Goal: Task Accomplishment & Management: Manage account settings

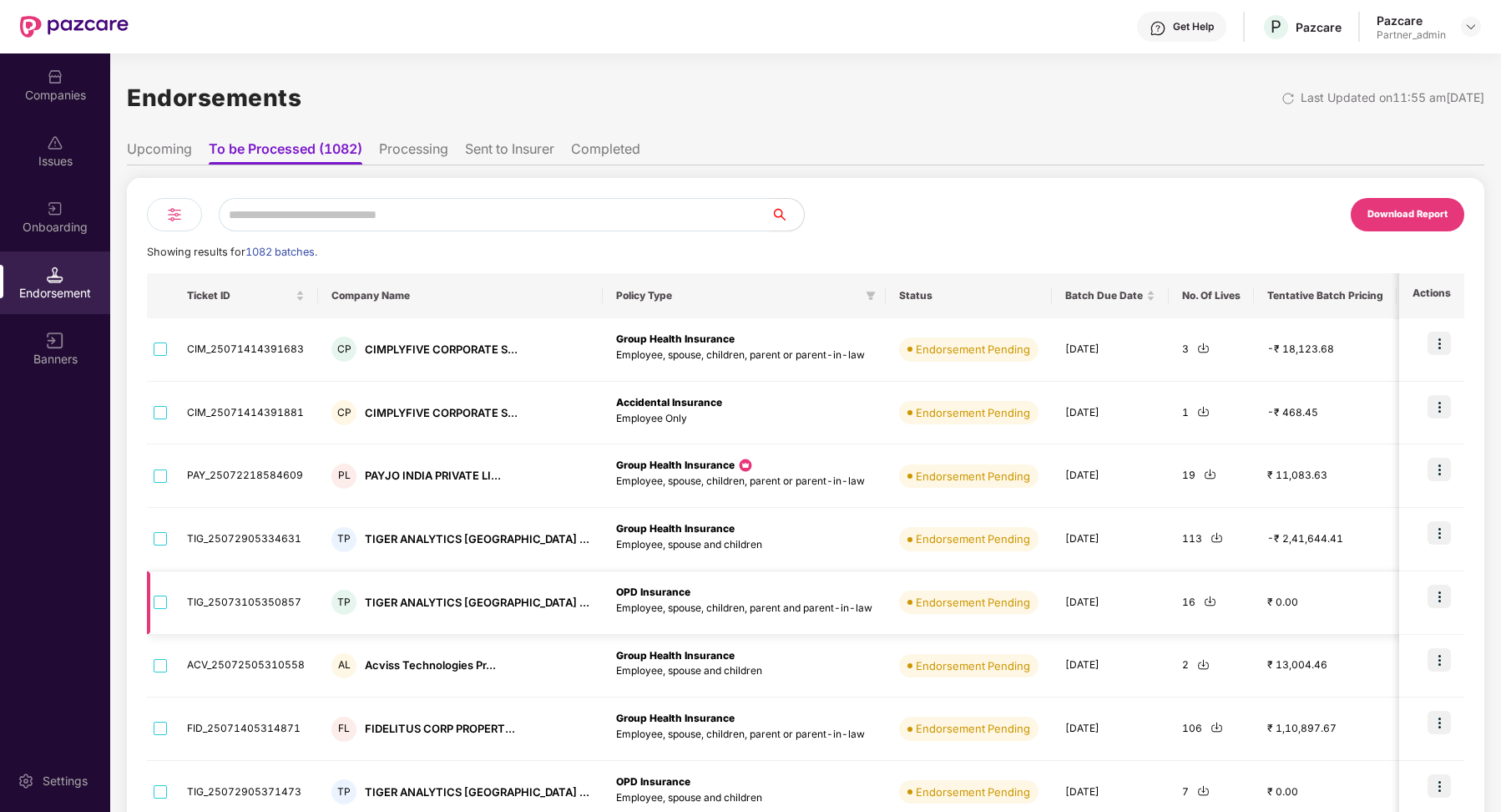
scroll to position [0, 1]
click at [413, 149] on li "Processing" at bounding box center [414, 152] width 69 height 24
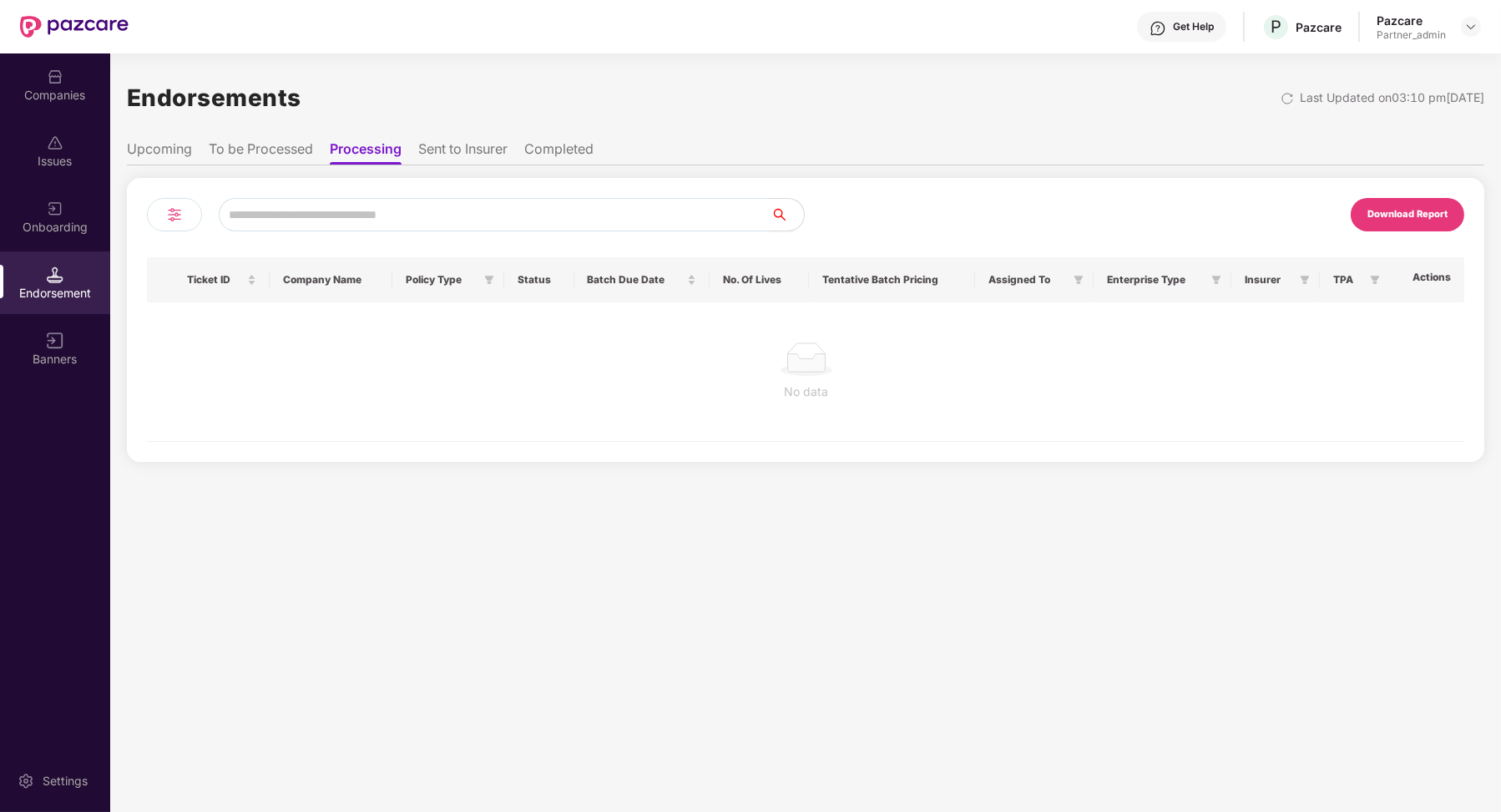
click at [296, 157] on li "To be Processed" at bounding box center [261, 152] width 104 height 24
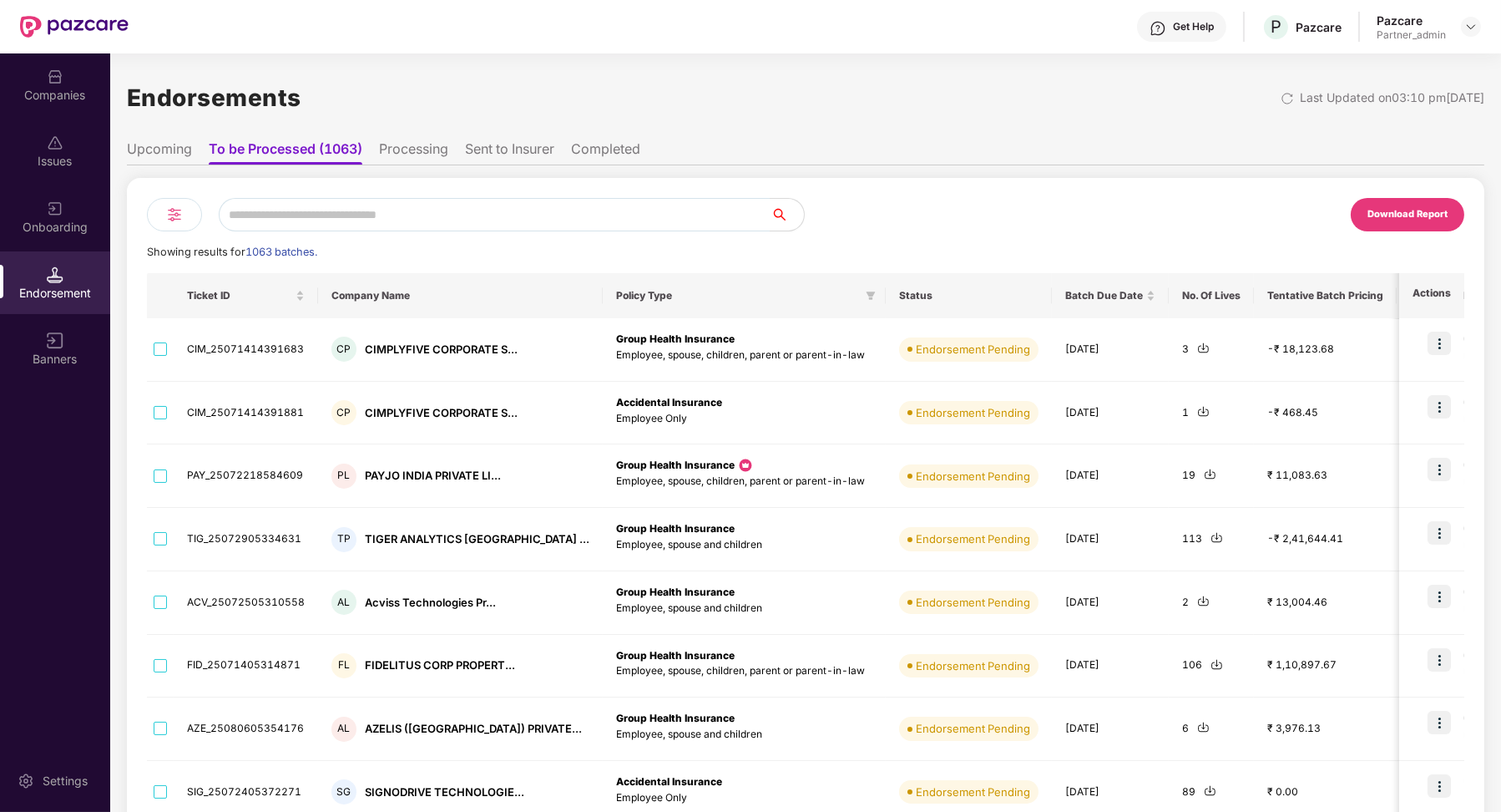
click at [502, 157] on li "Sent to Insurer" at bounding box center [509, 152] width 89 height 24
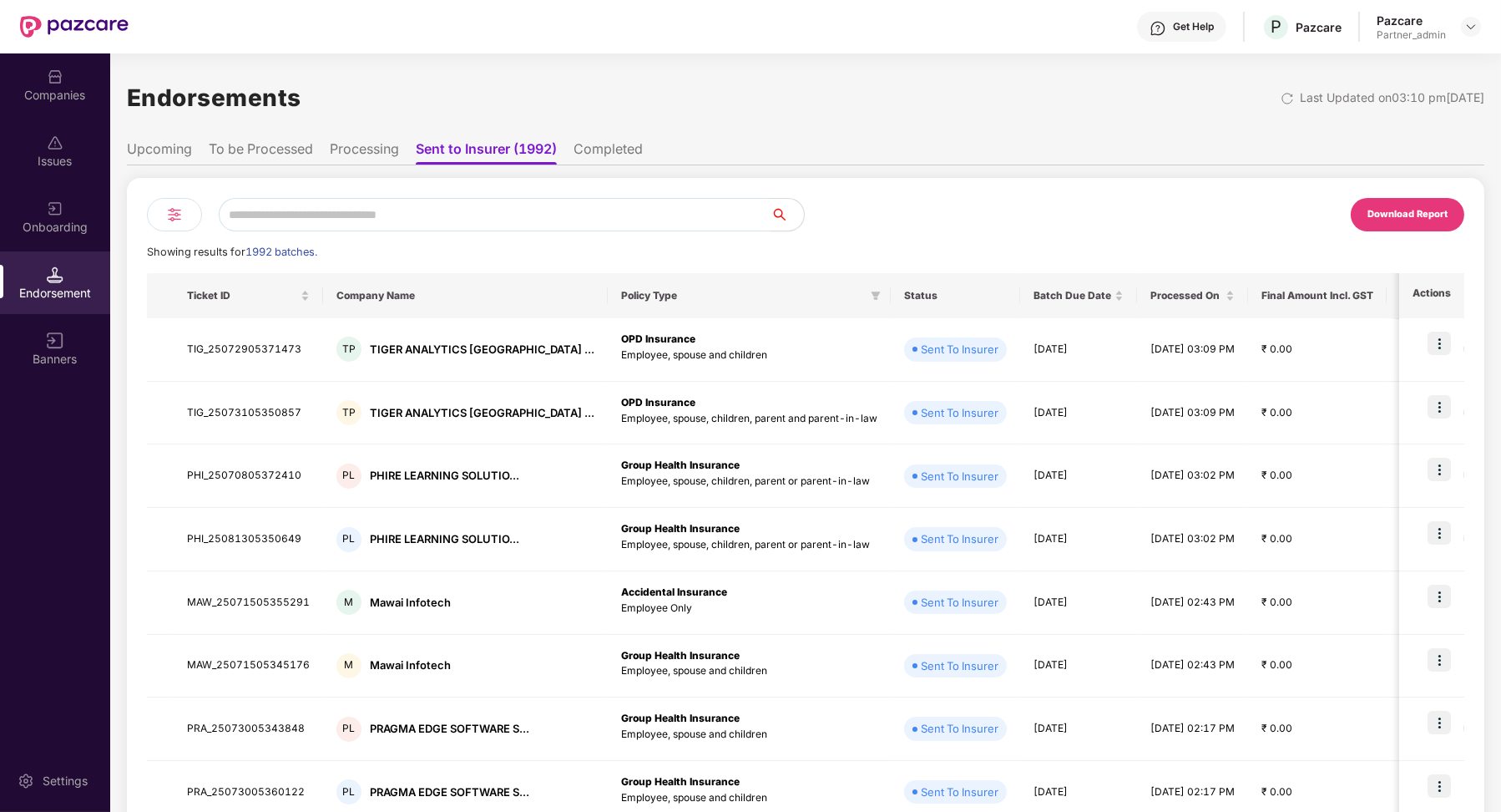
click at [176, 218] on img at bounding box center [174, 214] width 20 height 20
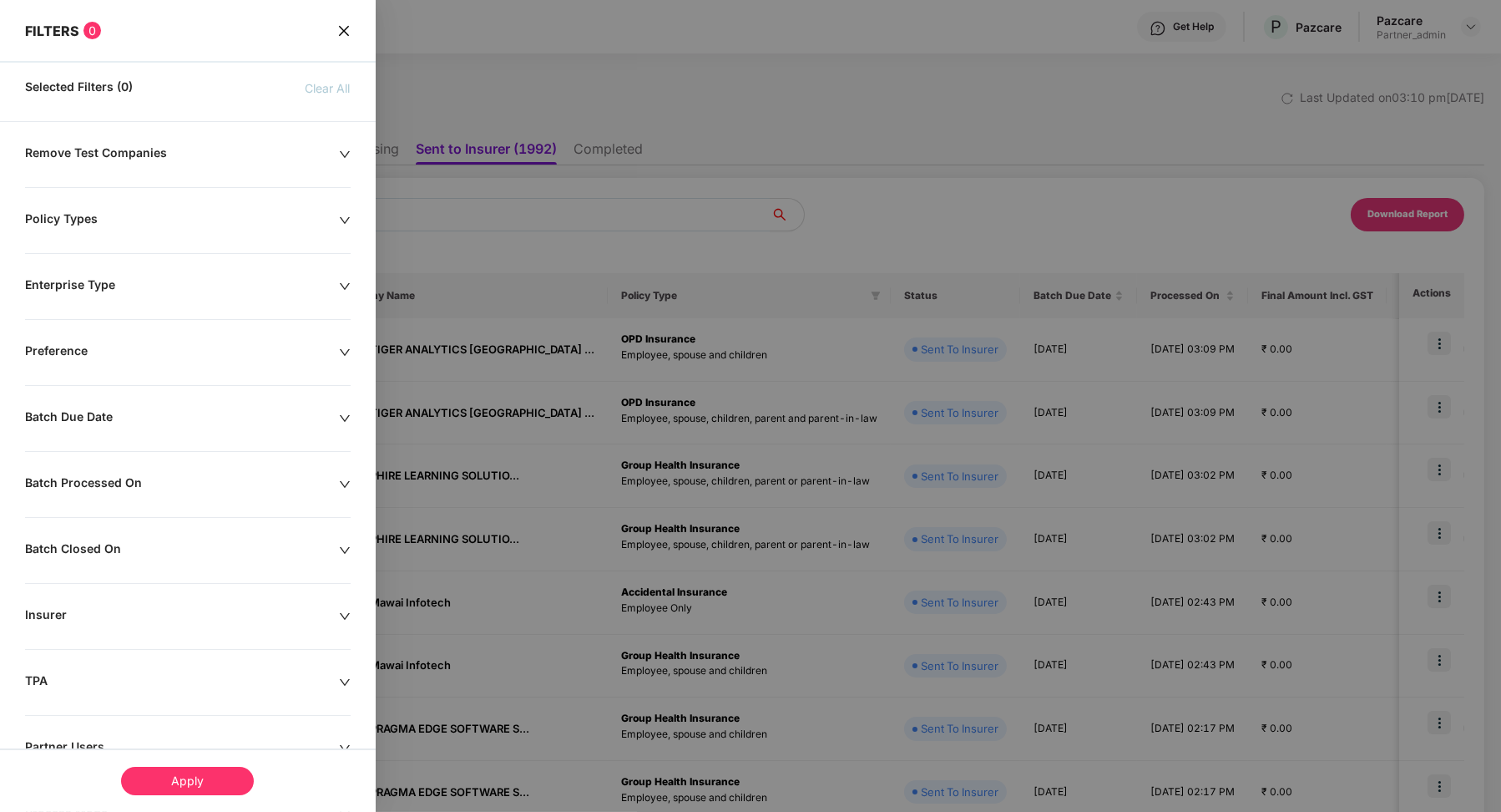
scroll to position [121, 0]
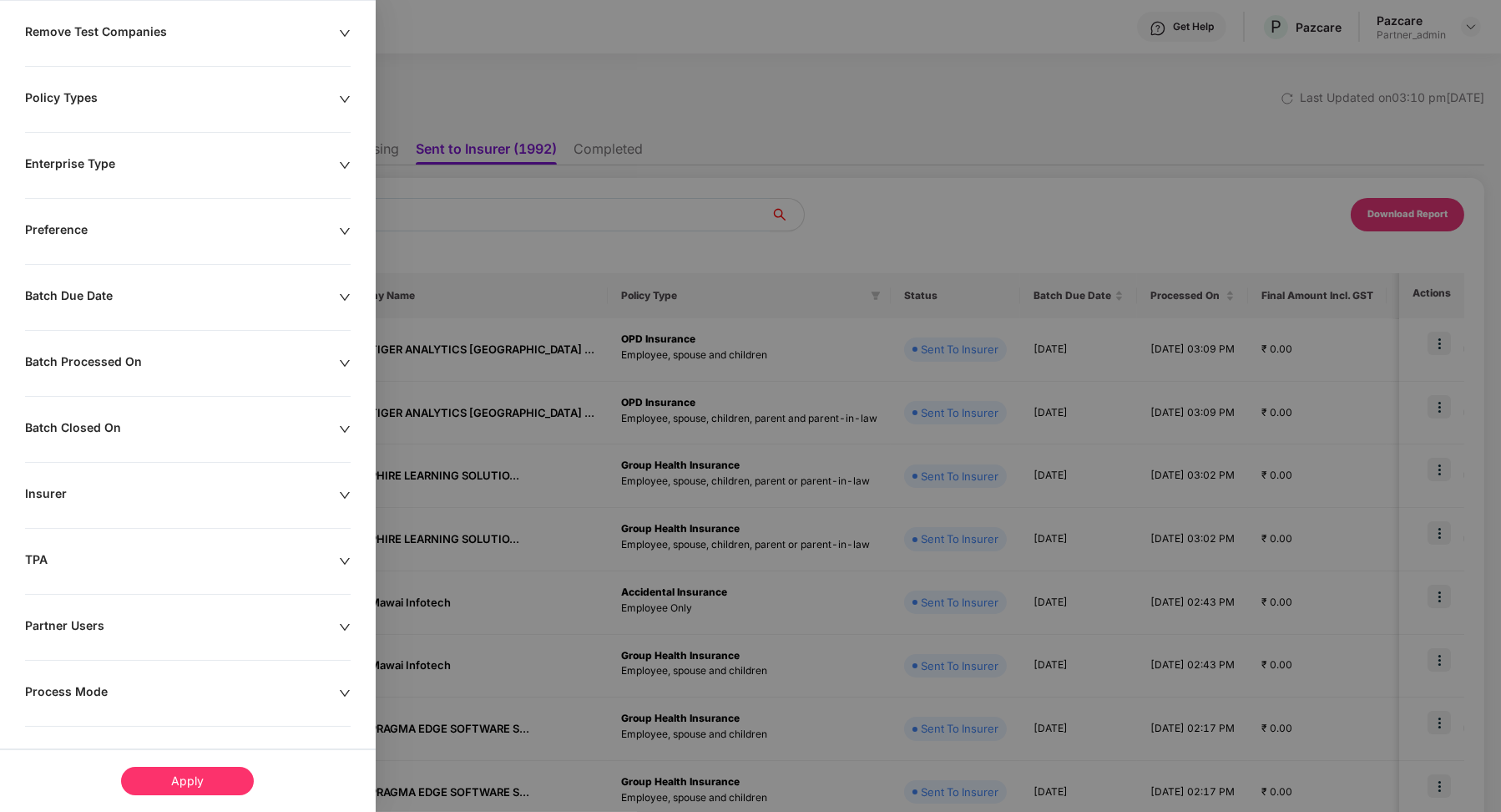
click at [91, 684] on div "Process Mode" at bounding box center [181, 693] width 314 height 19
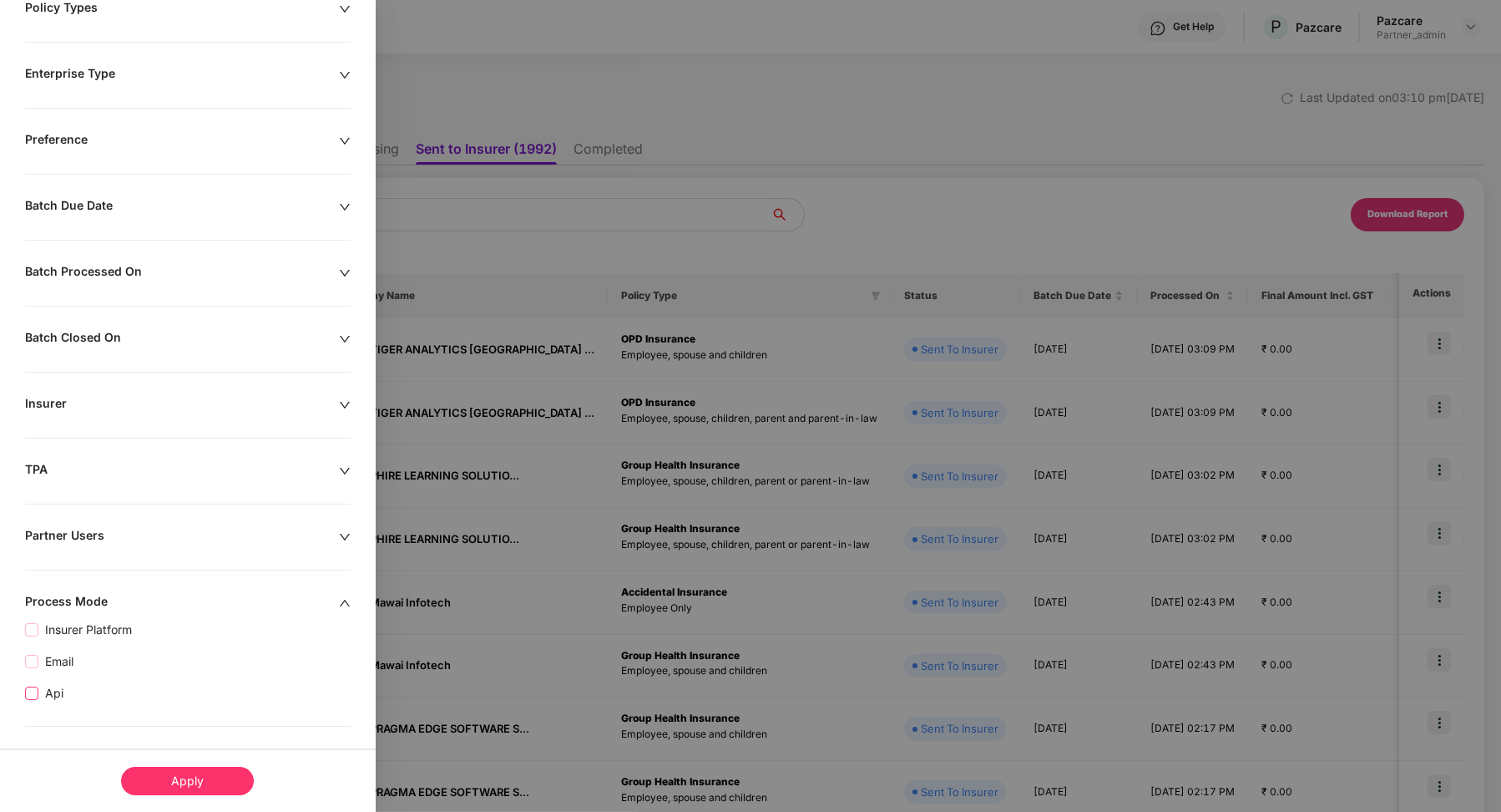
click at [51, 693] on span "Api" at bounding box center [54, 693] width 32 height 19
click at [190, 784] on div "Apply" at bounding box center [188, 781] width 133 height 28
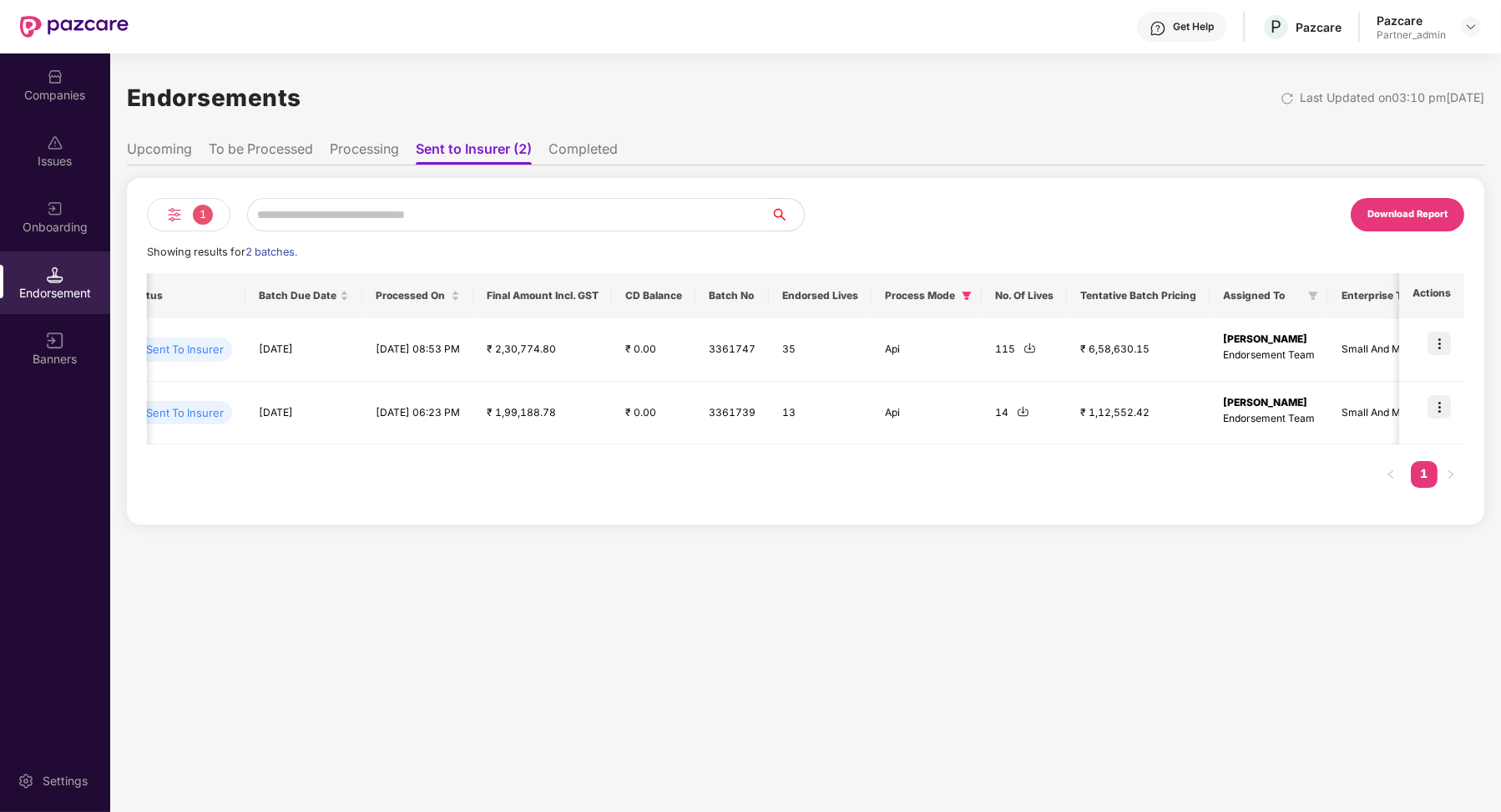
scroll to position [0, 818]
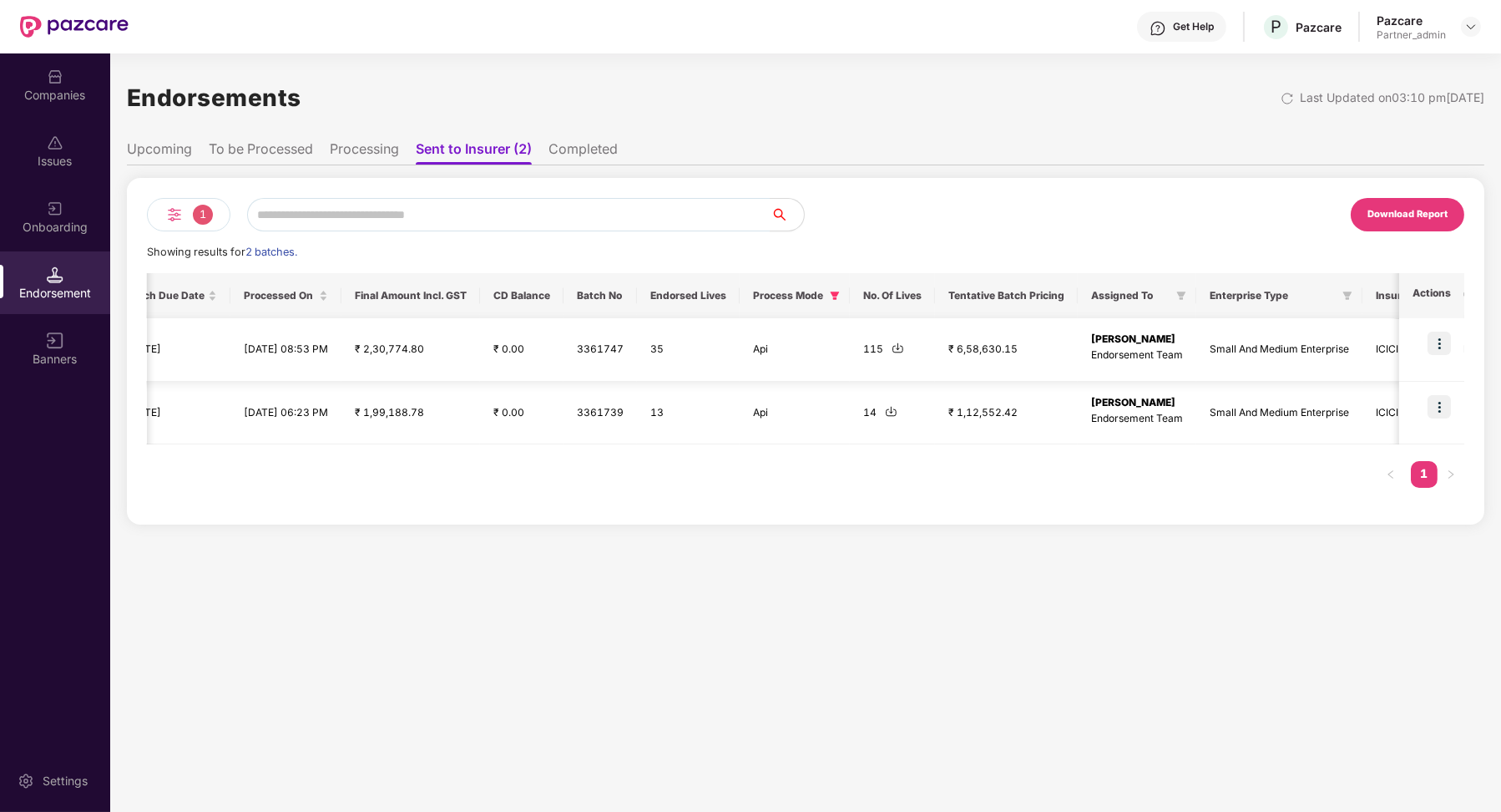
click at [904, 349] on img at bounding box center [898, 348] width 12 height 12
click at [170, 144] on li "Upcoming" at bounding box center [160, 152] width 65 height 24
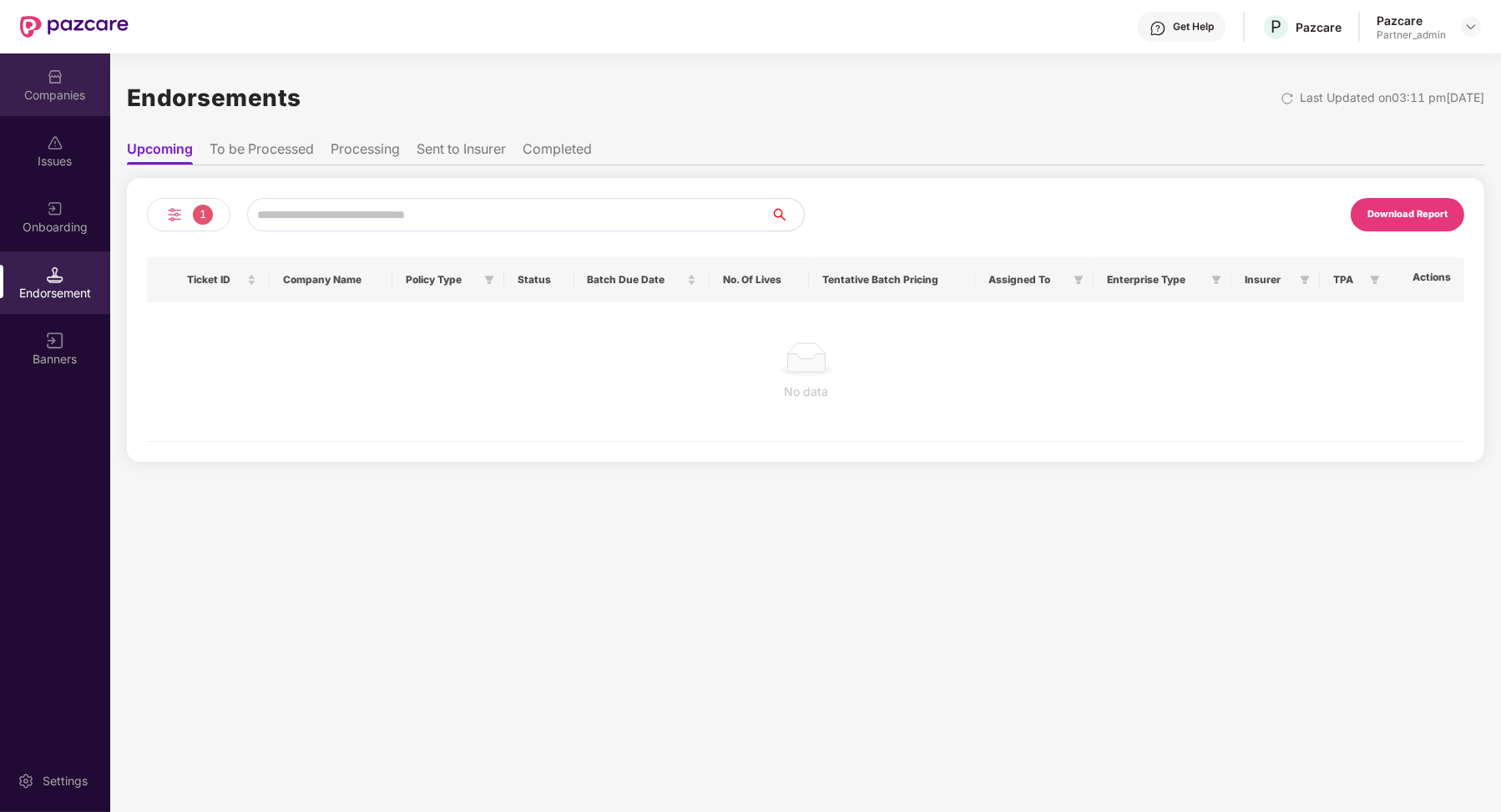
click at [68, 92] on div "Companies" at bounding box center [55, 95] width 111 height 17
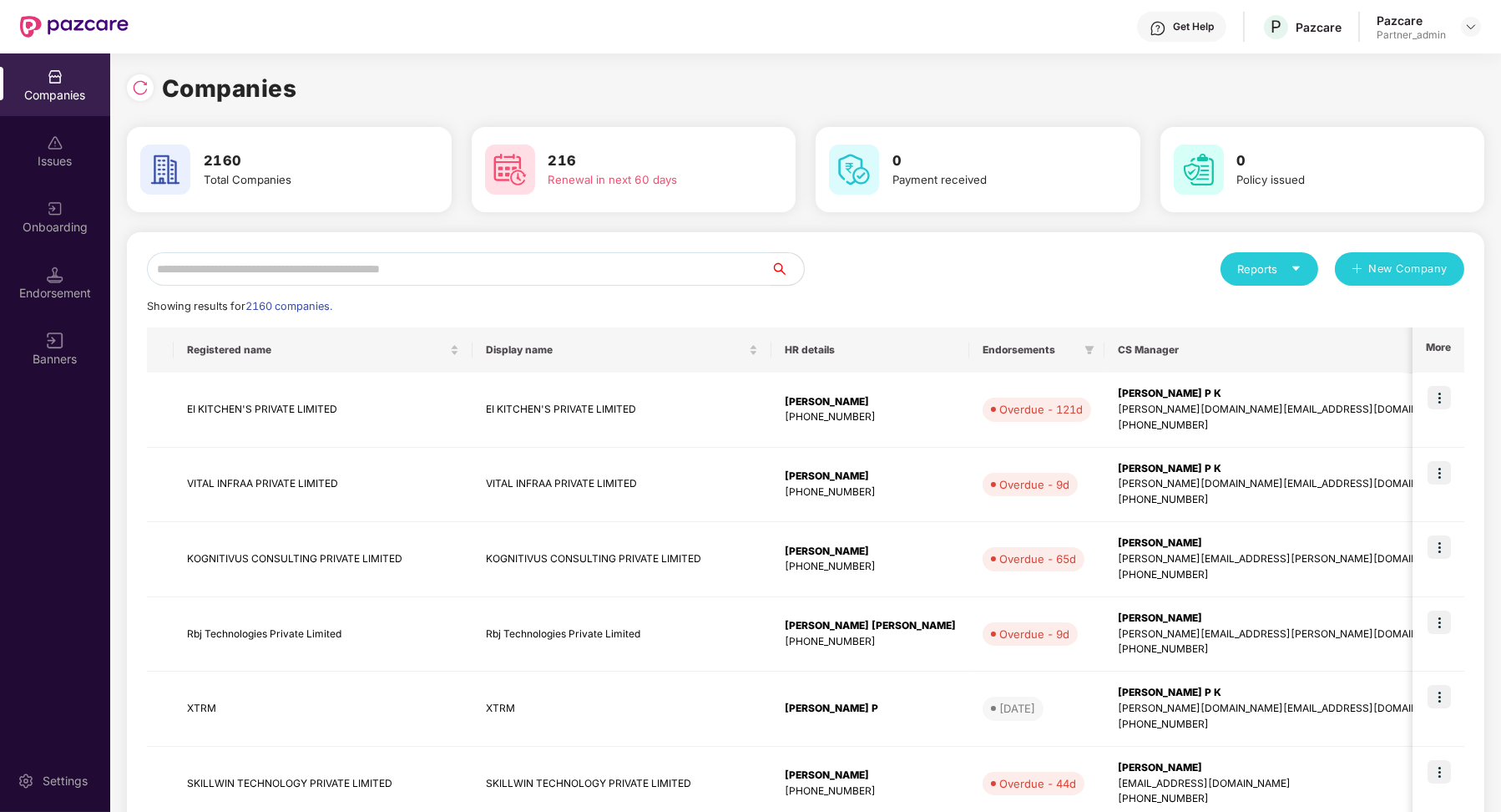
click at [363, 281] on input "text" at bounding box center [458, 269] width 624 height 34
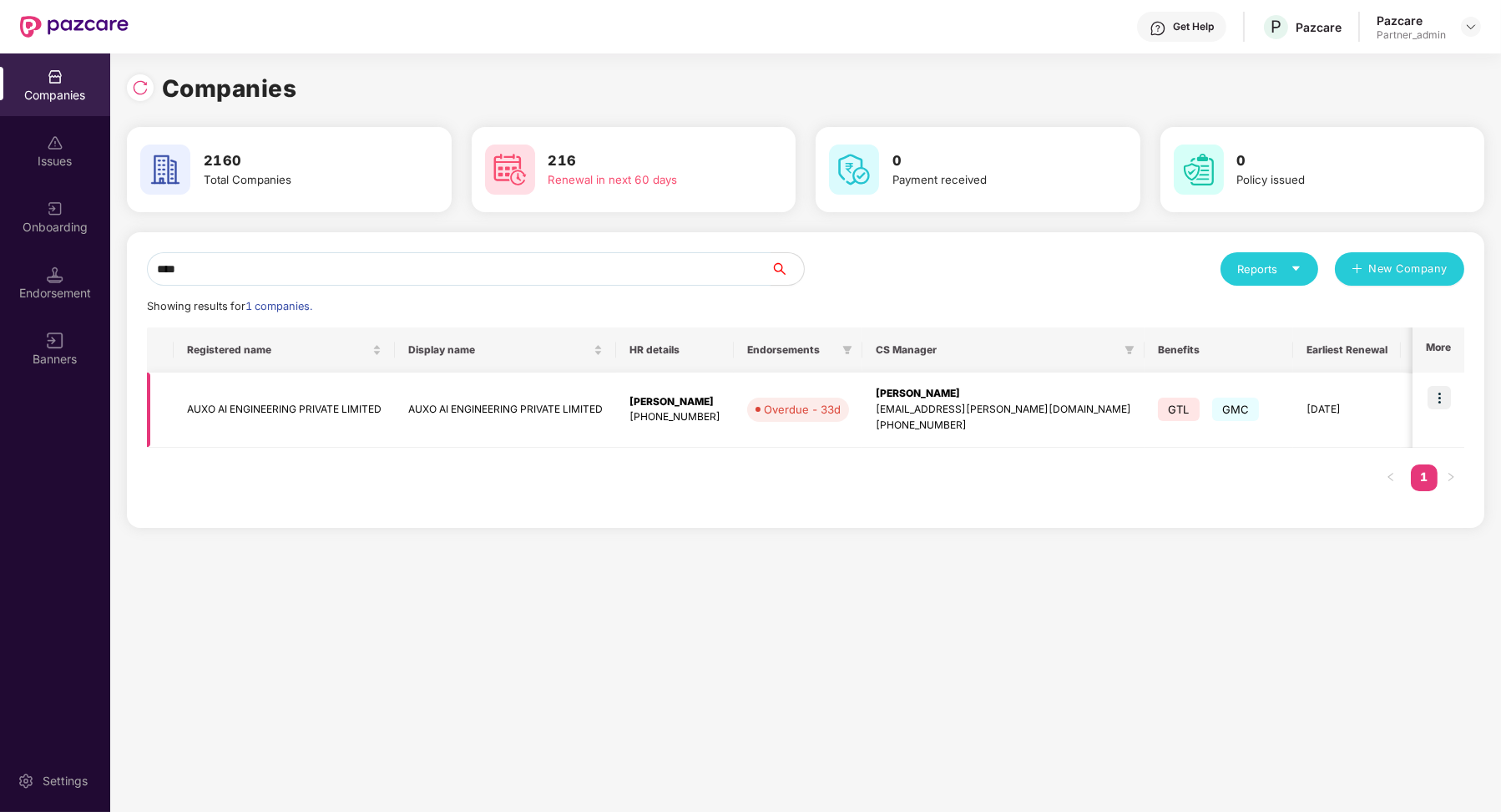
type input "****"
click at [1436, 396] on img at bounding box center [1439, 397] width 23 height 23
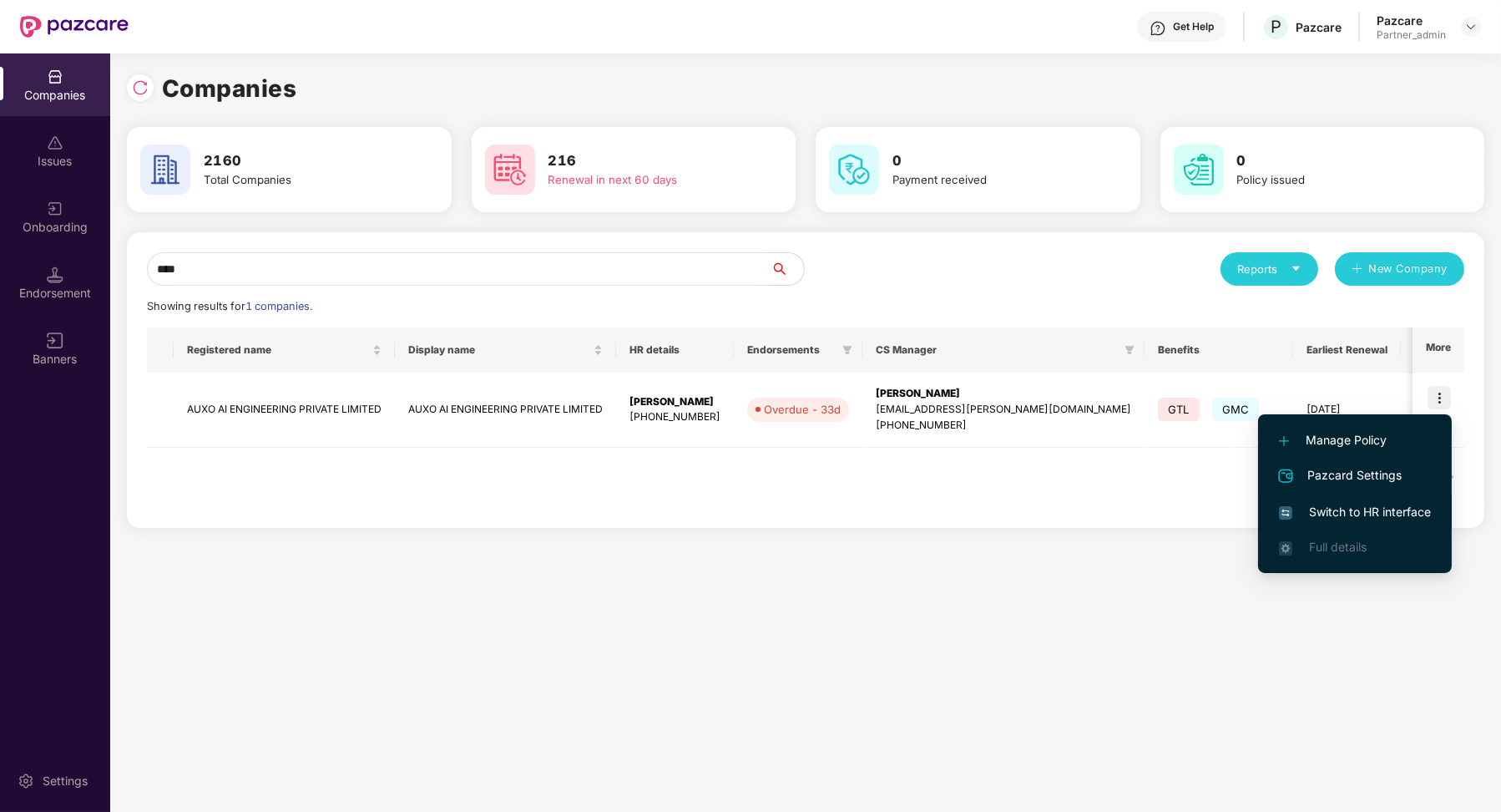
click at [1352, 504] on span "Switch to HR interface" at bounding box center [1355, 511] width 152 height 19
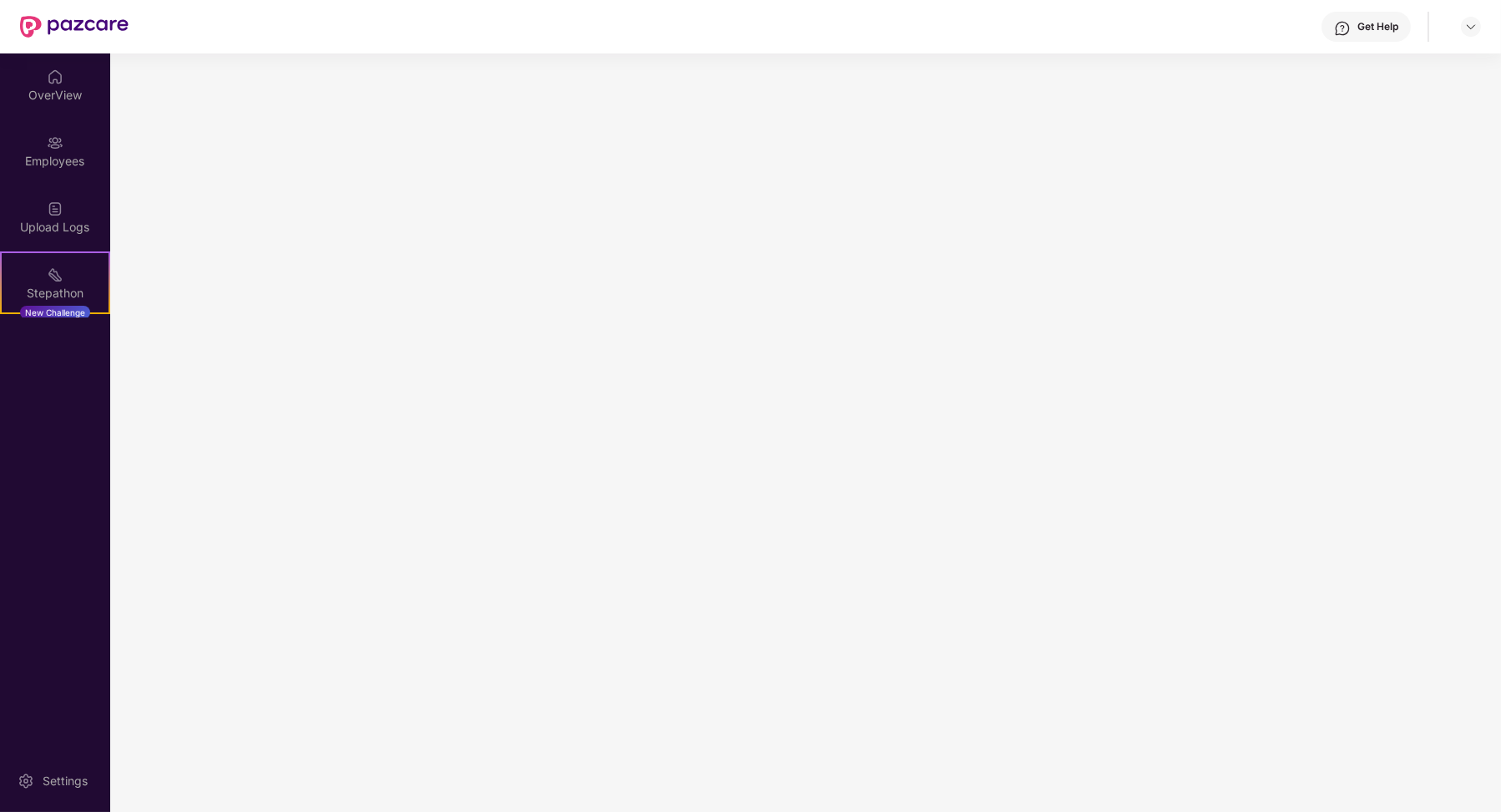
scroll to position [0, 0]
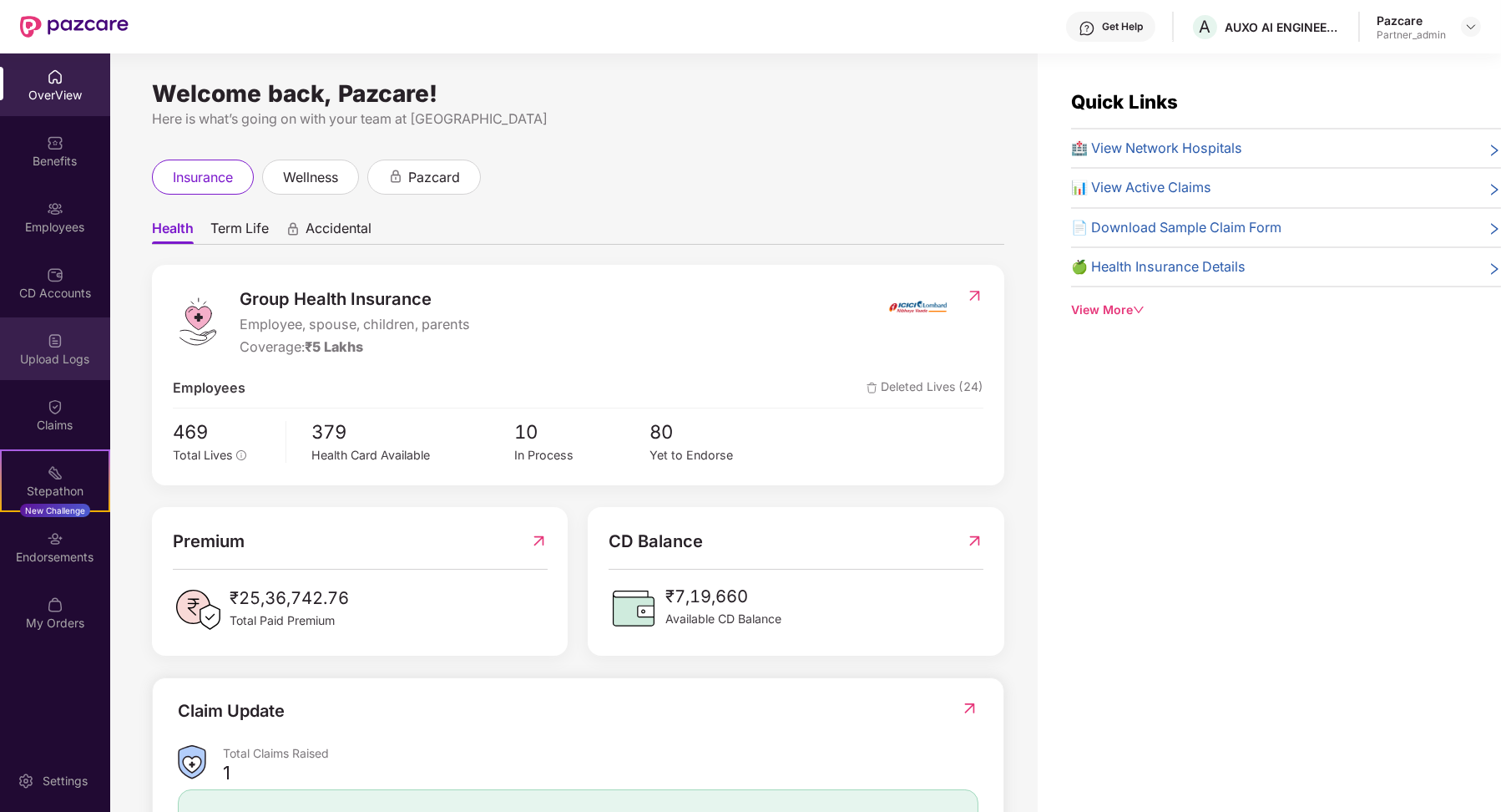
click at [59, 359] on div "Upload Logs" at bounding box center [55, 359] width 111 height 17
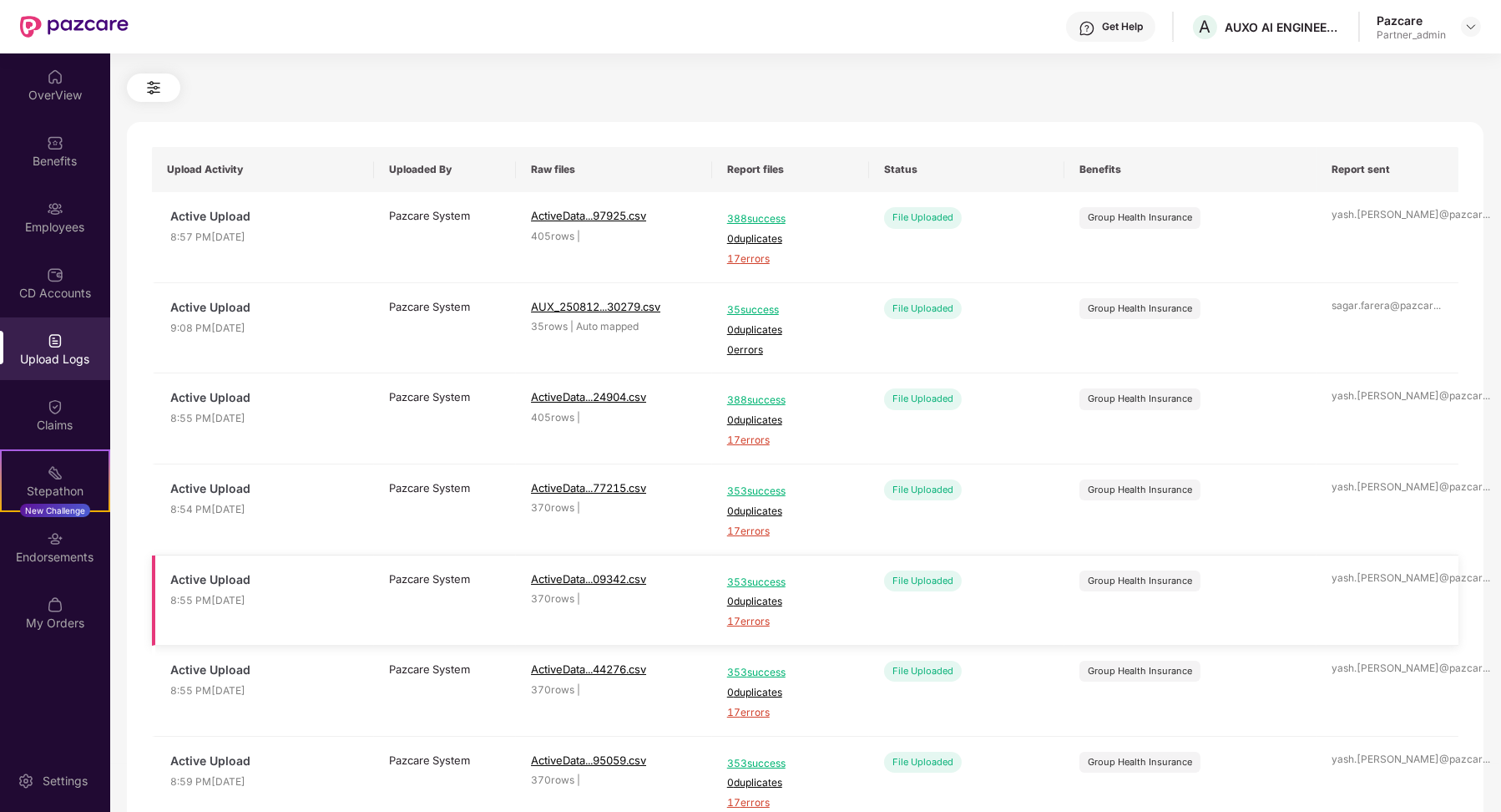
scroll to position [42, 0]
click at [636, 306] on span "AUX_250812...30279.csv" at bounding box center [595, 307] width 129 height 13
click at [810, 67] on div "Upload Logs Upload Activity Uploaded By Raw files Report files Status Benefits …" at bounding box center [806, 387] width 1357 height 720
click at [812, 67] on div "Upload Logs Upload Activity Uploaded By Raw files Report files Status Benefits …" at bounding box center [806, 387] width 1357 height 720
click at [70, 156] on div "Benefits" at bounding box center [55, 161] width 111 height 17
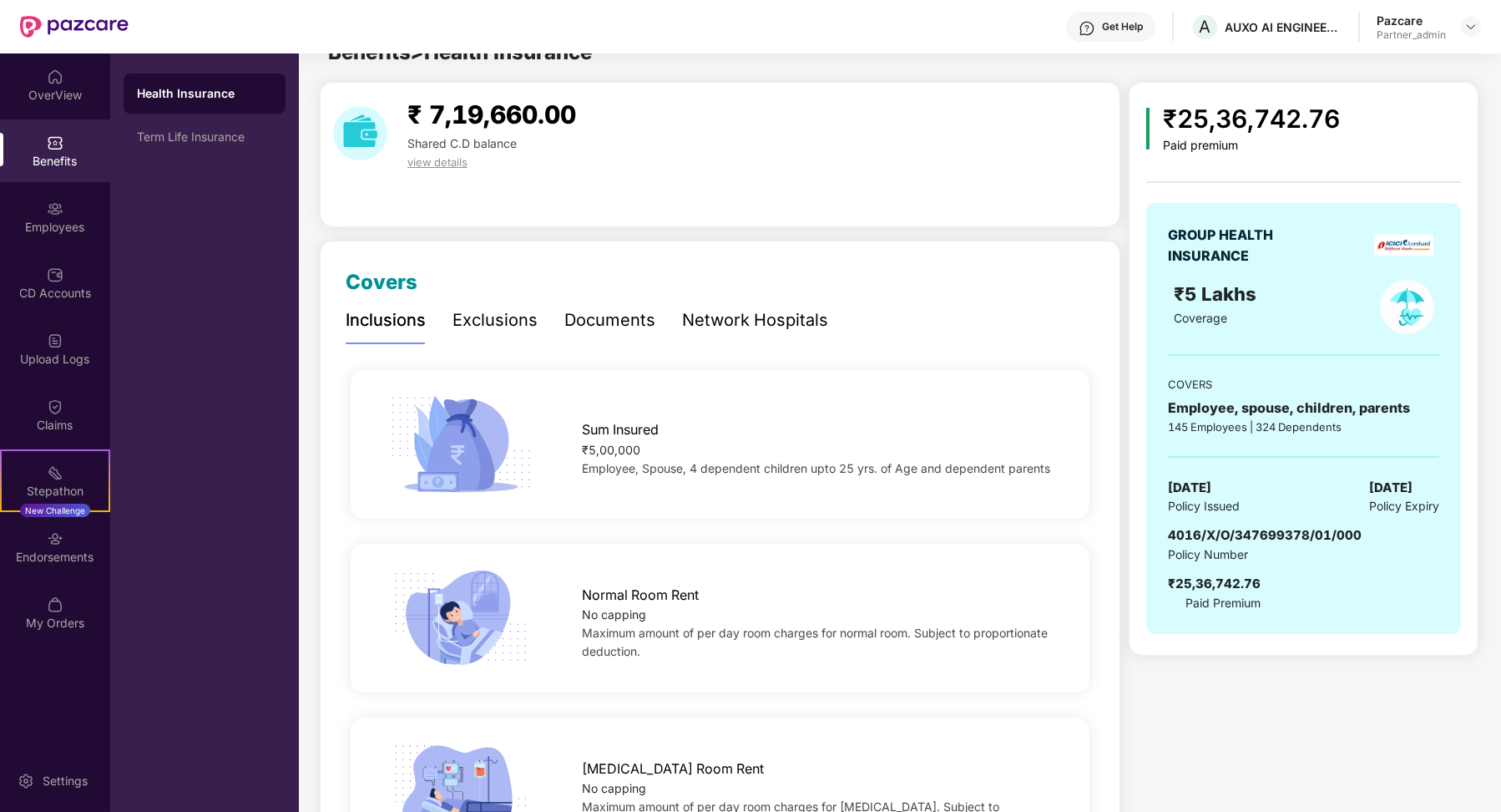
scroll to position [0, 0]
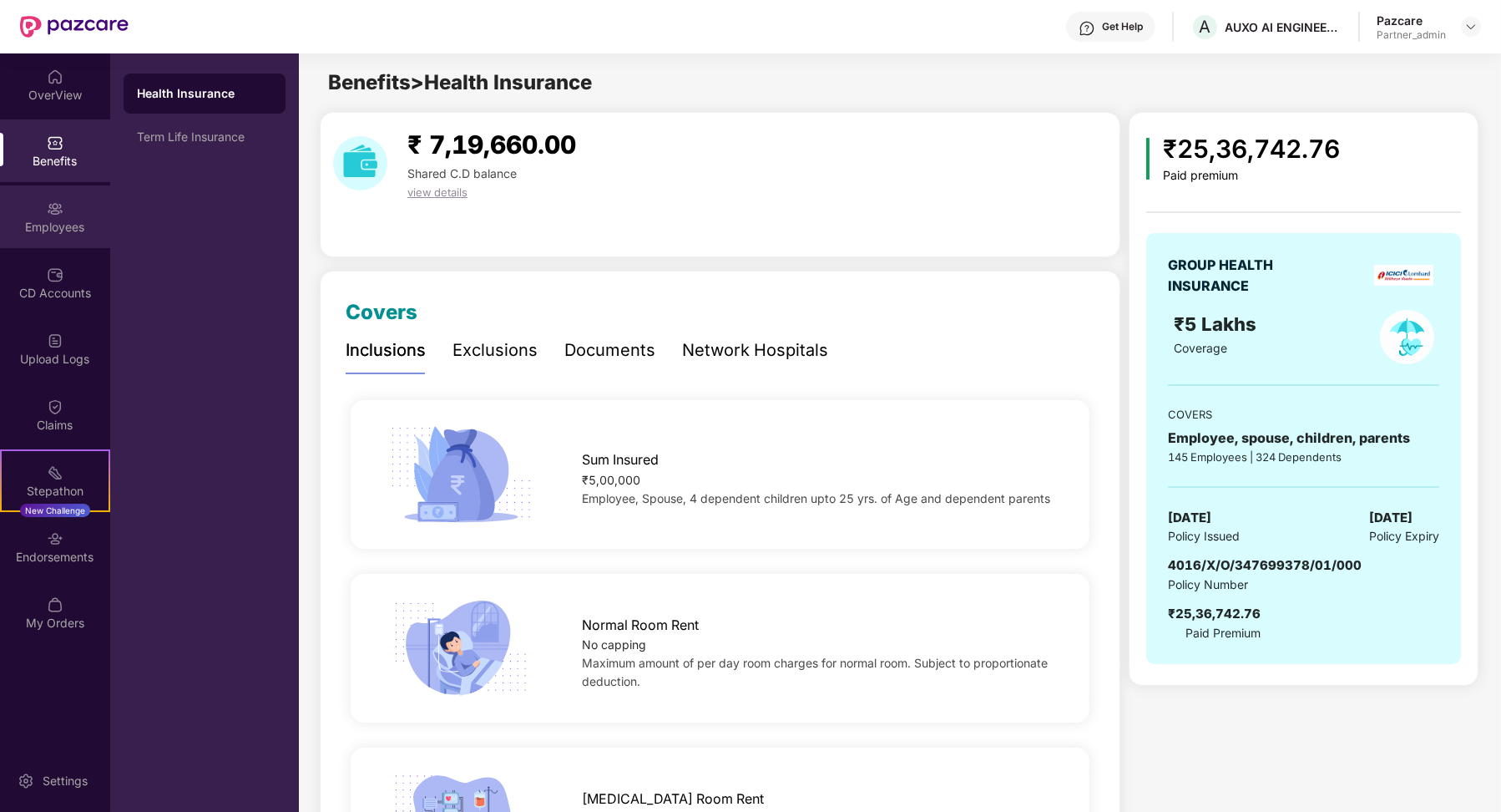
click at [56, 224] on div "Employees" at bounding box center [55, 226] width 111 height 17
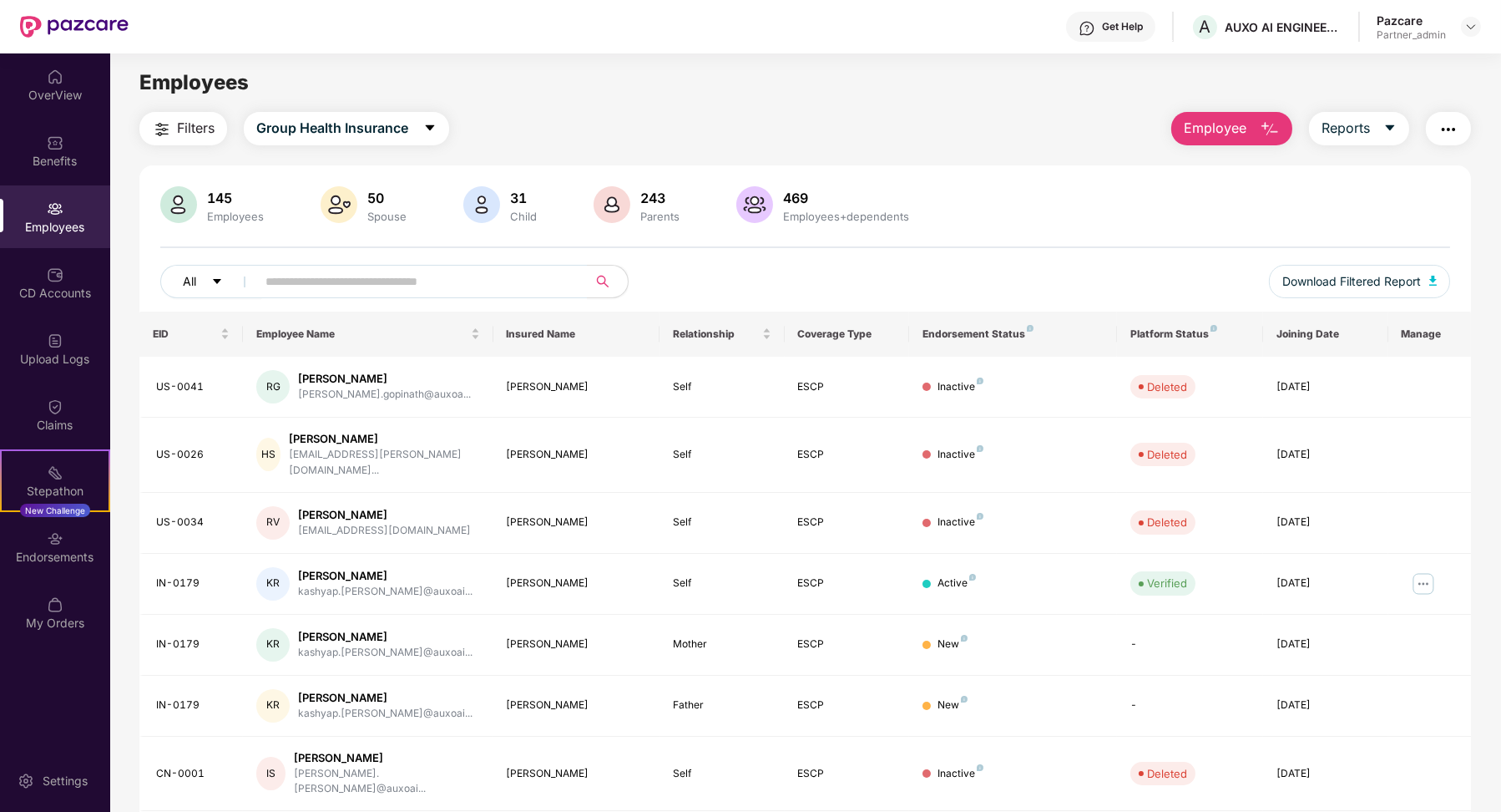
click at [214, 280] on icon "caret-down" at bounding box center [217, 281] width 11 height 11
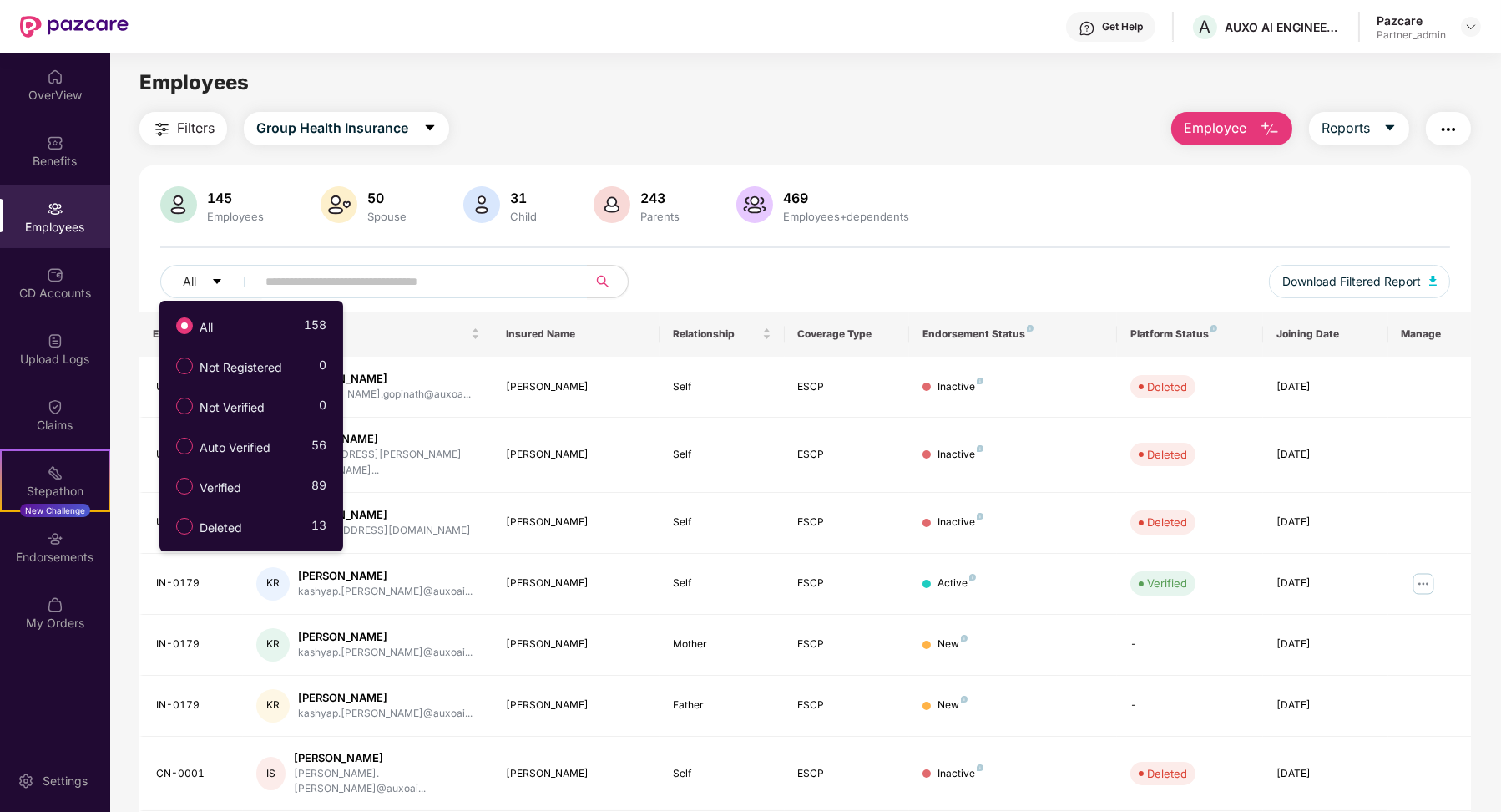
click at [186, 142] on button "Filters" at bounding box center [183, 129] width 88 height 34
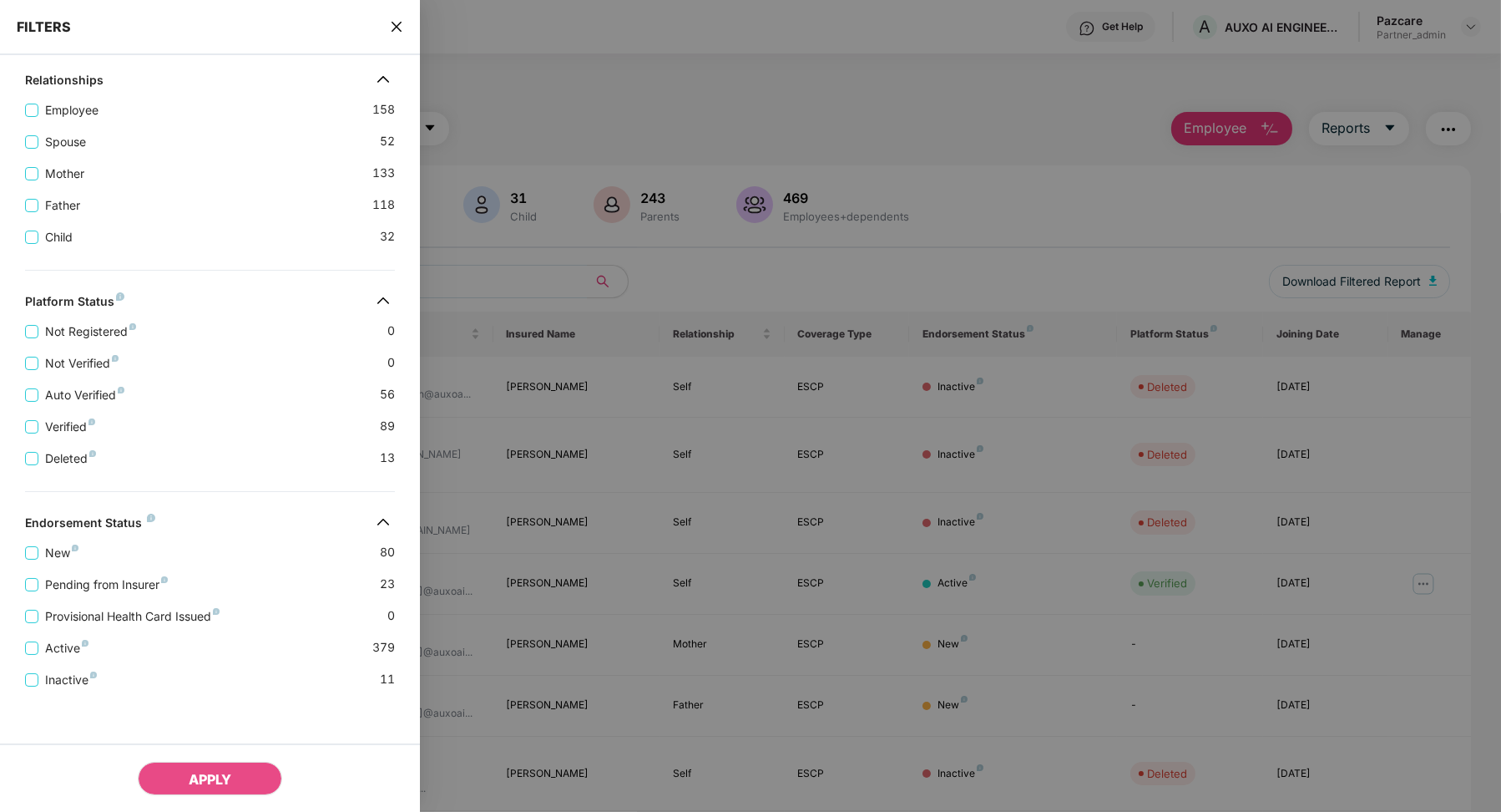
scroll to position [180, 0]
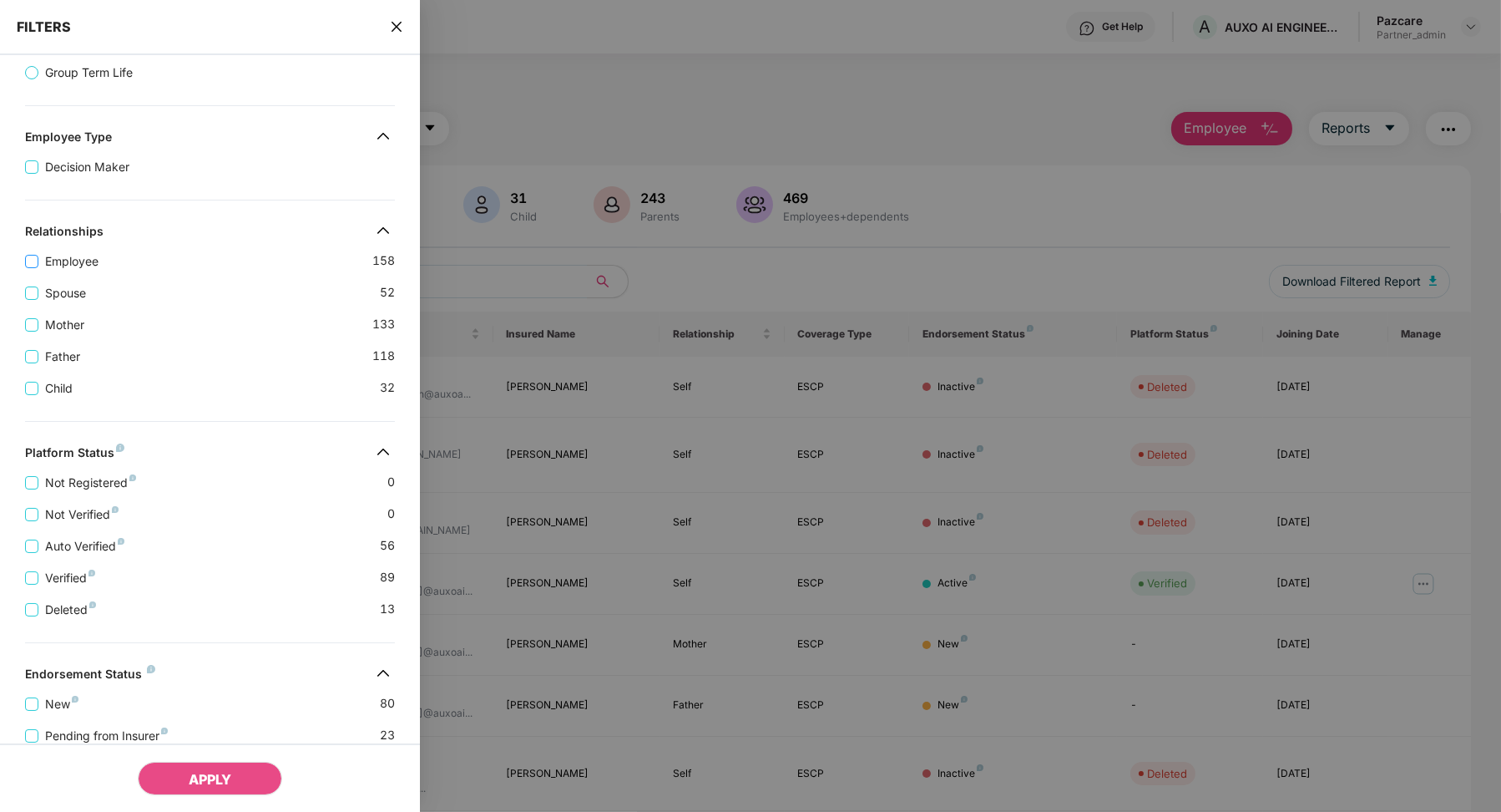
click at [72, 266] on span "Employee" at bounding box center [72, 261] width 67 height 19
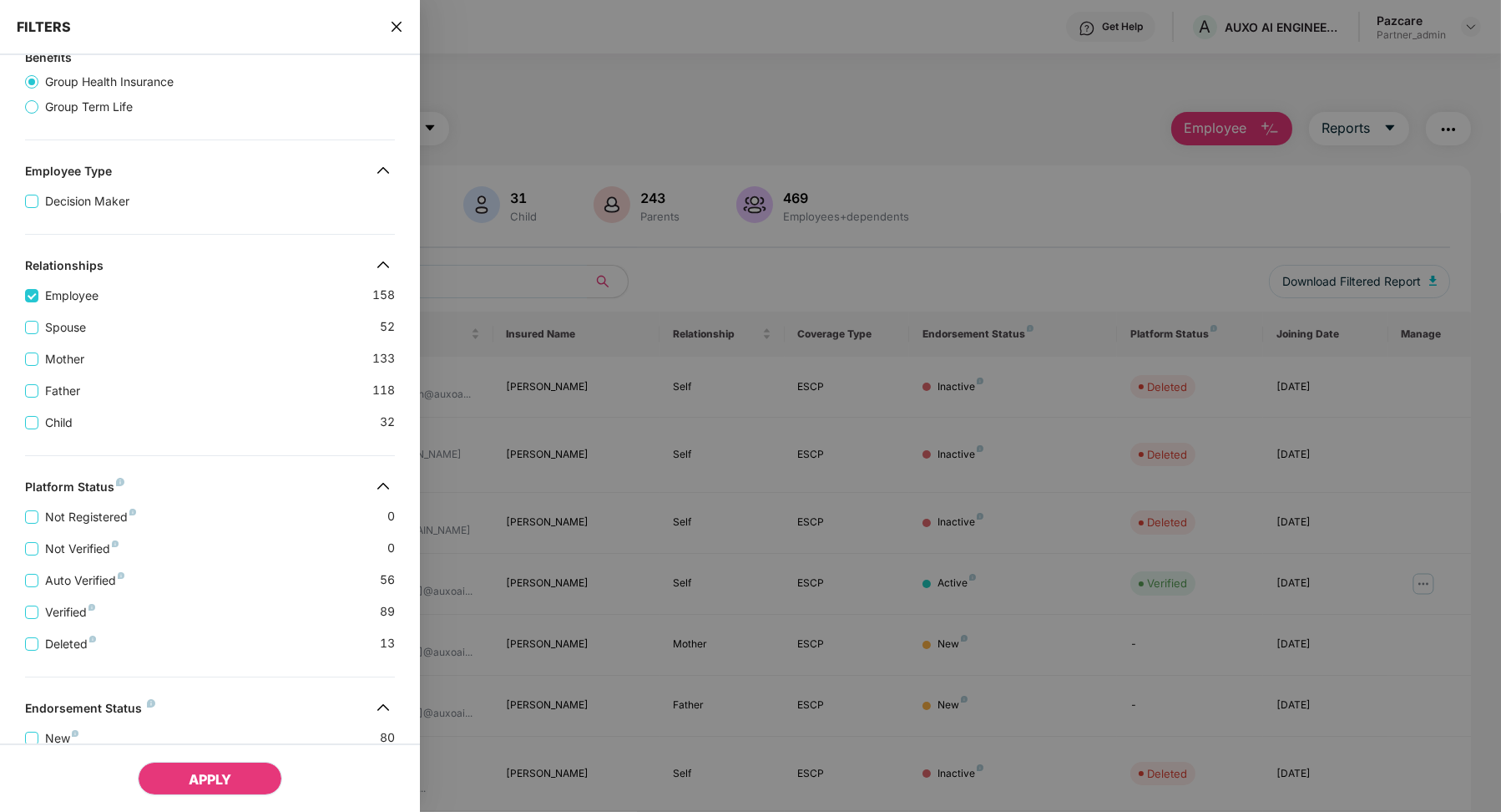
click at [206, 776] on span "APPLY" at bounding box center [210, 778] width 42 height 17
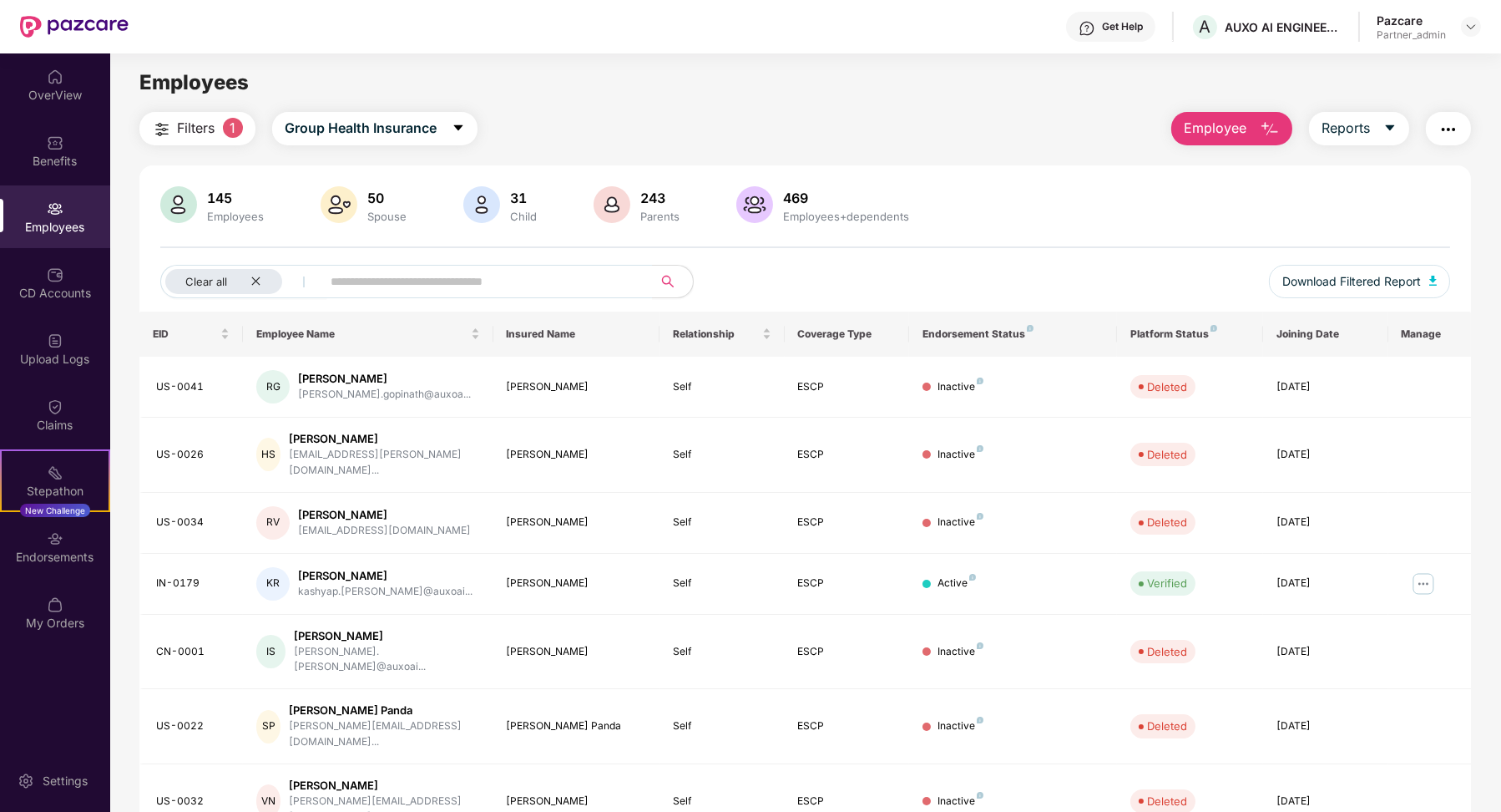
scroll to position [210, 0]
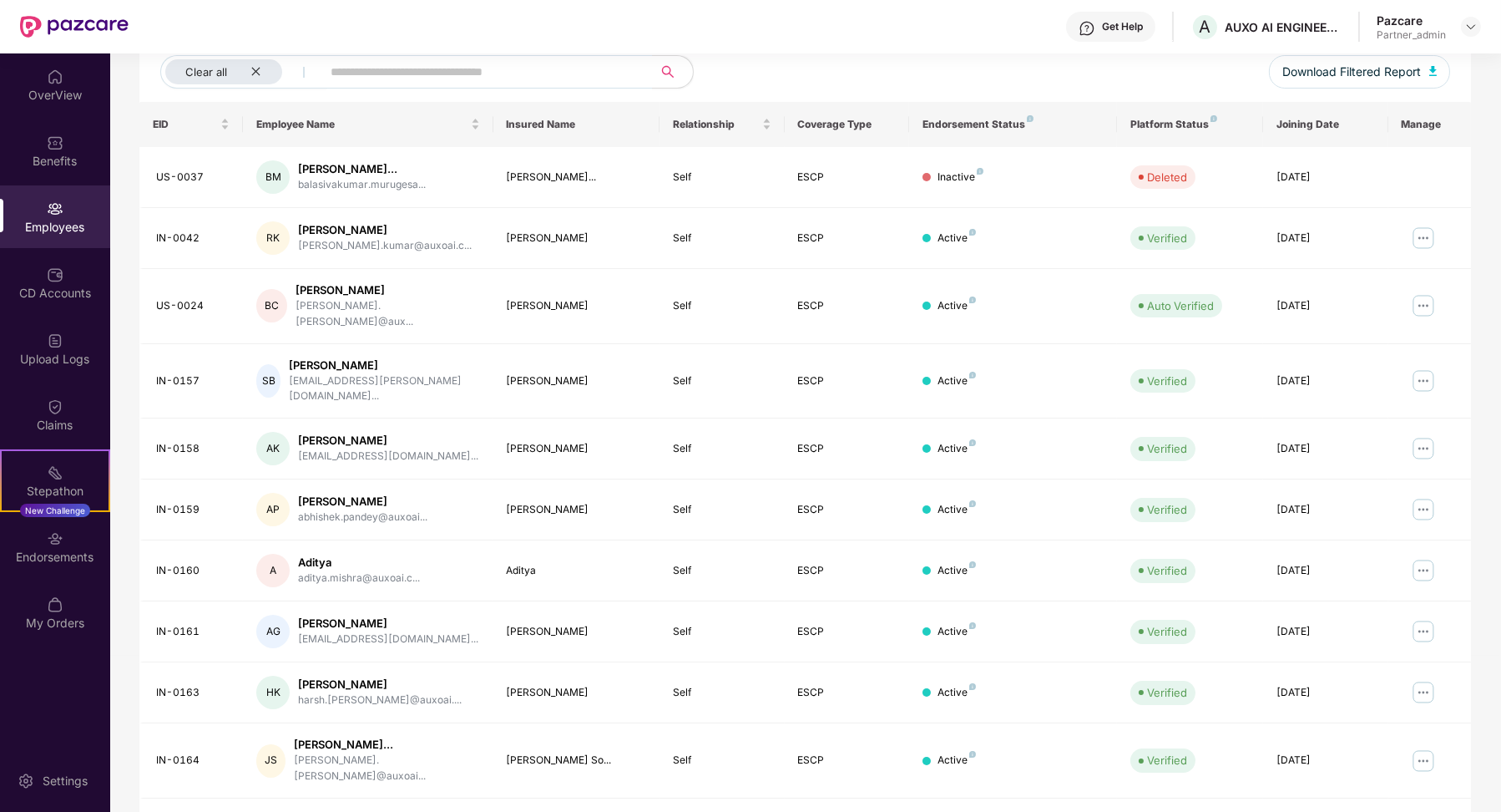
click at [1312, 811] on link "3" at bounding box center [1318, 827] width 27 height 25
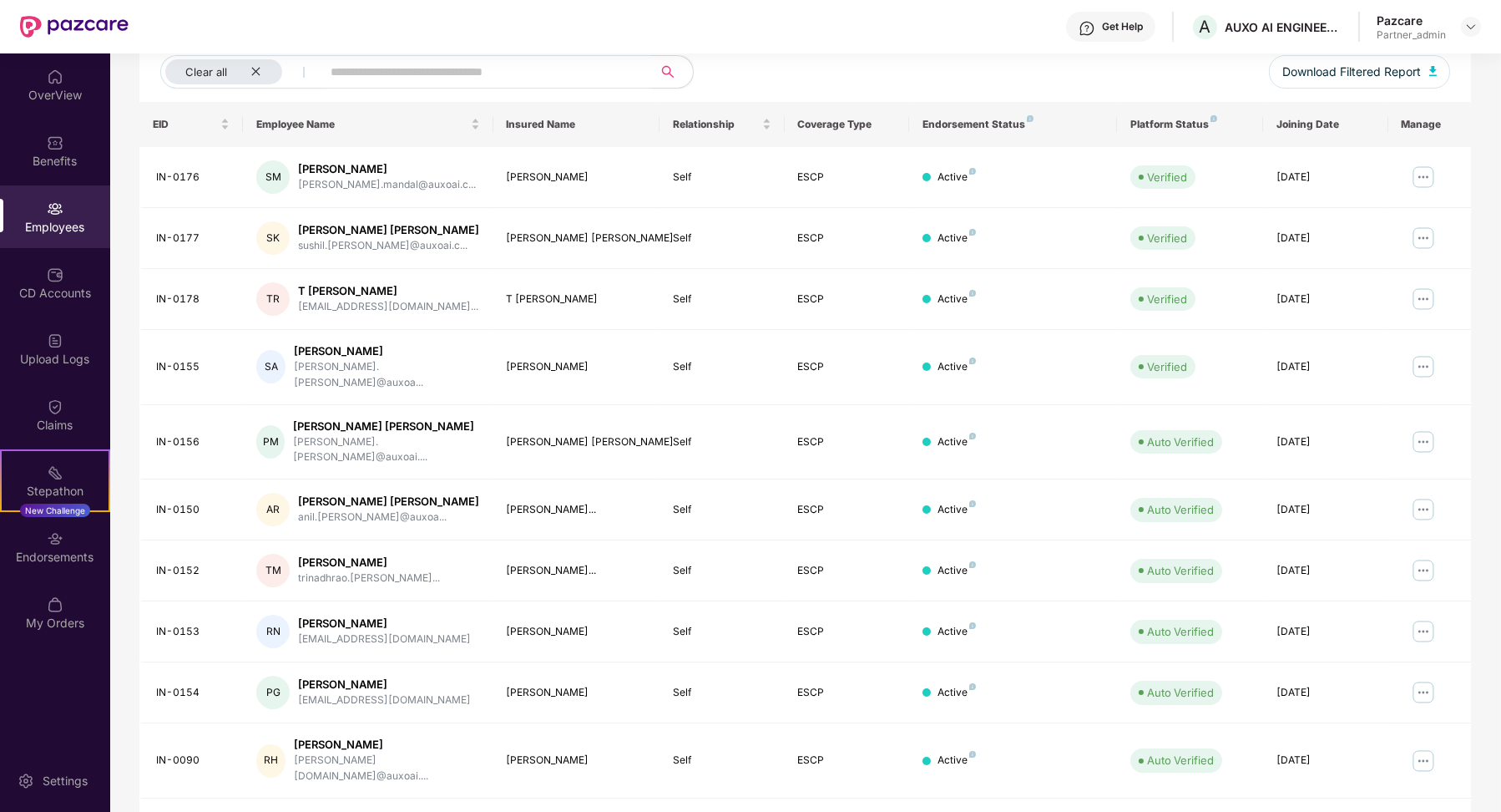
scroll to position [0, 0]
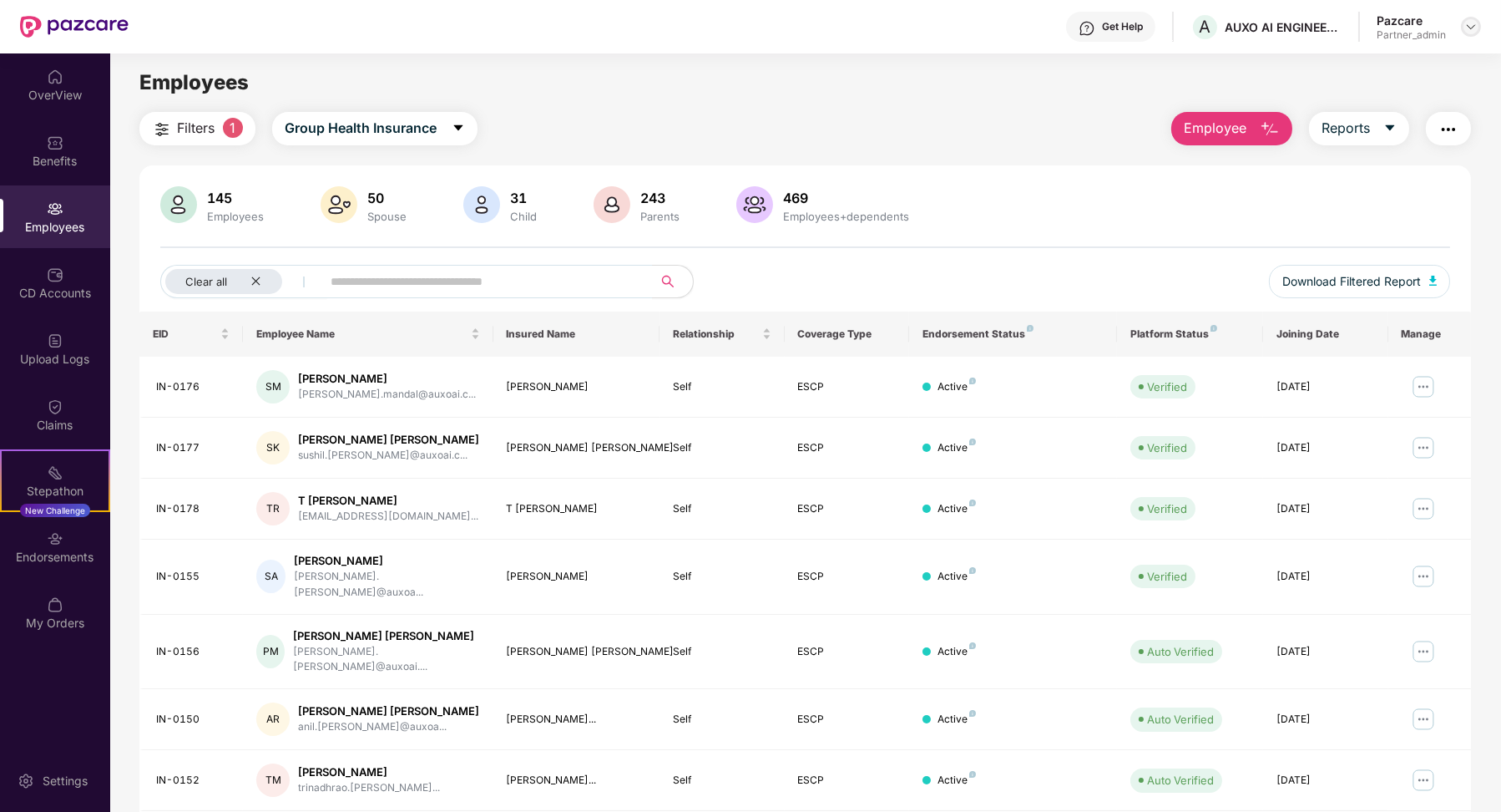
click at [1474, 22] on img at bounding box center [1471, 27] width 13 height 13
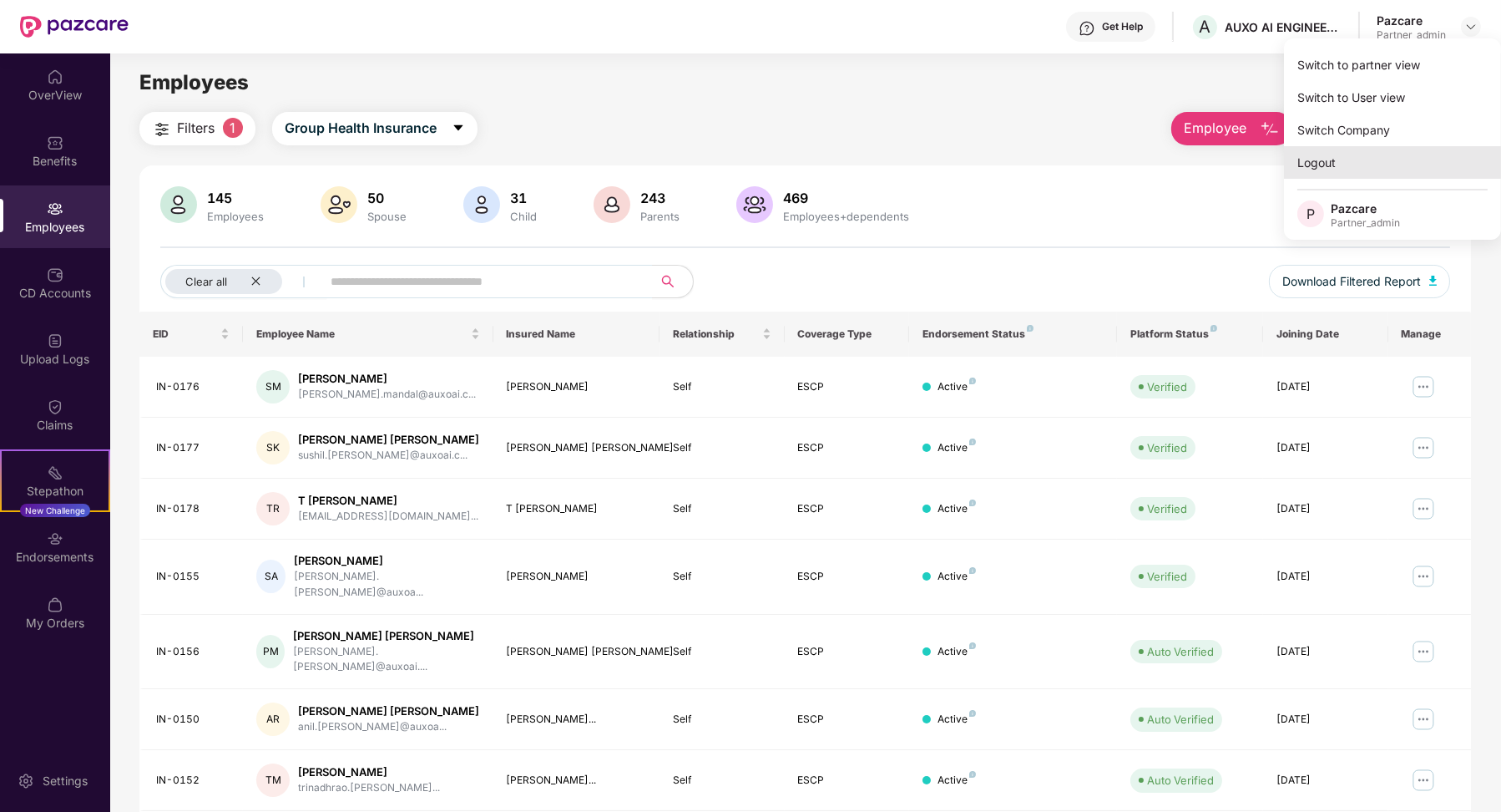
click at [1357, 158] on div "Logout" at bounding box center [1392, 162] width 217 height 33
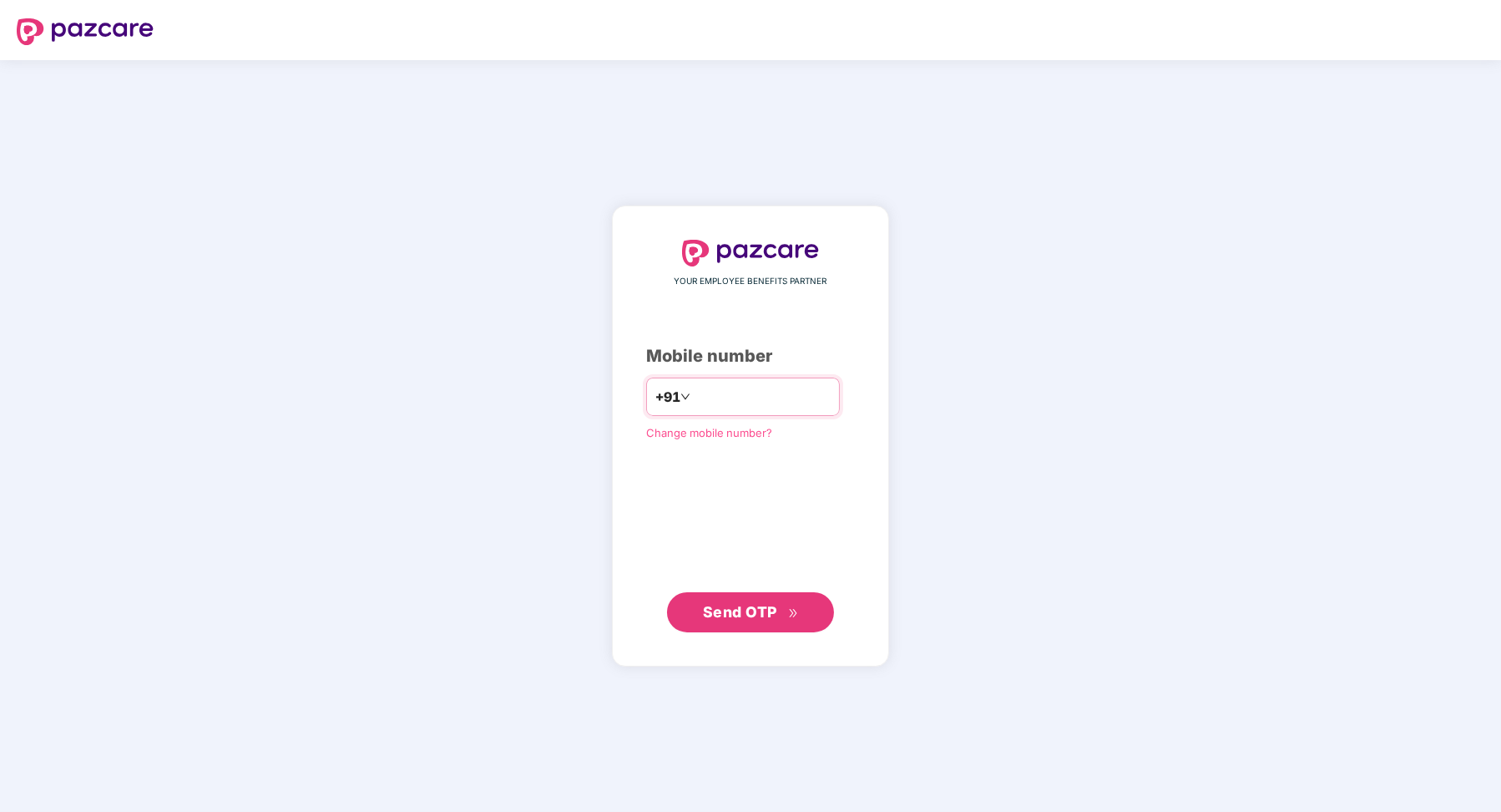
click at [737, 408] on input "number" at bounding box center [762, 396] width 137 height 27
type input "**********"
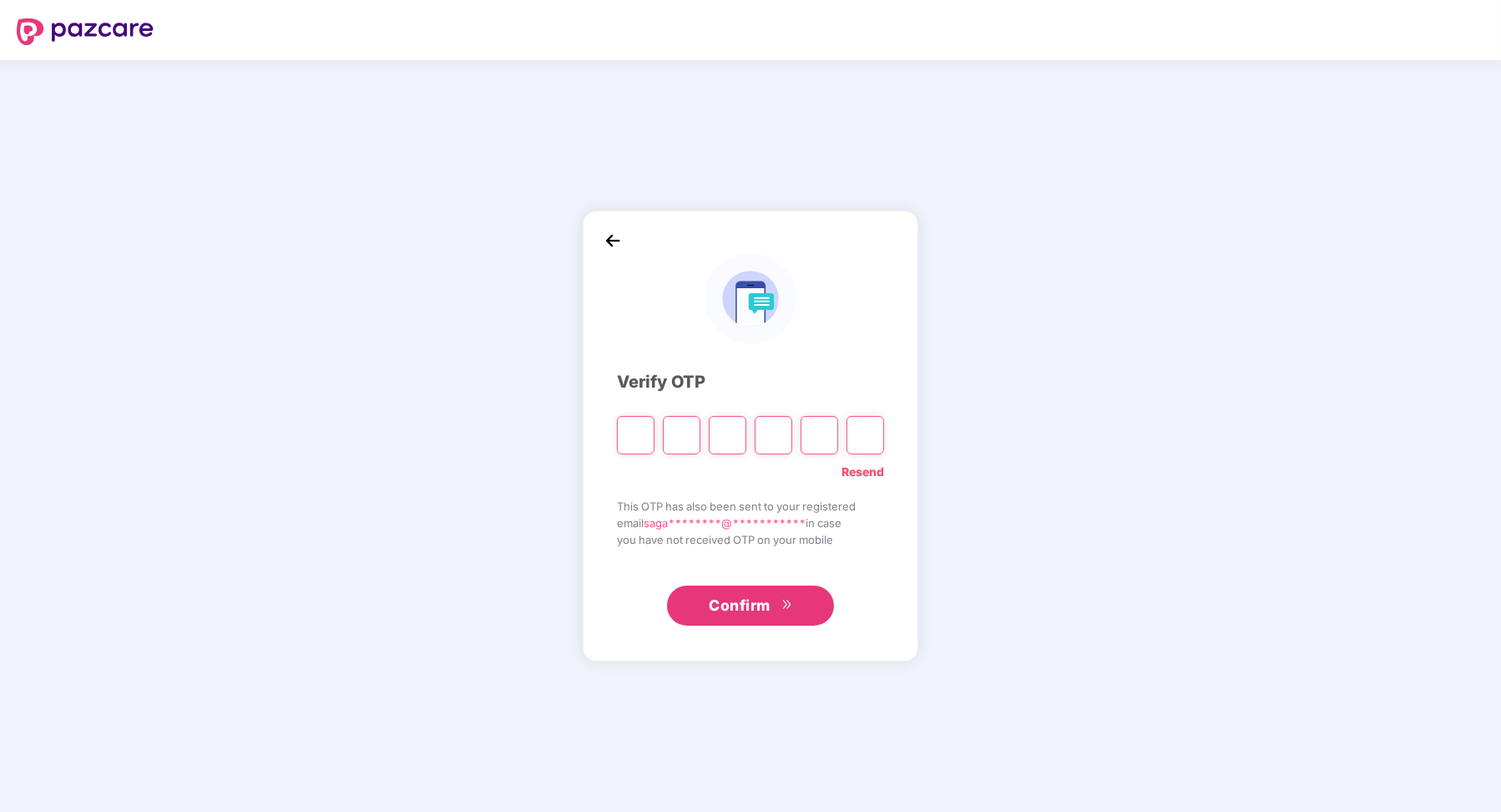
paste input "*"
type input "*"
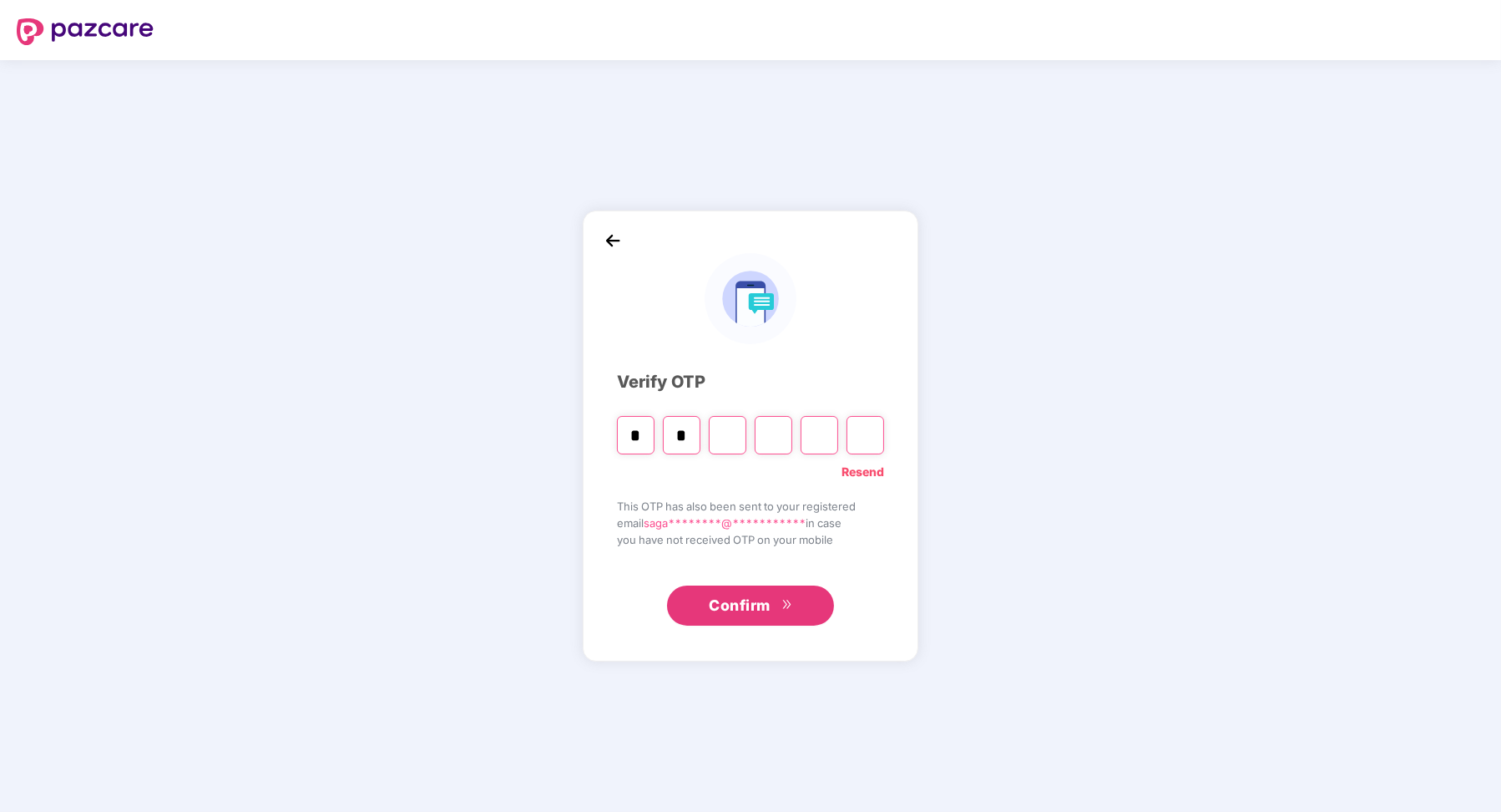
type input "*"
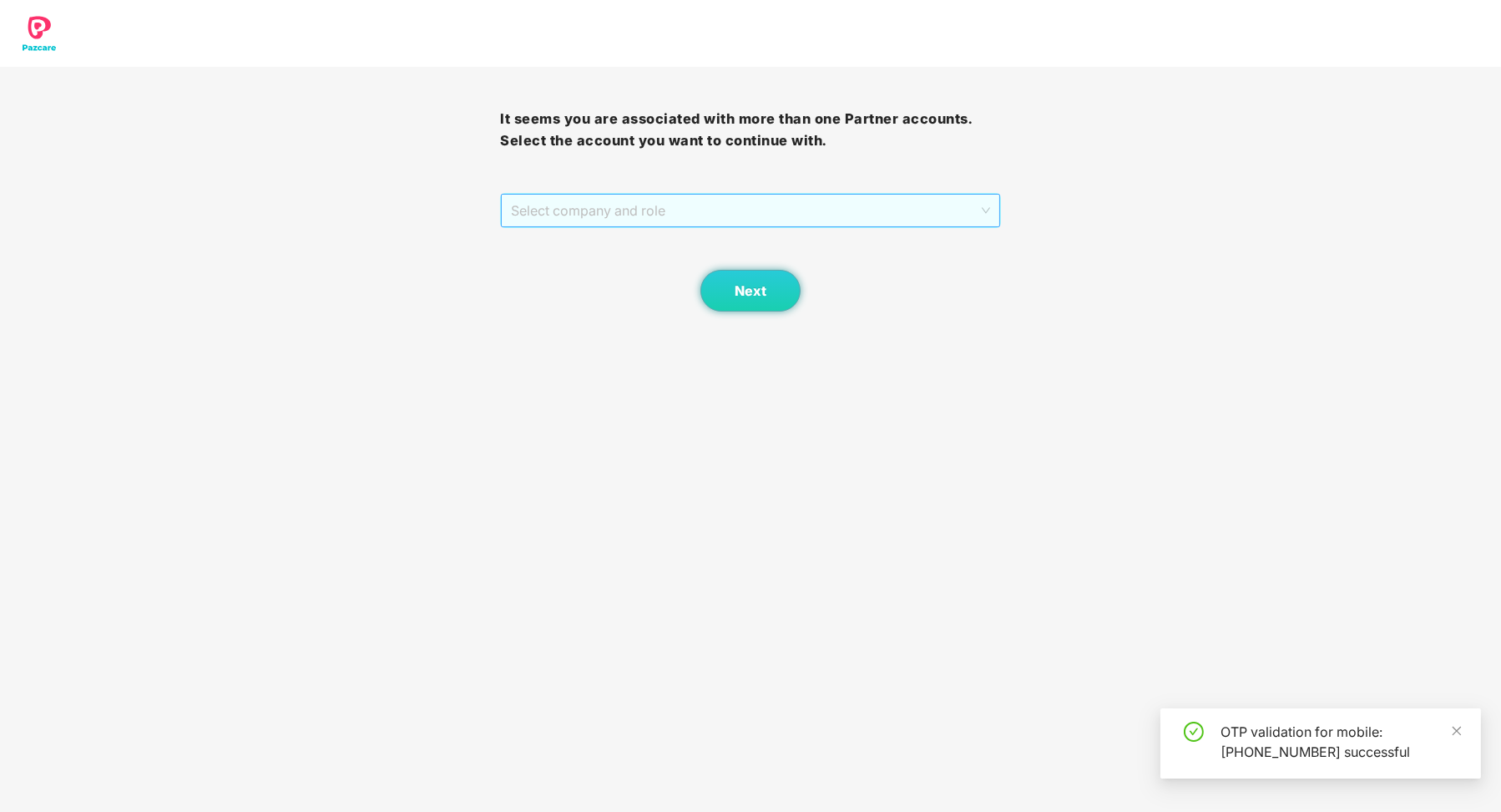
click at [746, 221] on span "Select company and role" at bounding box center [750, 211] width 479 height 32
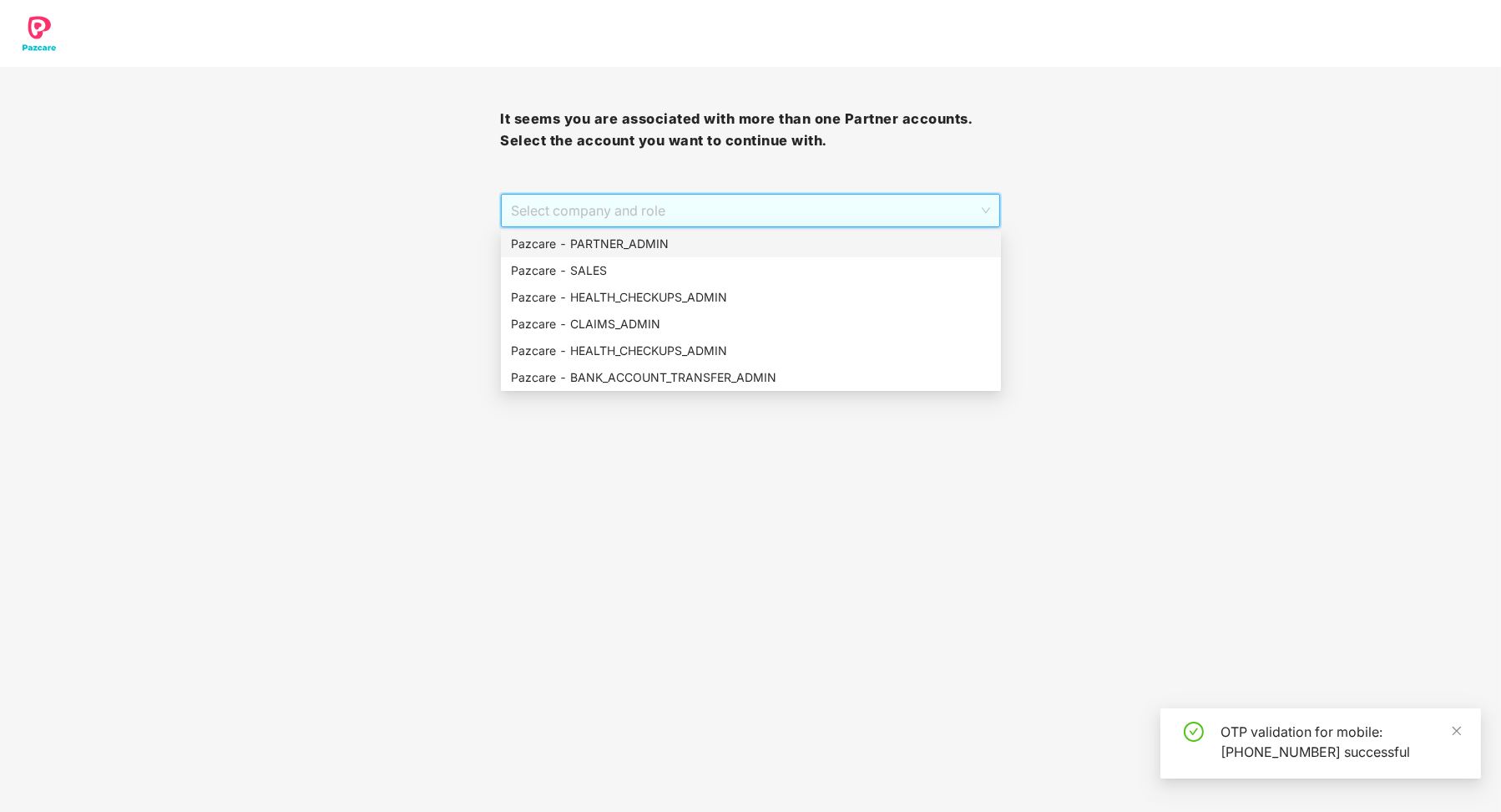
click at [728, 245] on div "Pazcare - PARTNER_ADMIN" at bounding box center [751, 243] width 480 height 19
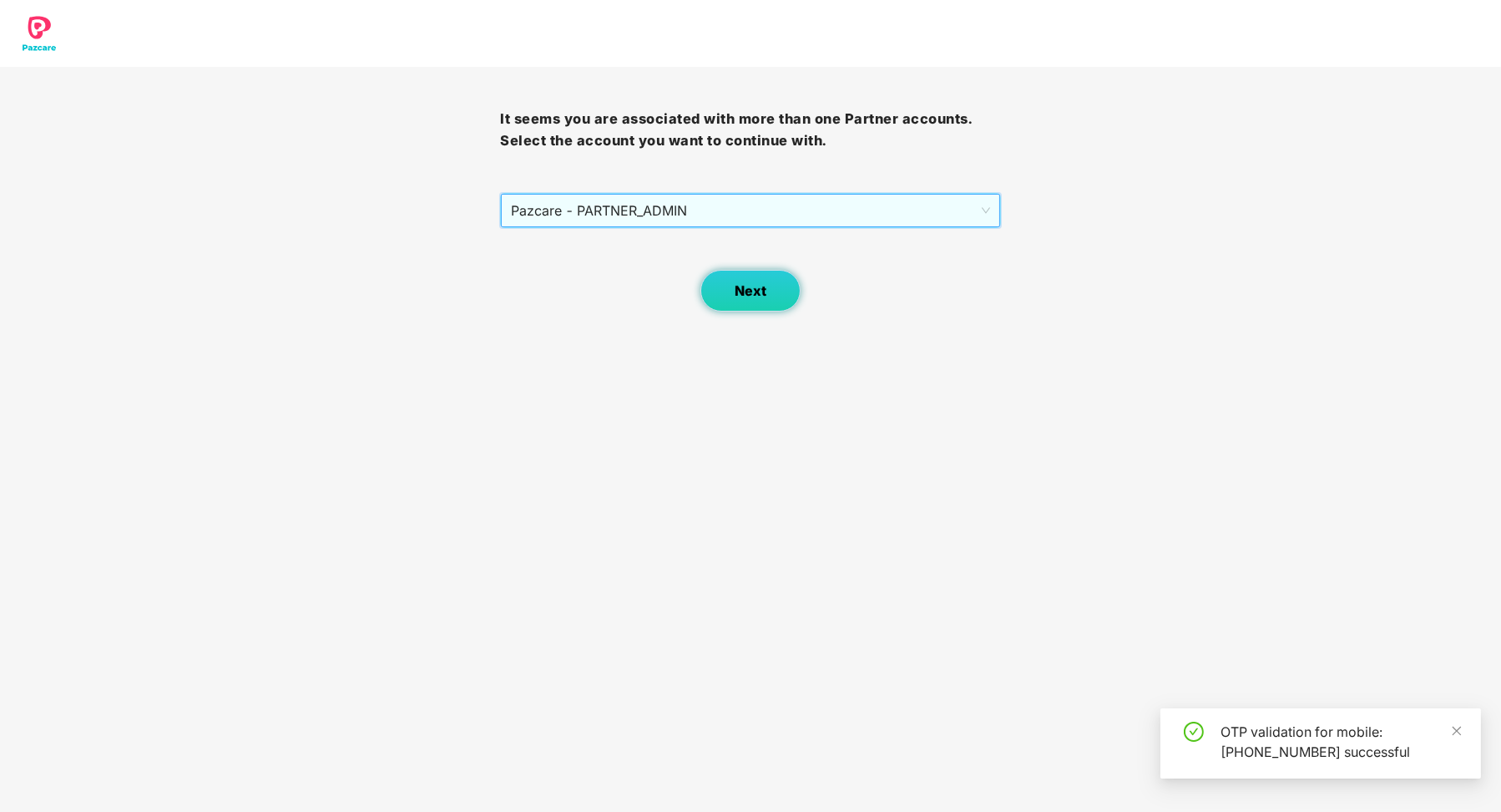
click at [739, 277] on button "Next" at bounding box center [750, 290] width 100 height 42
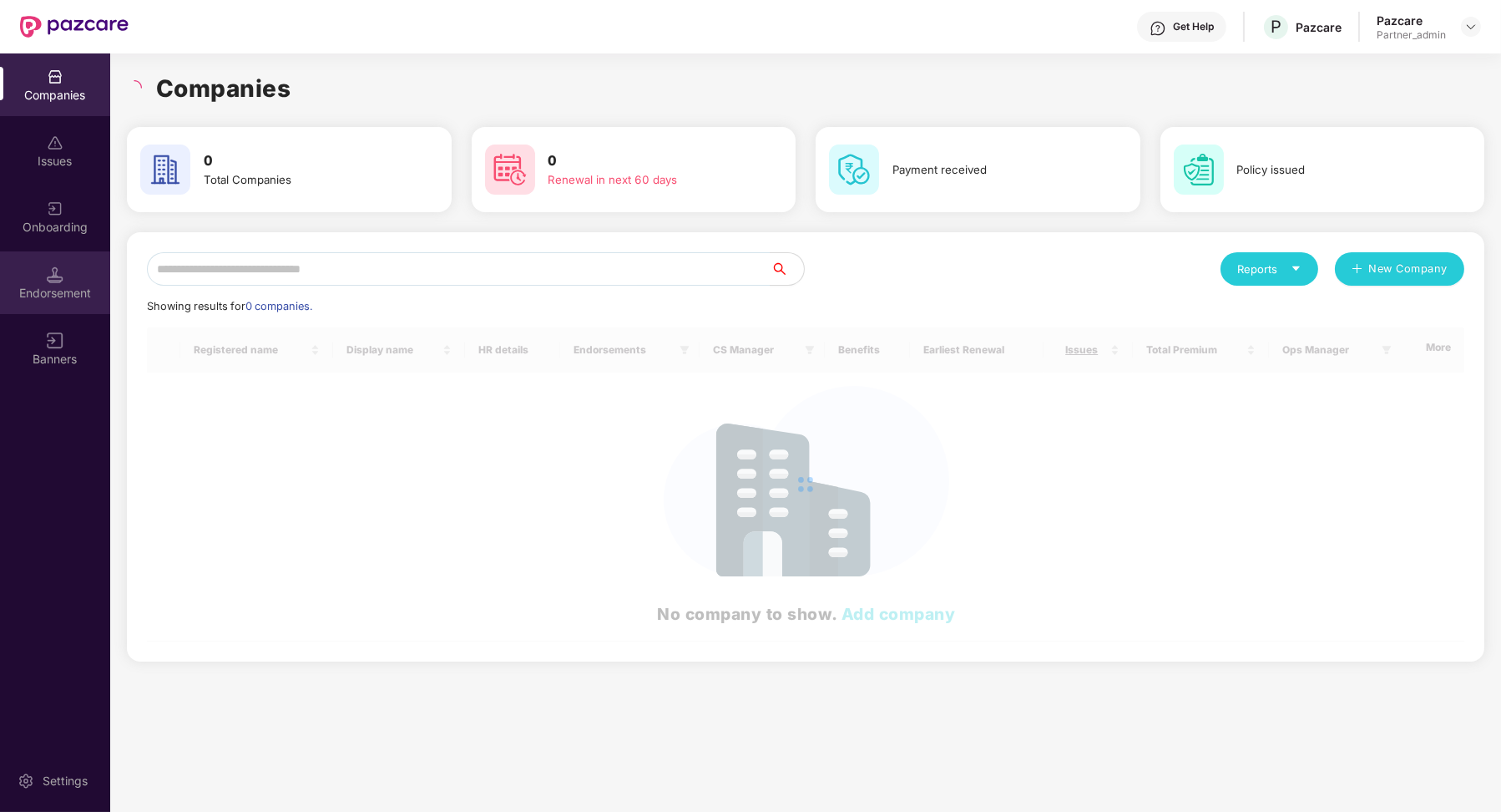
click at [52, 279] on img at bounding box center [55, 274] width 17 height 17
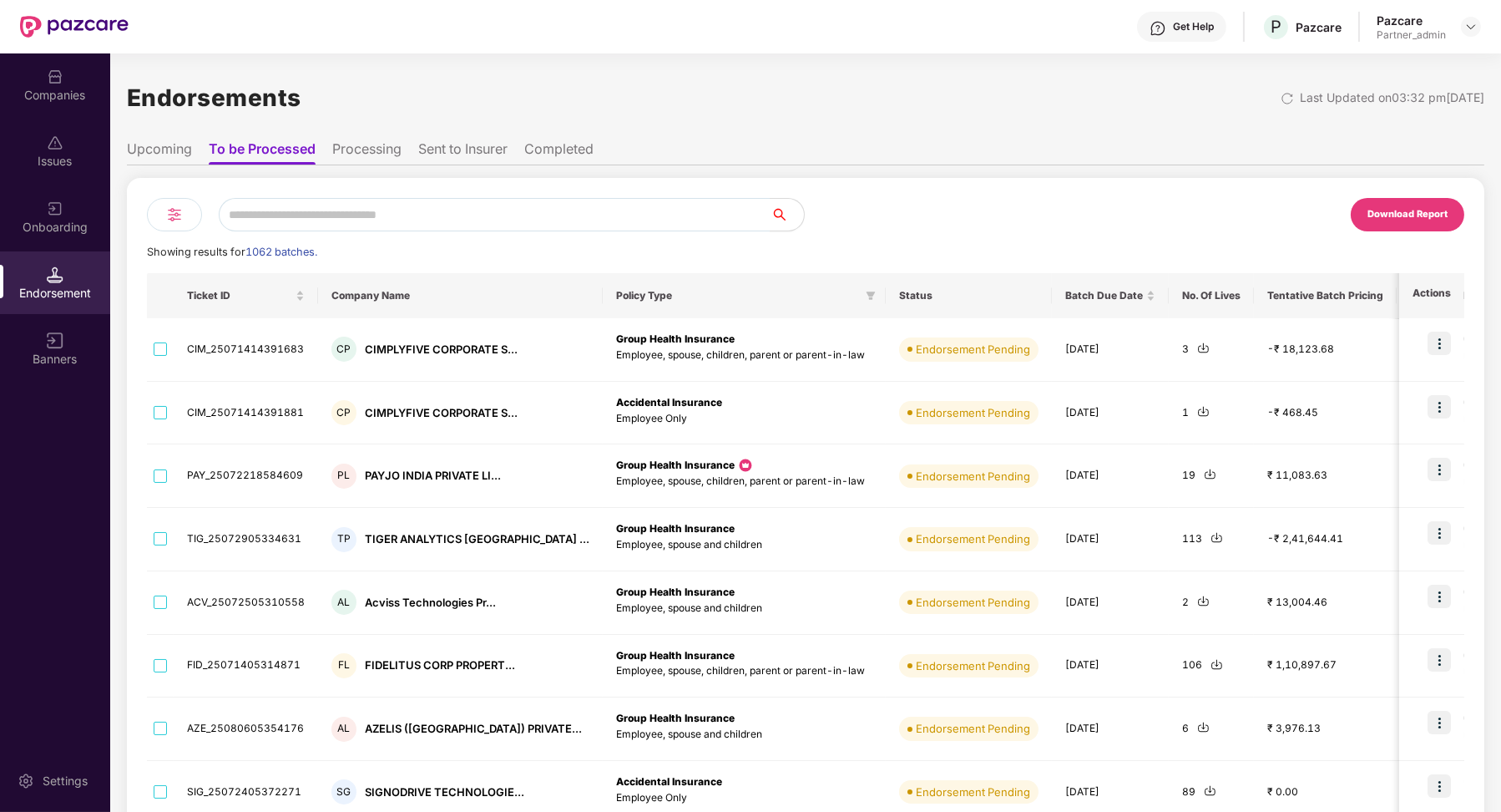
click at [190, 207] on div at bounding box center [174, 215] width 55 height 34
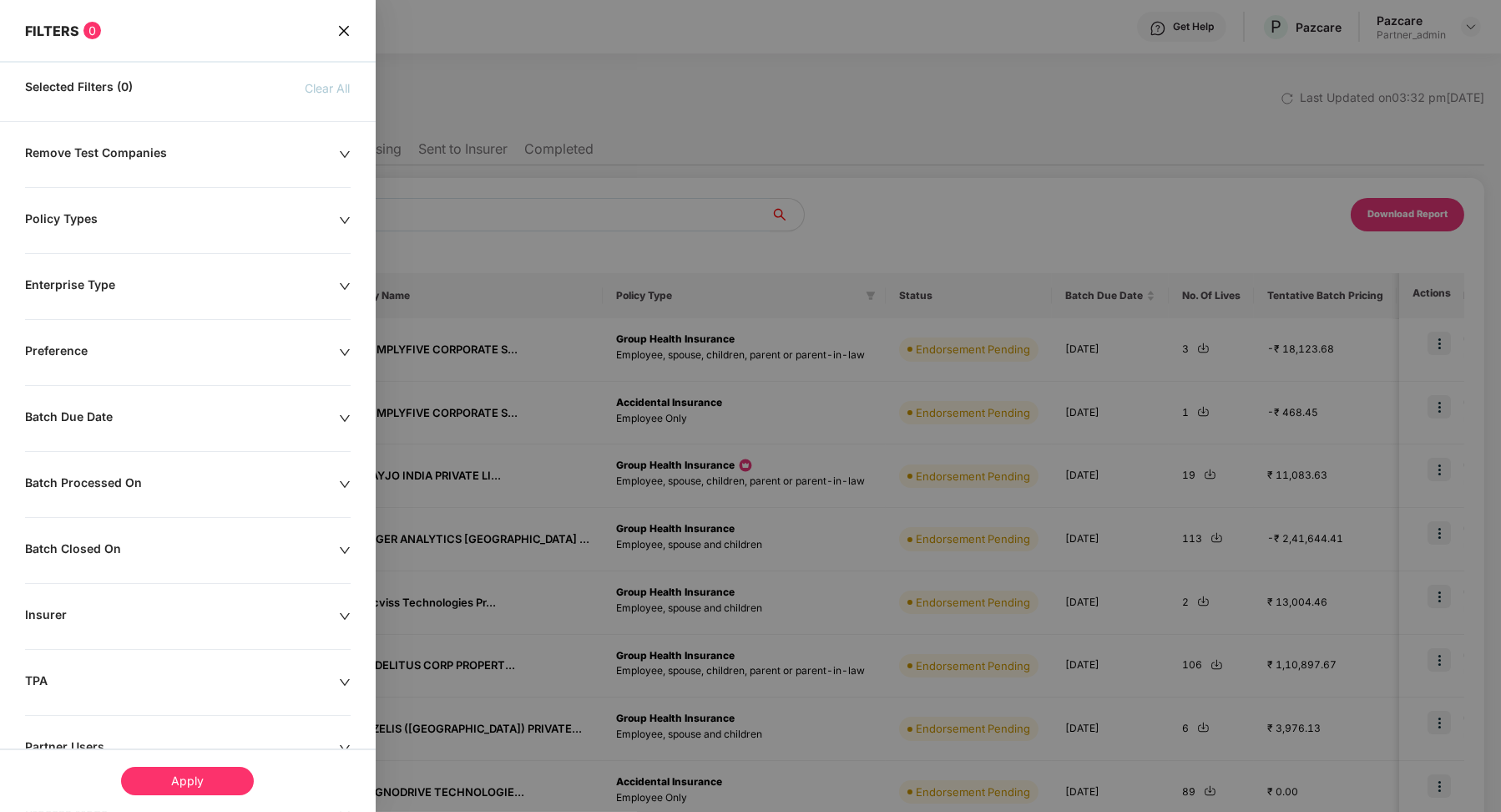
scroll to position [121, 0]
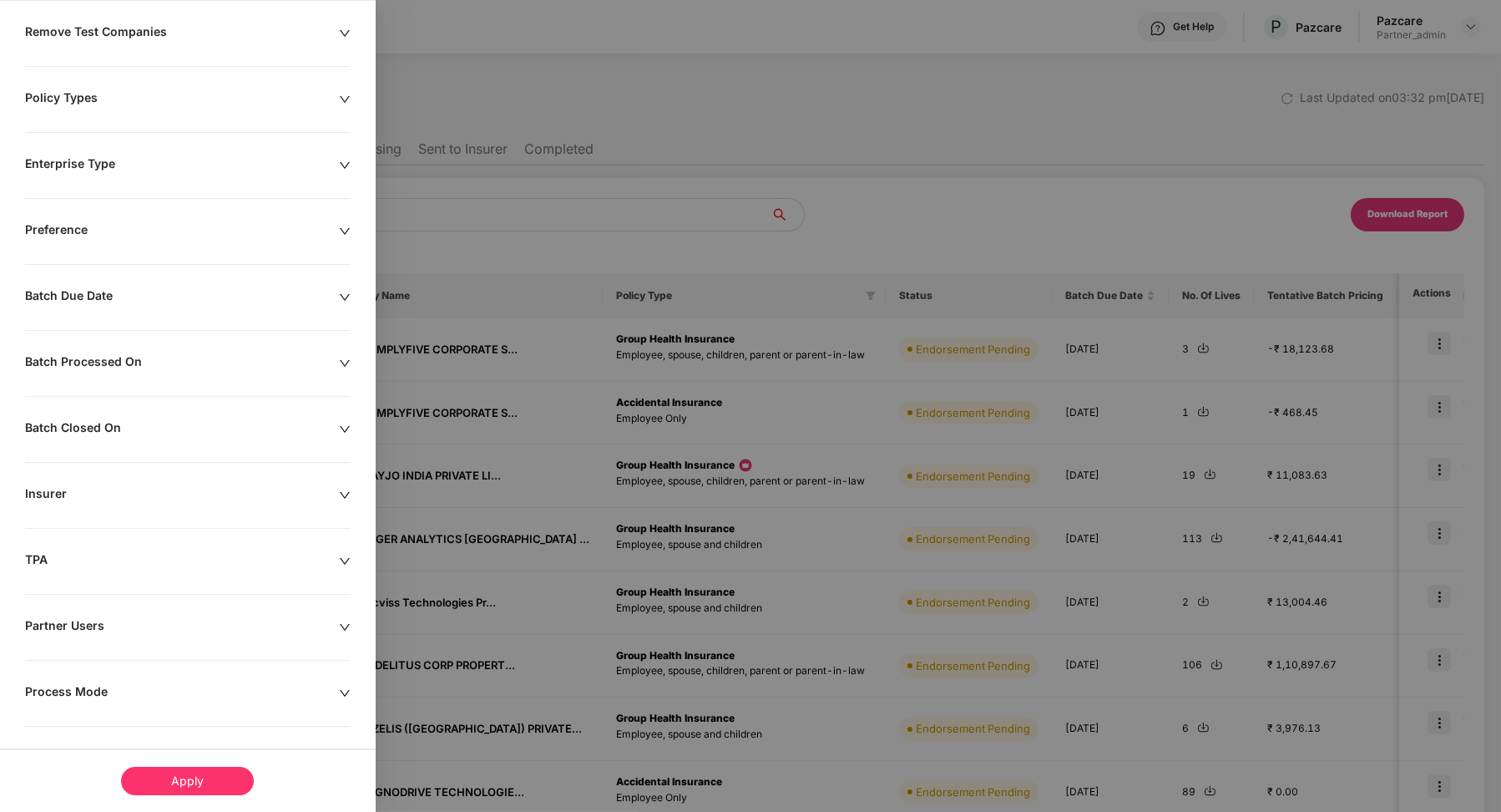
click at [71, 684] on div "Process Mode" at bounding box center [181, 693] width 314 height 19
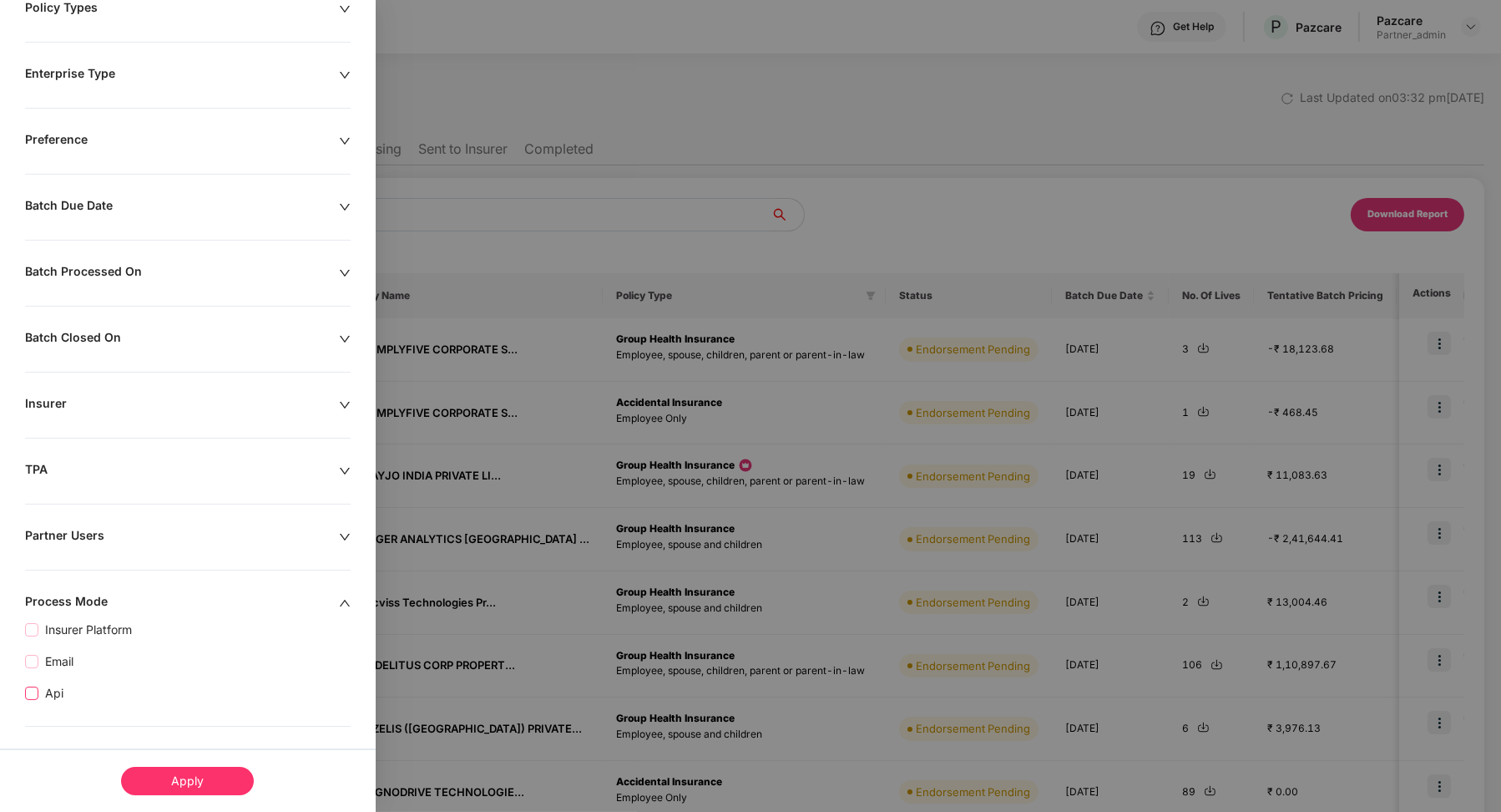
click at [55, 684] on span "Api" at bounding box center [54, 693] width 32 height 19
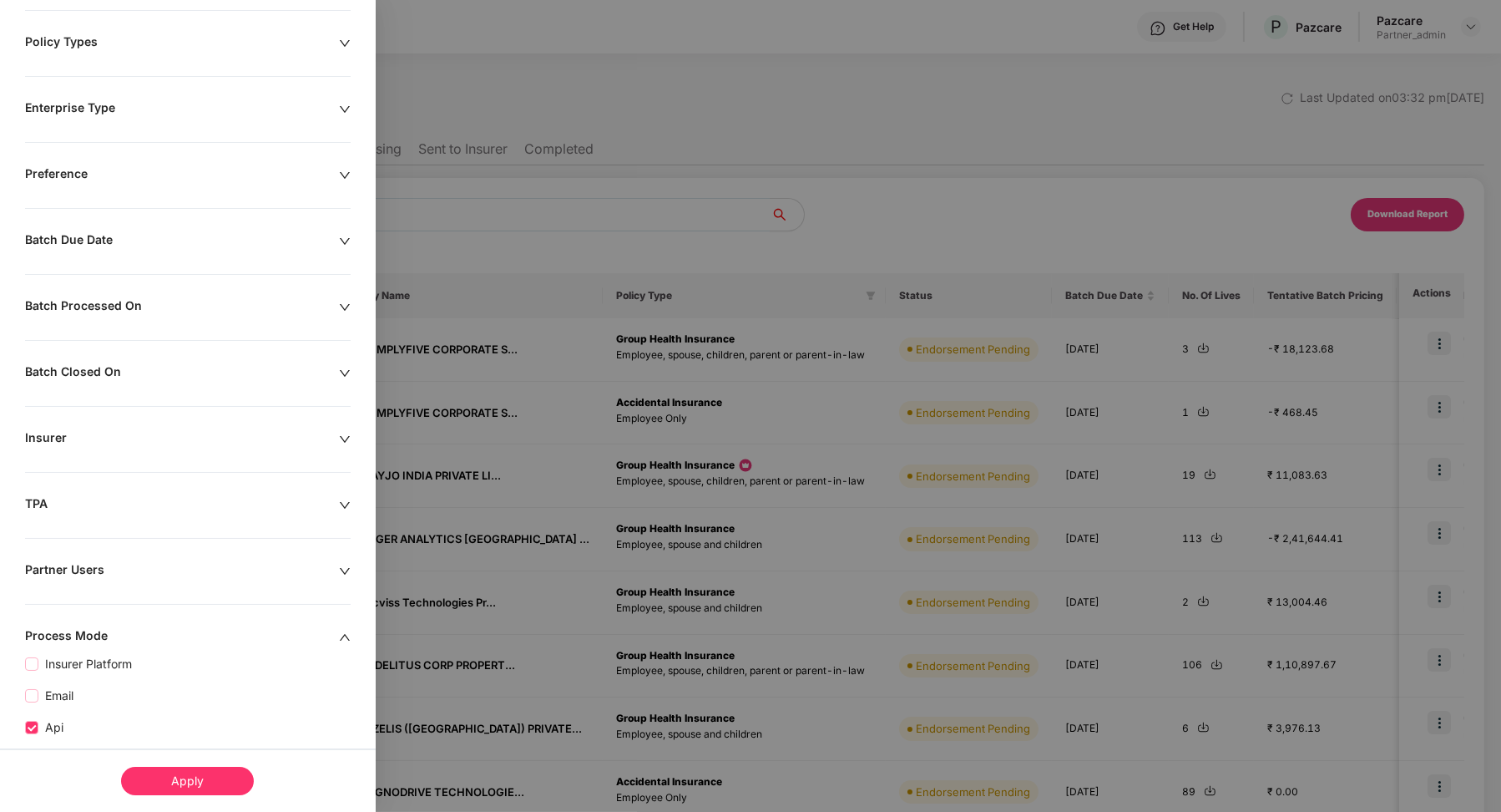
scroll to position [246, 0]
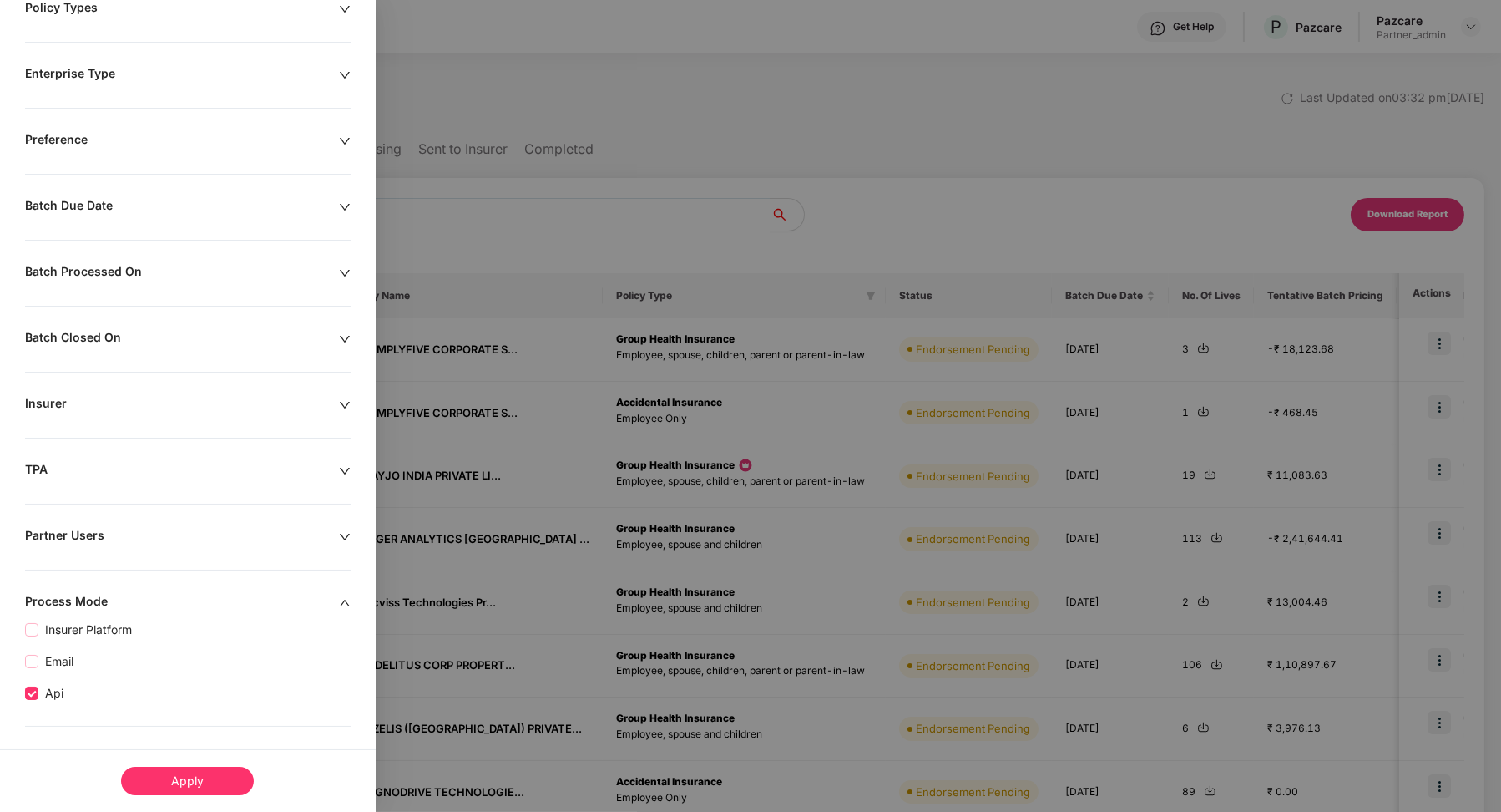
click at [161, 778] on div "Apply" at bounding box center [188, 781] width 133 height 28
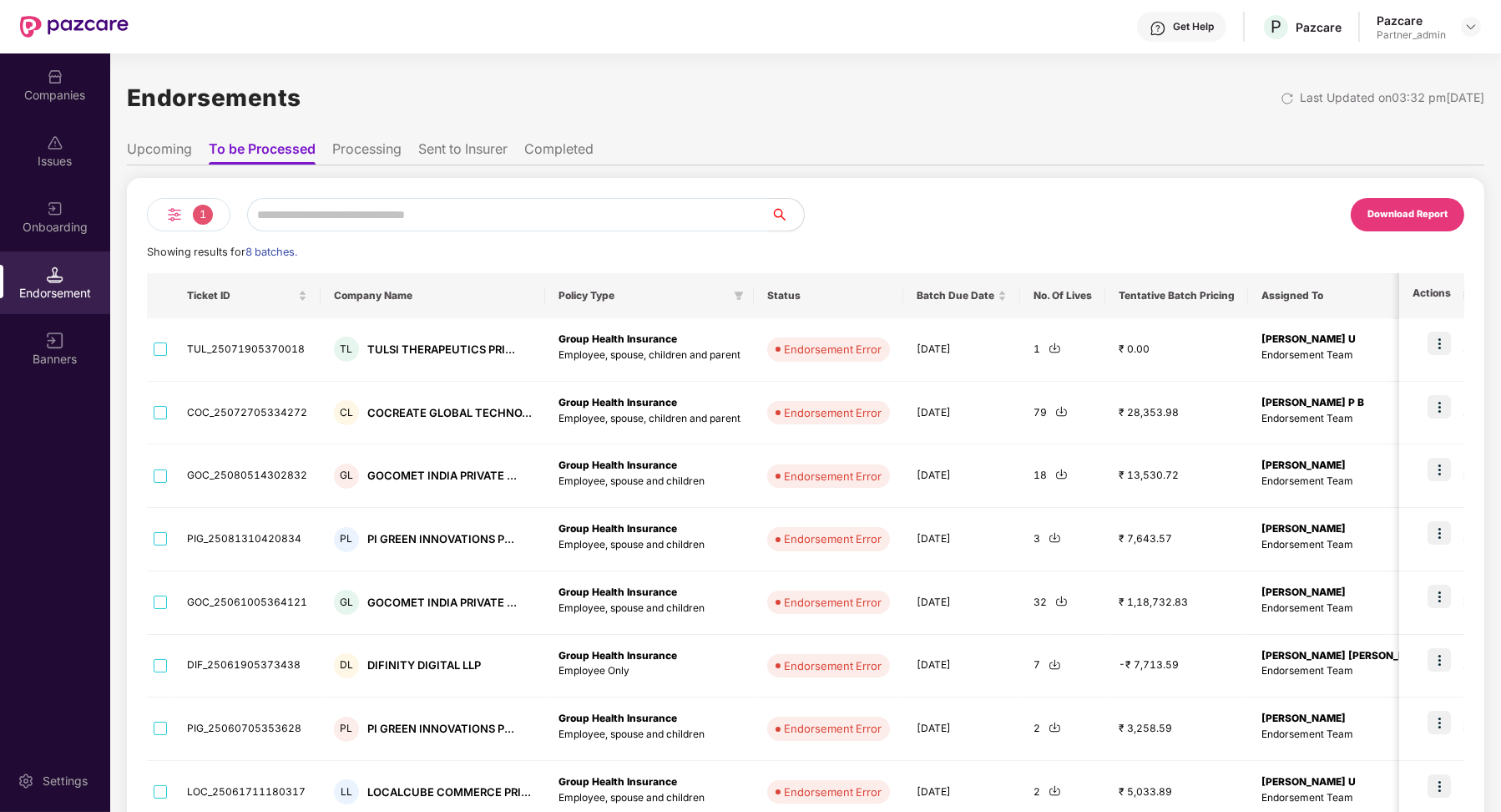
click at [439, 153] on li "Sent to Insurer" at bounding box center [463, 152] width 89 height 24
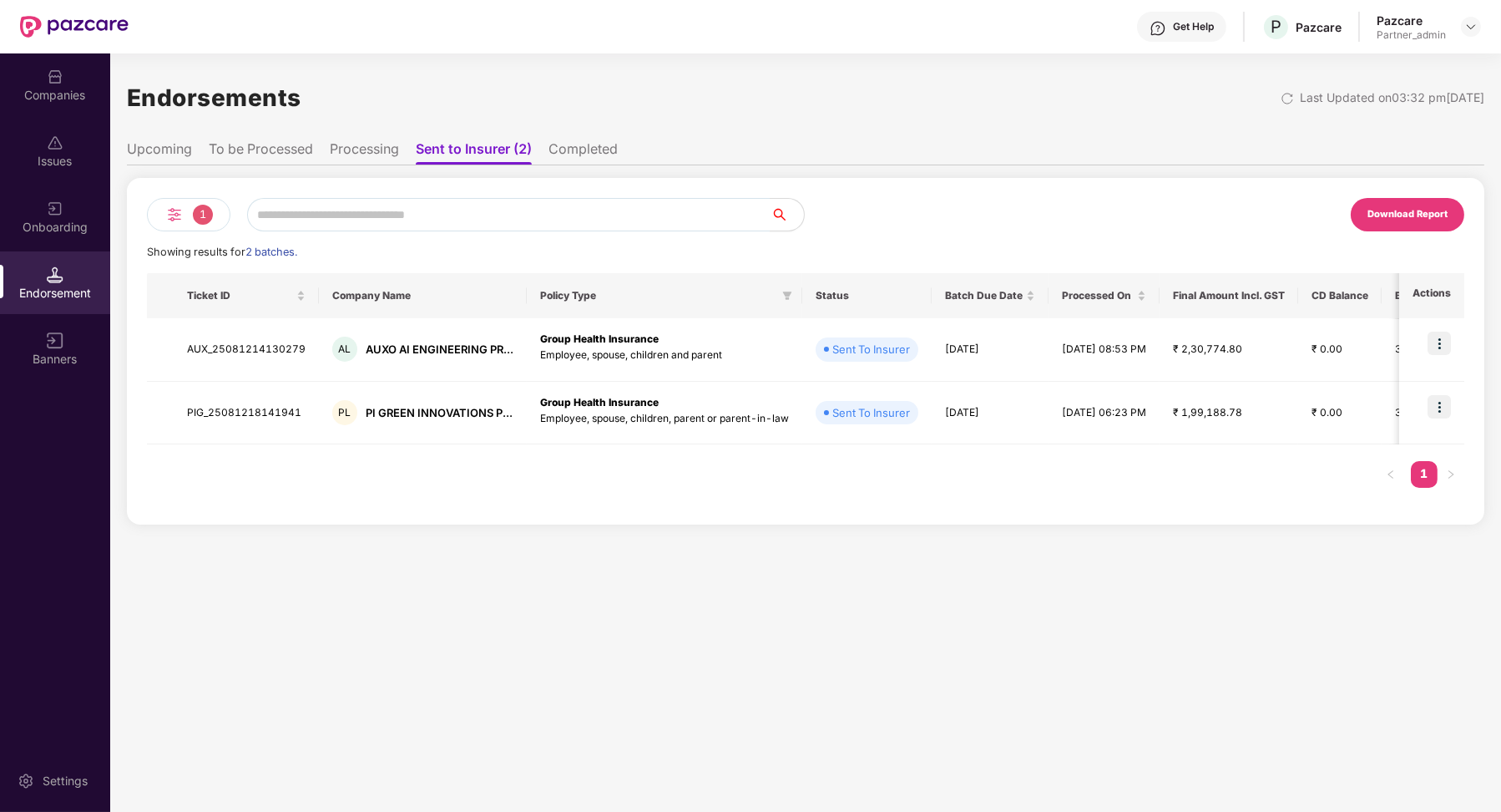
click at [560, 127] on div "Endorsements Last Updated on 03:32 pm[DATE] Upcoming To be Processed Processing…" at bounding box center [806, 298] width 1358 height 453
click at [560, 143] on li "Completed" at bounding box center [583, 152] width 69 height 24
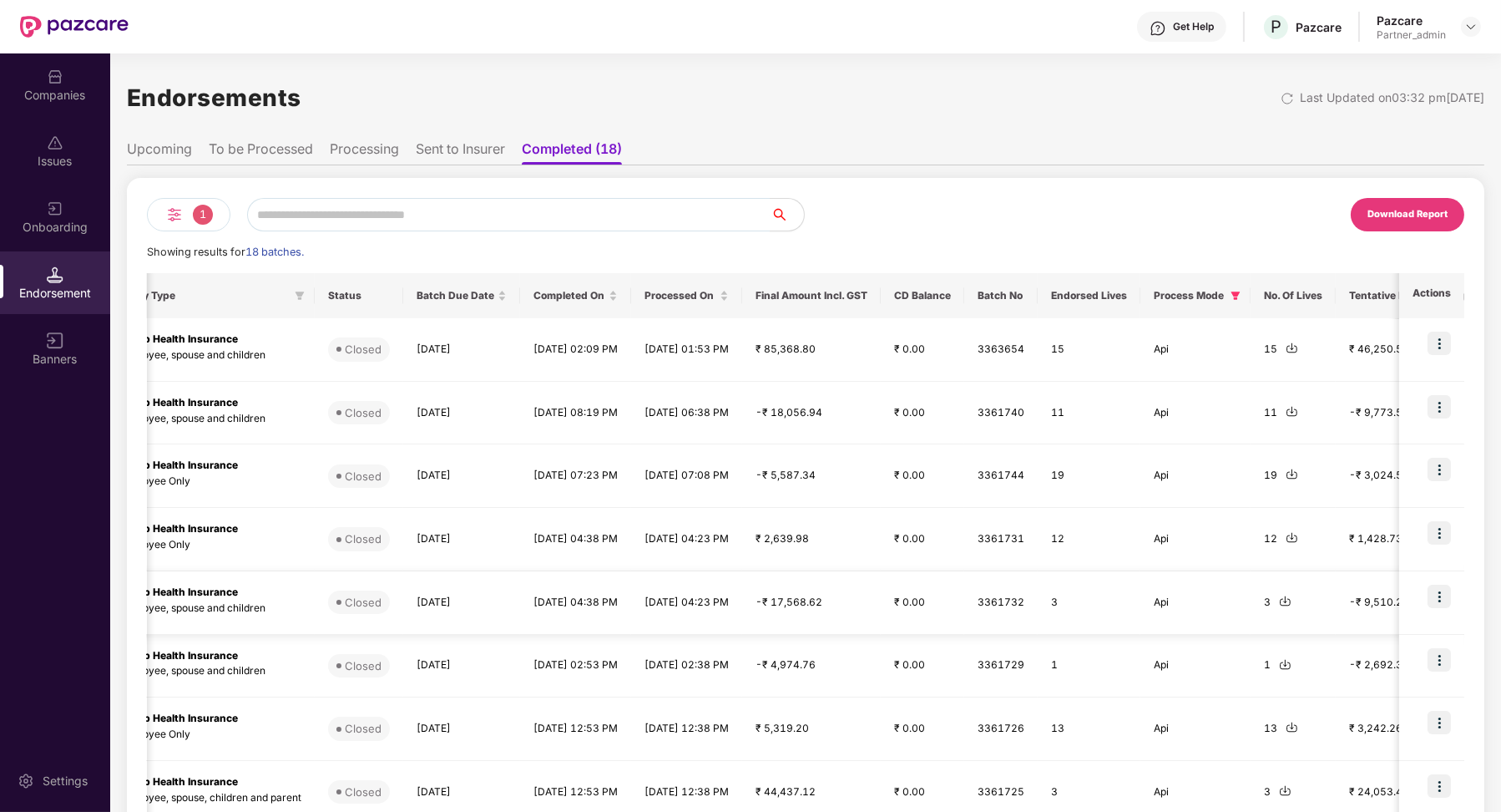
scroll to position [0, 578]
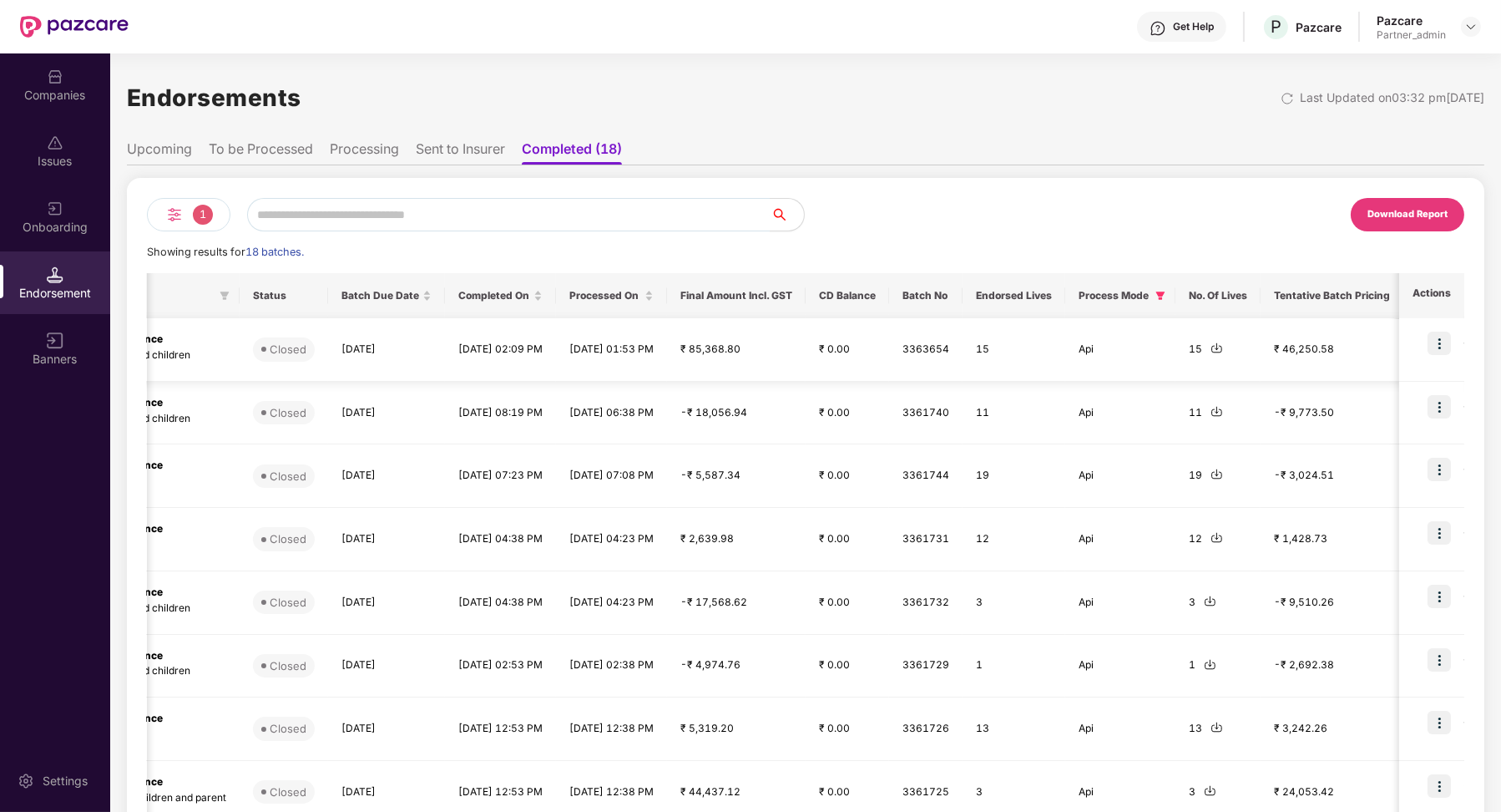
click at [1223, 350] on img at bounding box center [1217, 348] width 12 height 12
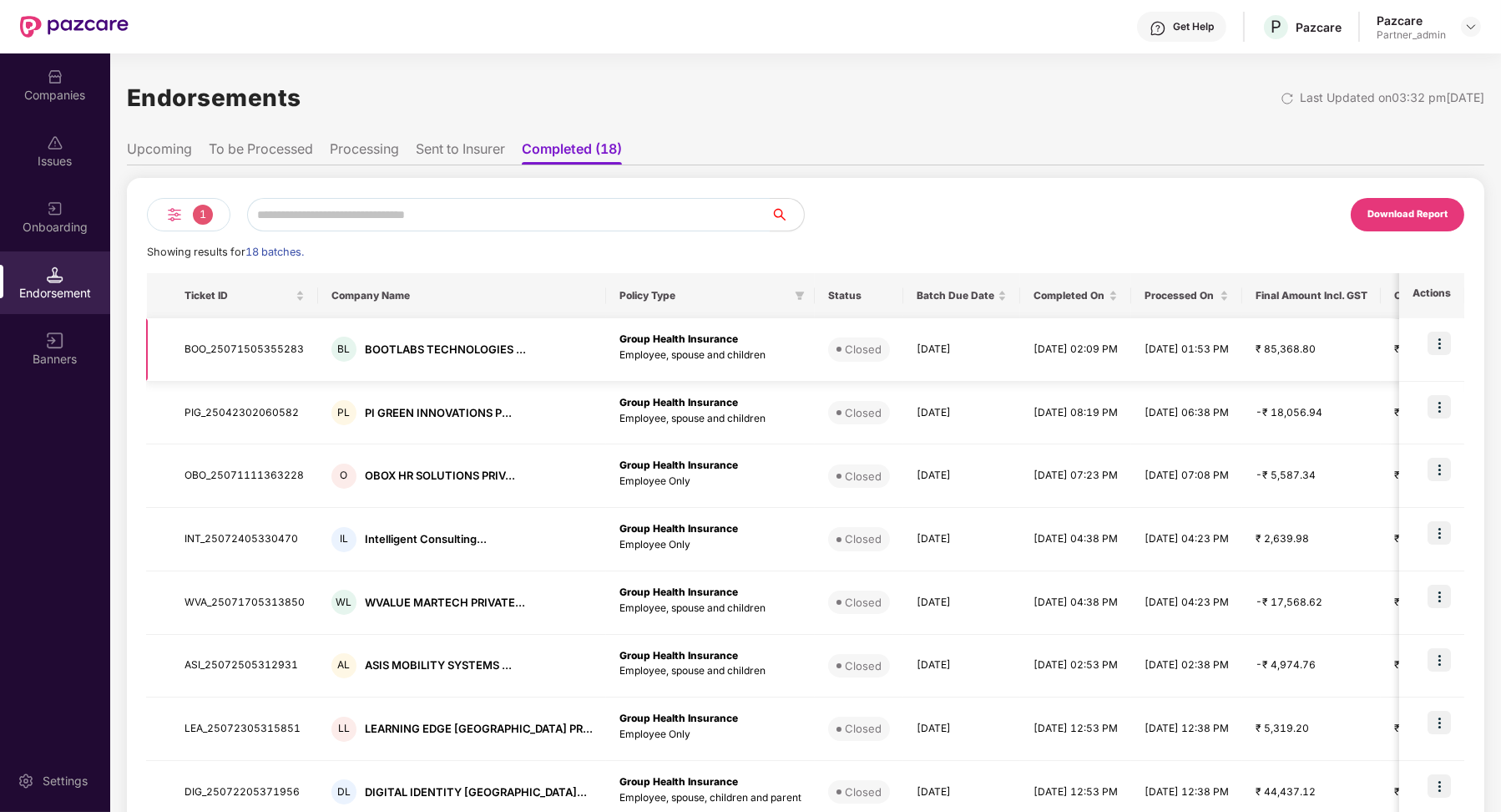
scroll to position [0, 0]
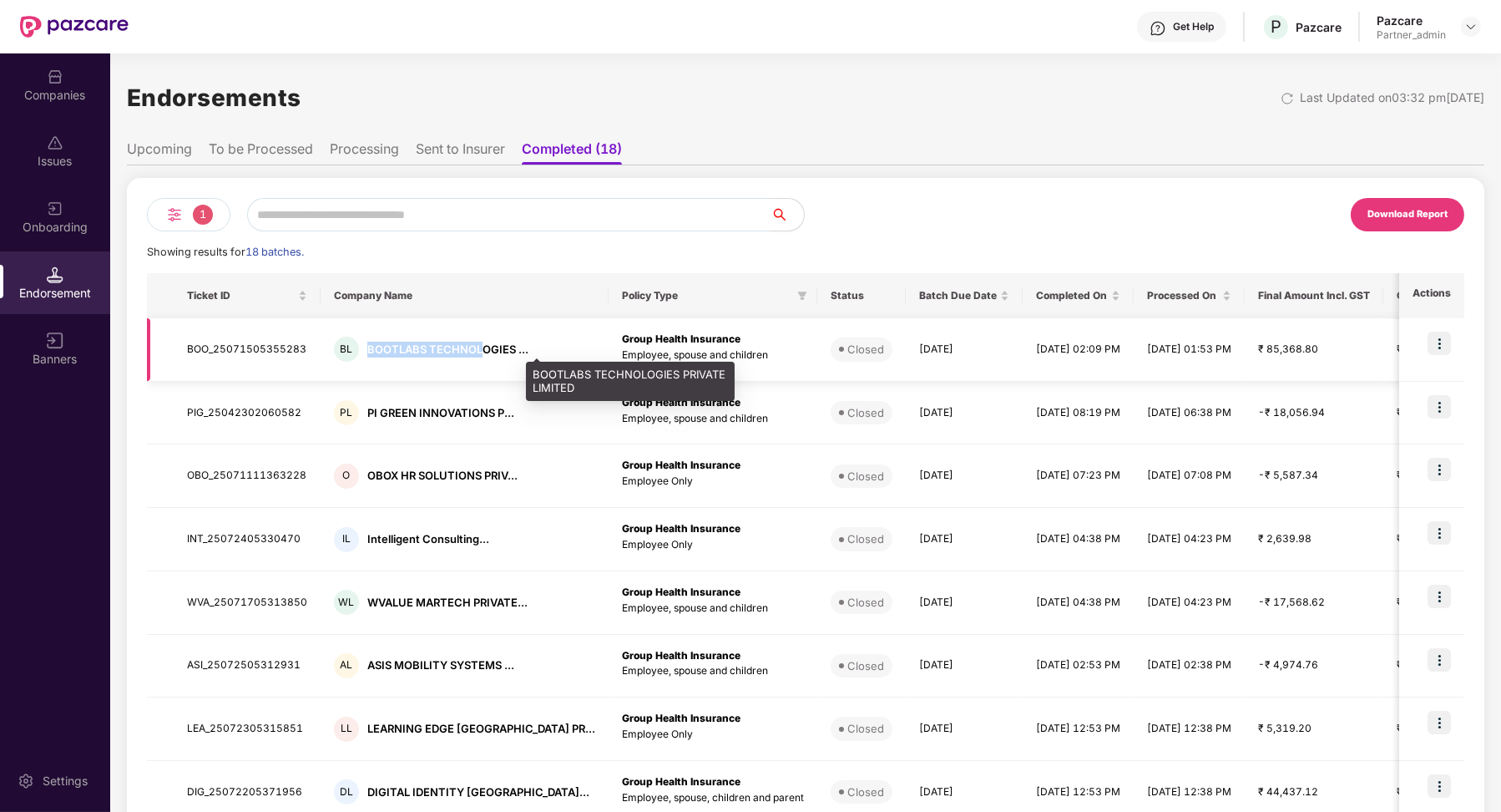
drag, startPoint x: 367, startPoint y: 350, endPoint x: 478, endPoint y: 355, distance: 111.1
click at [478, 355] on div "BOOTLABS TECHNOLOGIES ..." at bounding box center [448, 349] width 161 height 16
copy div "BOOTLABS TECHNOL"
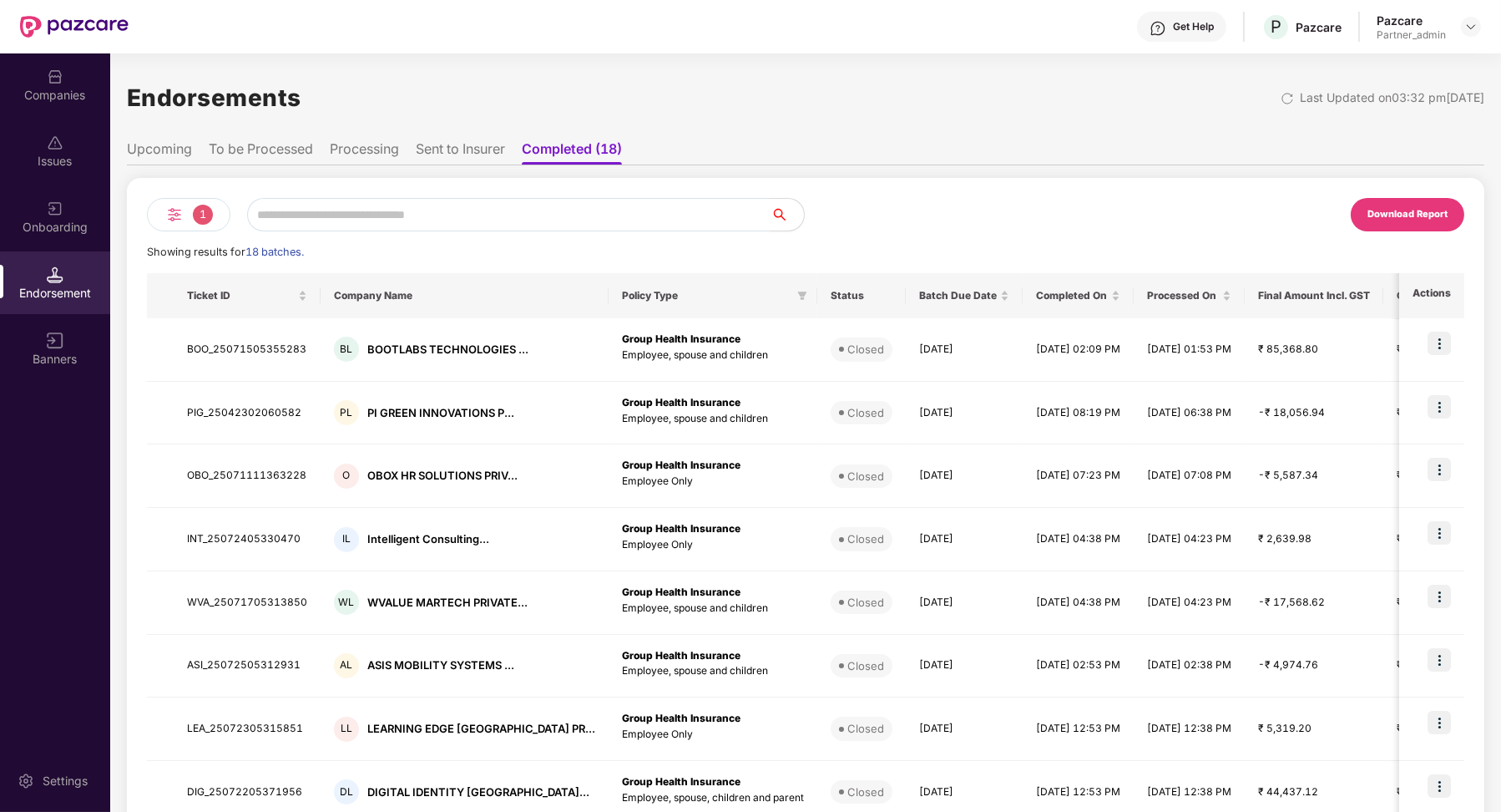
drag, startPoint x: 84, startPoint y: 117, endPoint x: 112, endPoint y: 118, distance: 28.0
click at [90, 96] on div "Companies" at bounding box center [55, 95] width 111 height 17
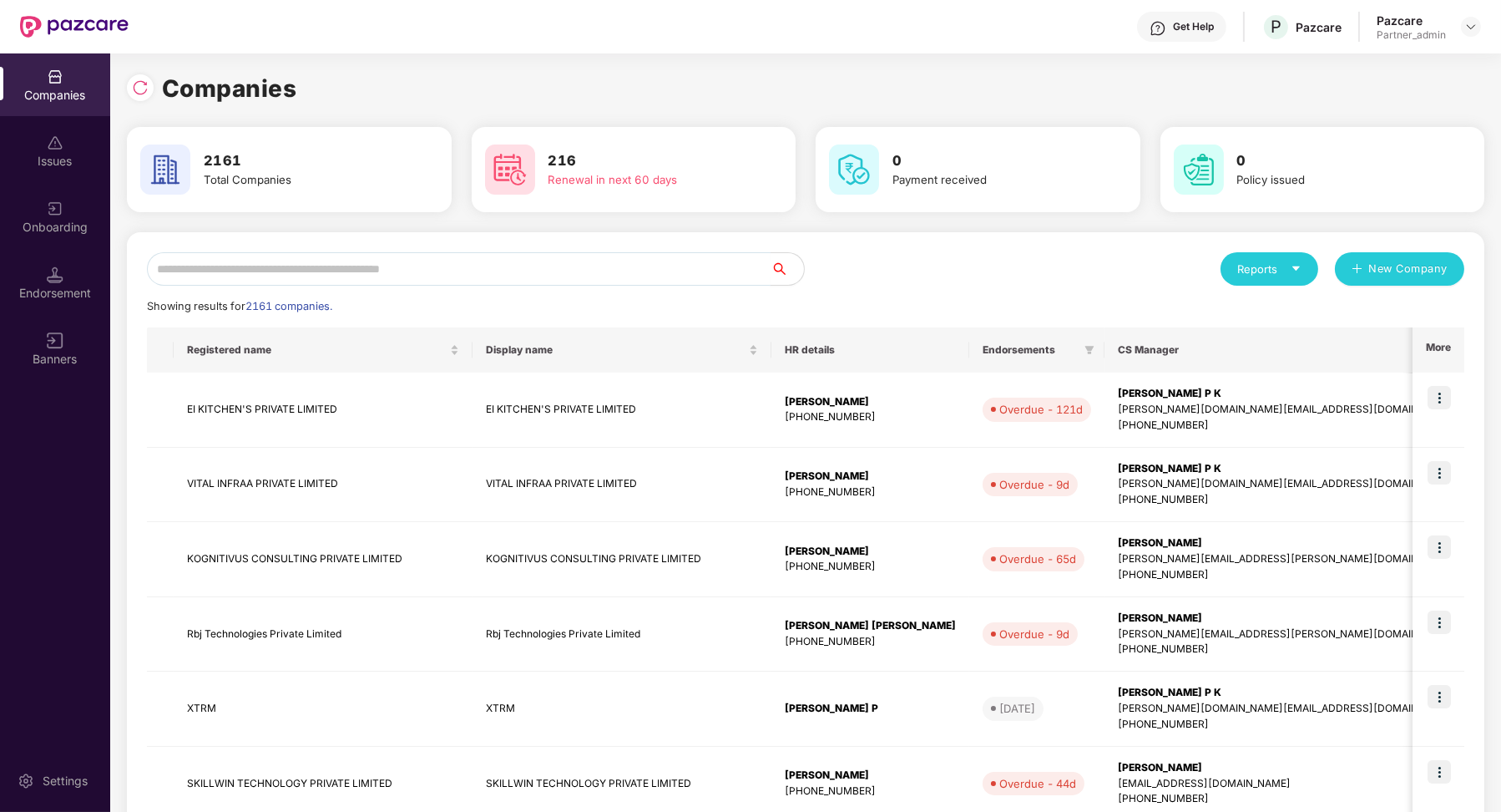
click at [243, 258] on input "text" at bounding box center [458, 269] width 624 height 34
paste input "**********"
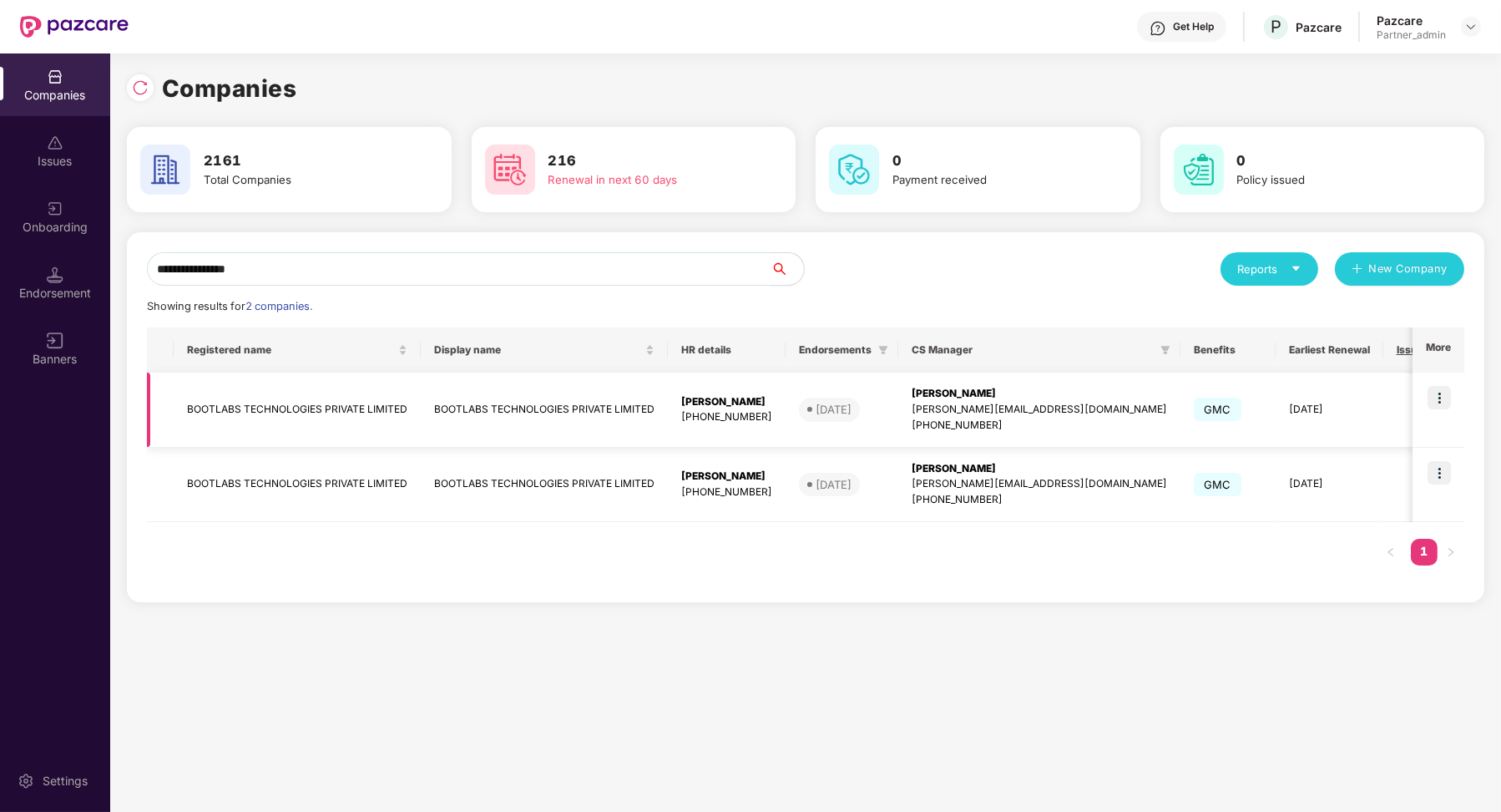
type input "**********"
click at [1436, 403] on img at bounding box center [1439, 397] width 23 height 23
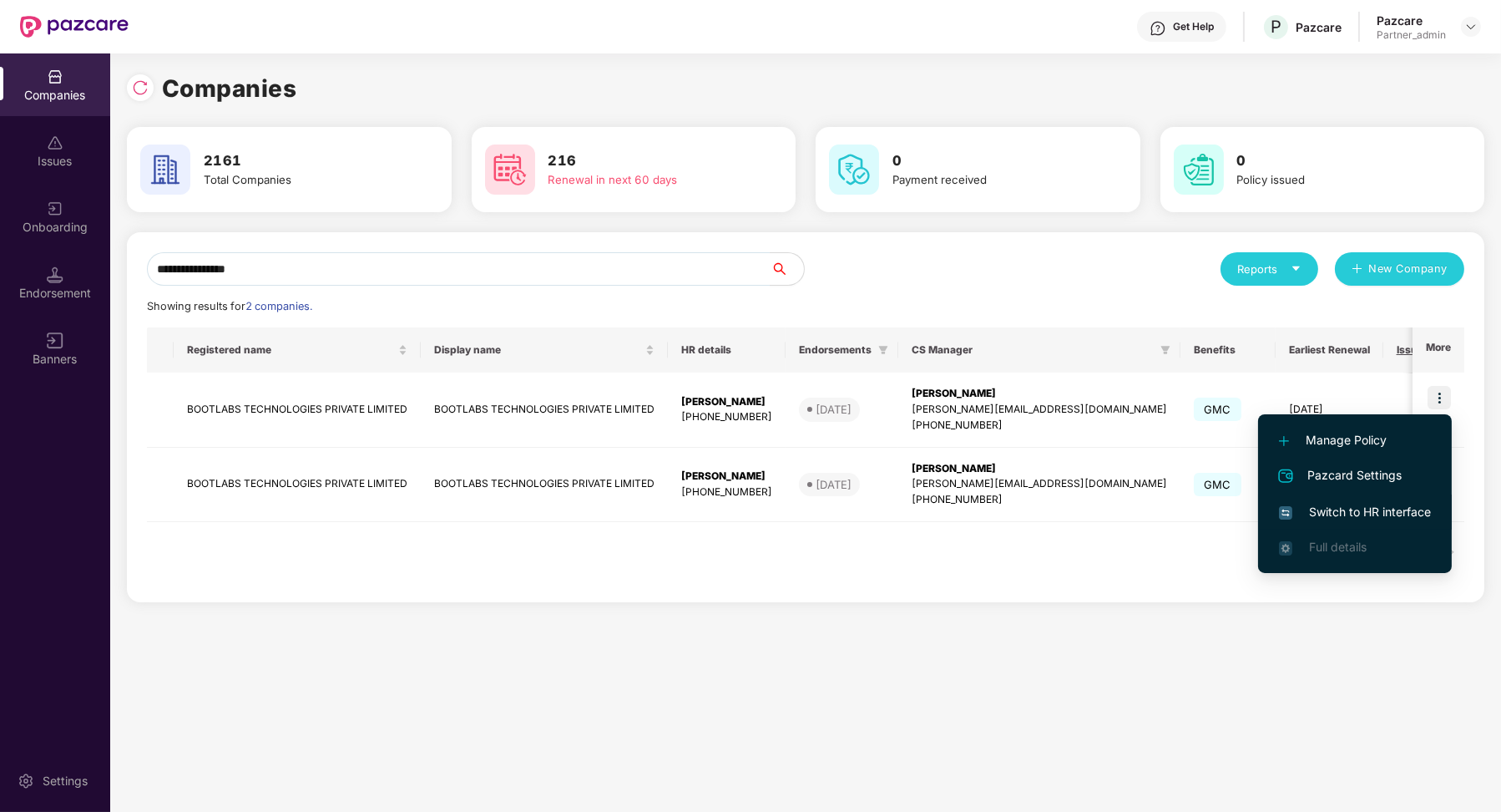
click at [1383, 505] on span "Switch to HR interface" at bounding box center [1355, 511] width 152 height 19
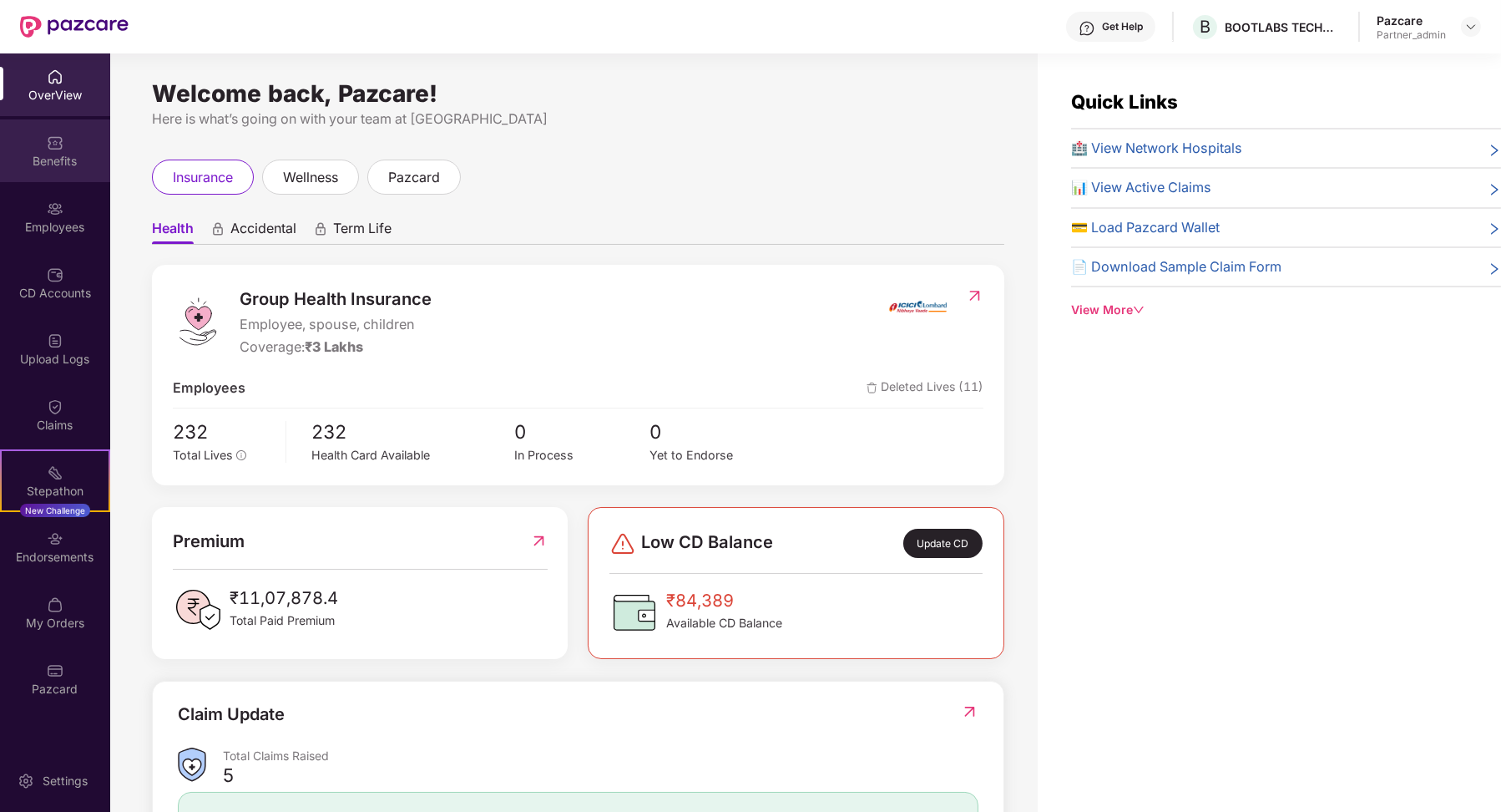
click at [58, 176] on div "Benefits" at bounding box center [55, 150] width 111 height 63
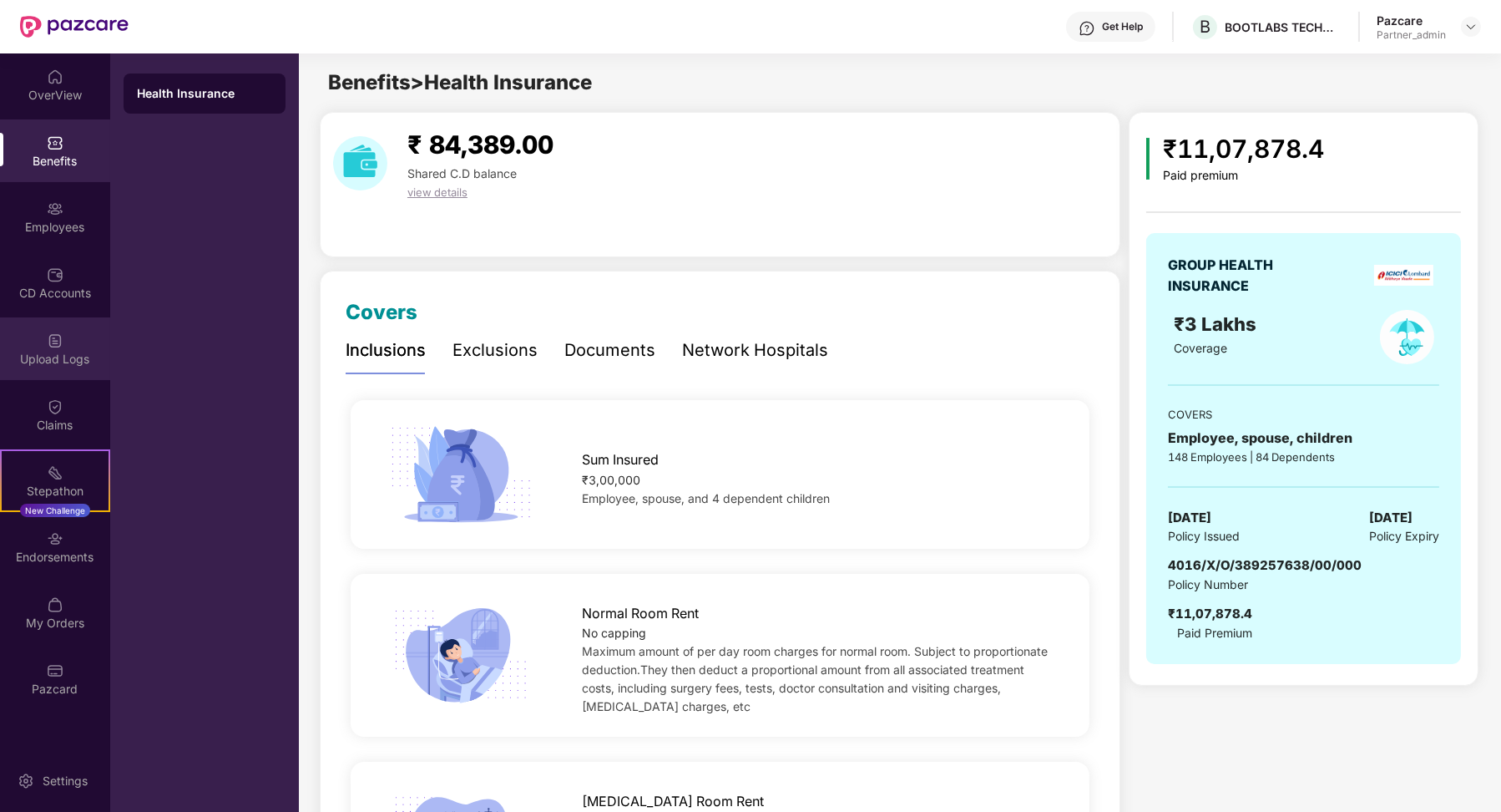
click at [67, 359] on div "Upload Logs" at bounding box center [55, 359] width 111 height 17
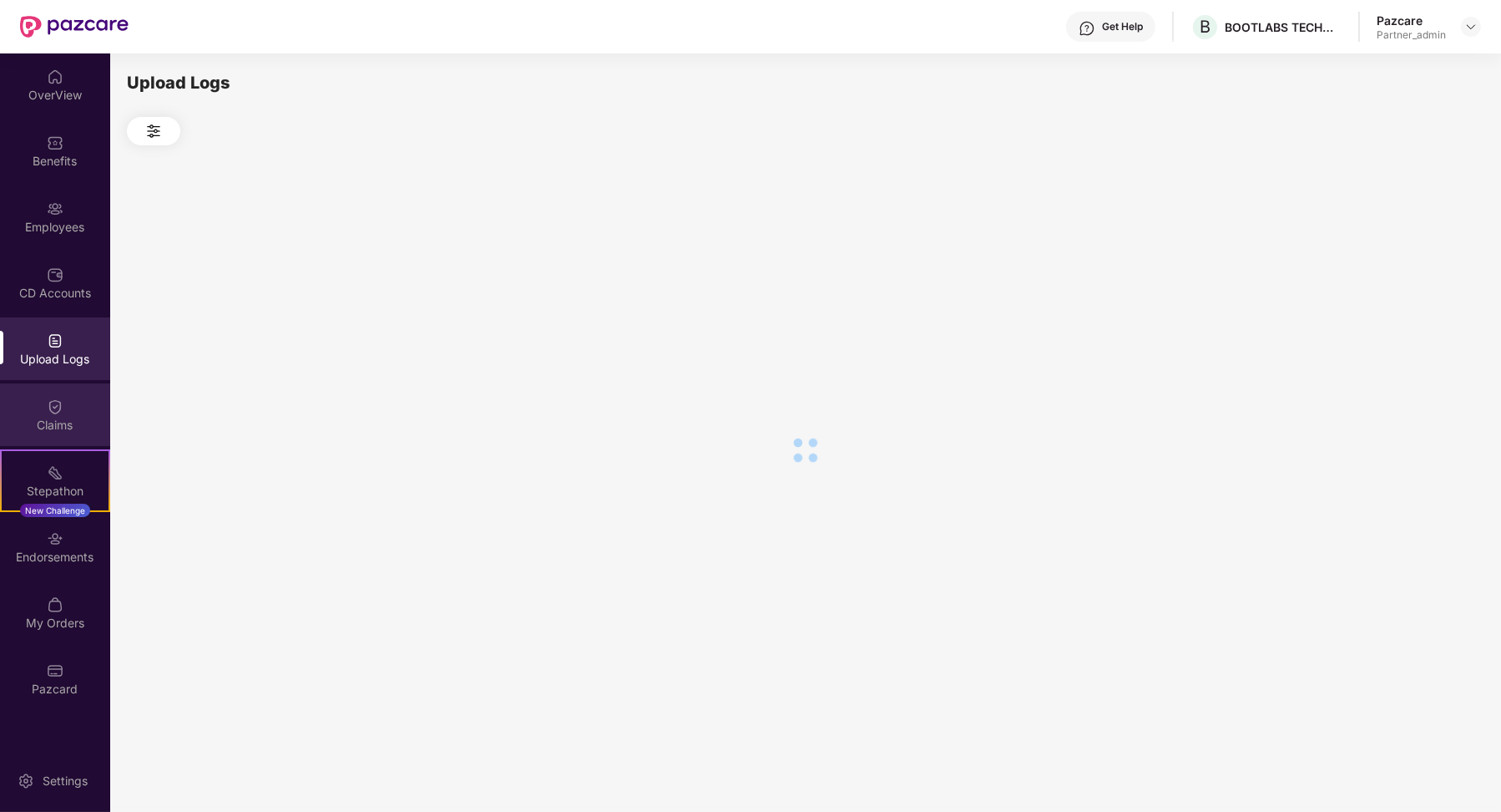
click at [65, 401] on div "Claims" at bounding box center [55, 414] width 111 height 63
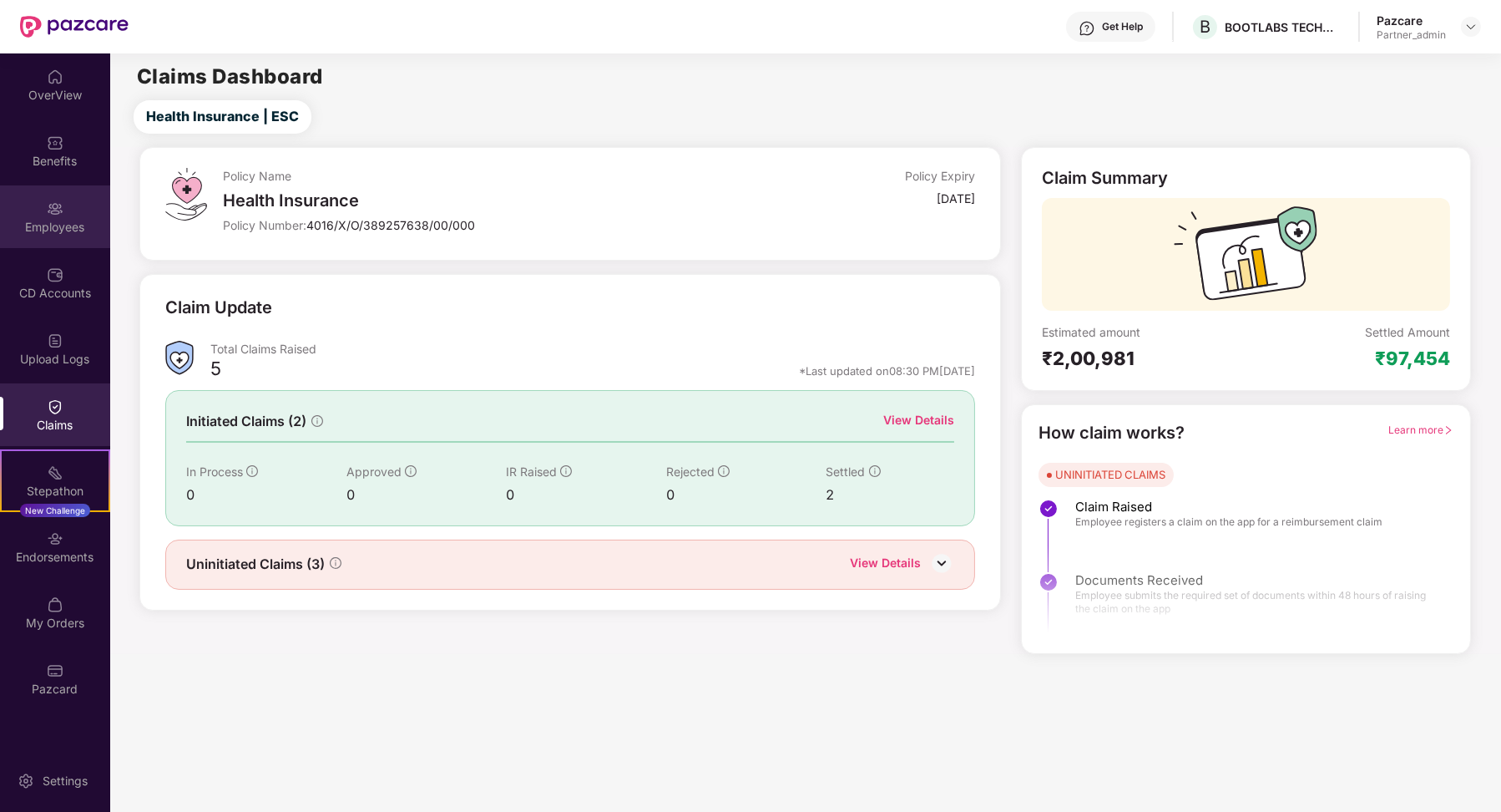
click at [67, 215] on div "Employees" at bounding box center [55, 217] width 111 height 63
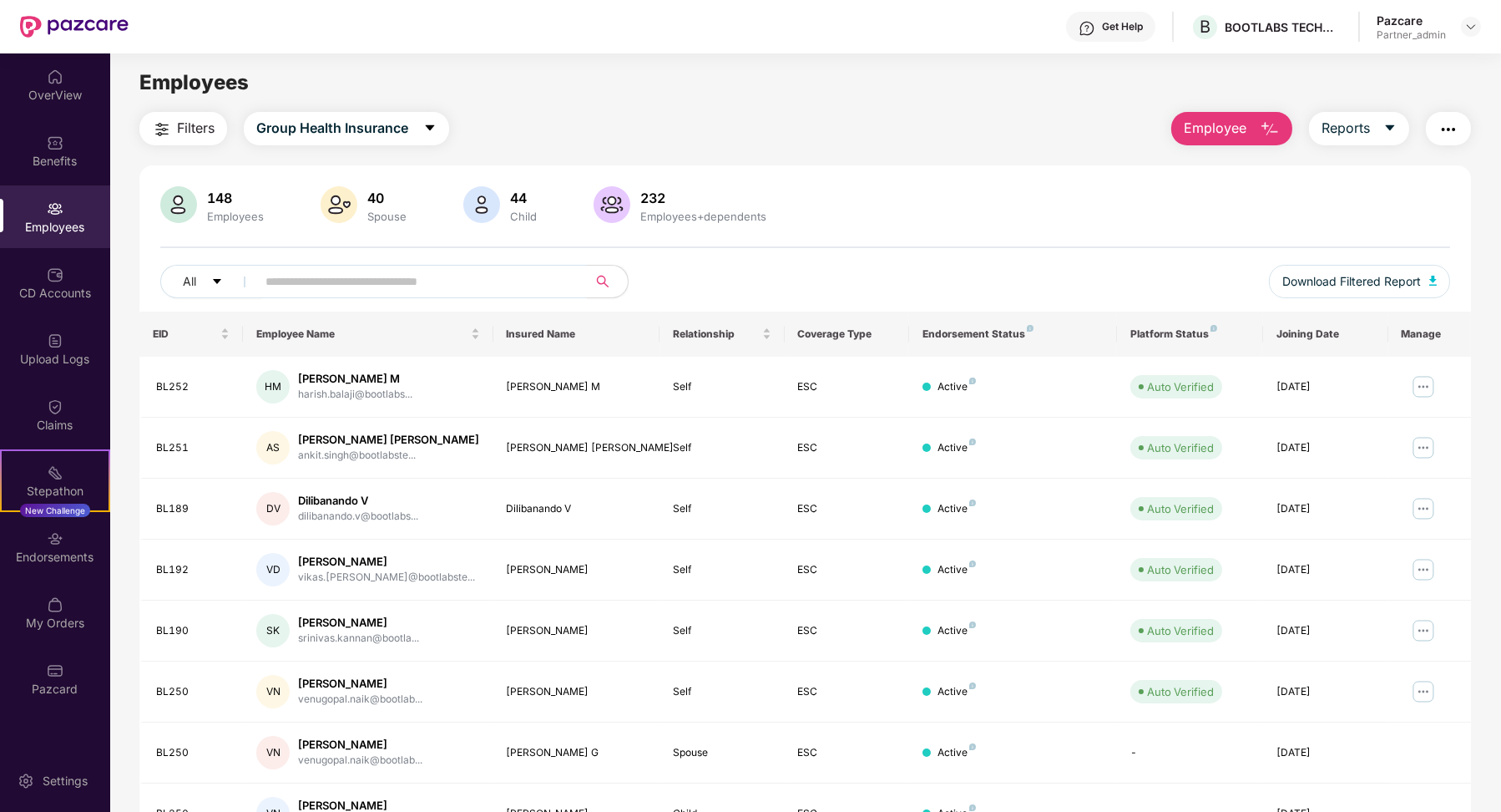
click at [203, 136] on span "Filters" at bounding box center [195, 128] width 37 height 21
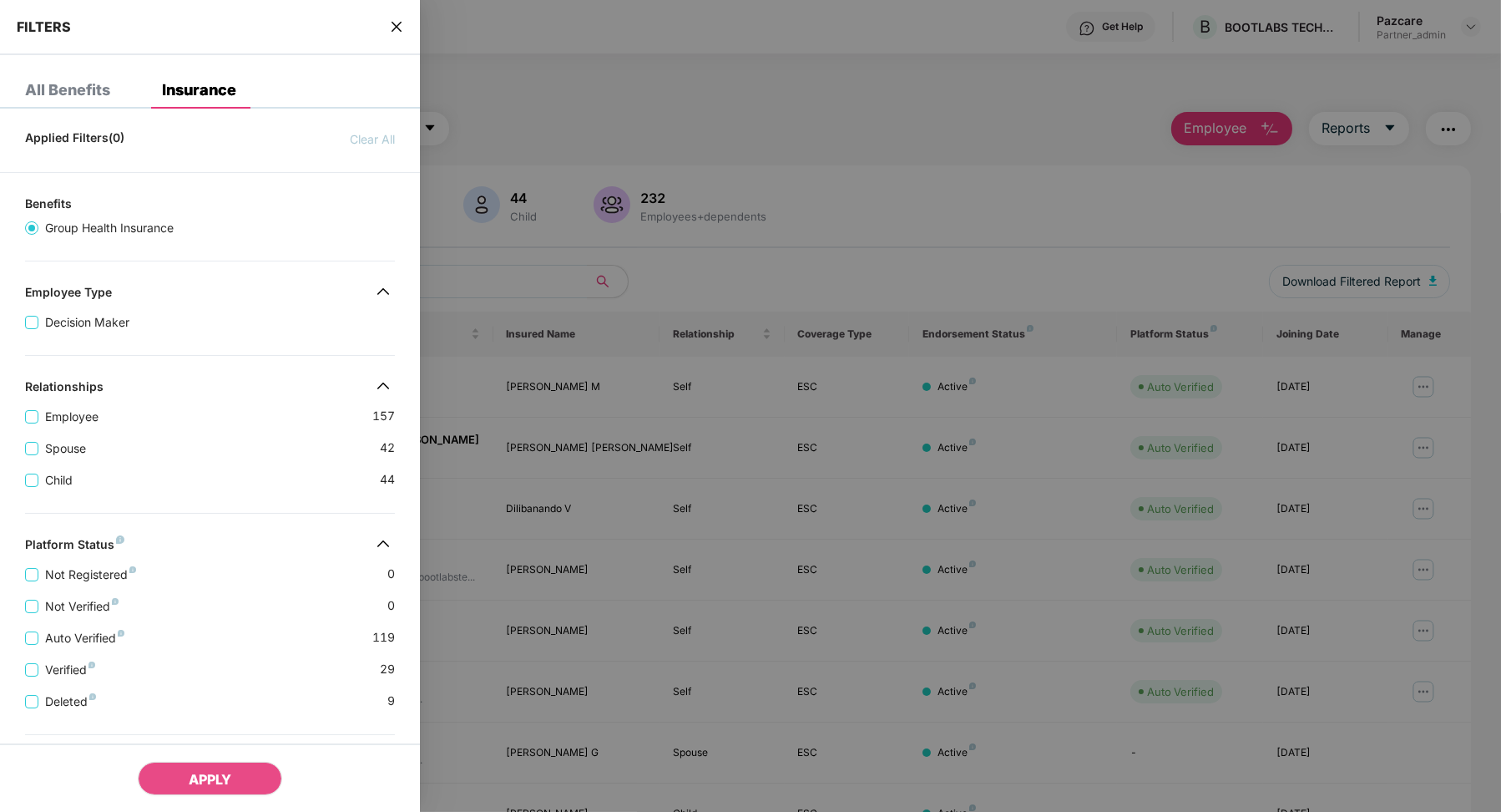
scroll to position [243, 0]
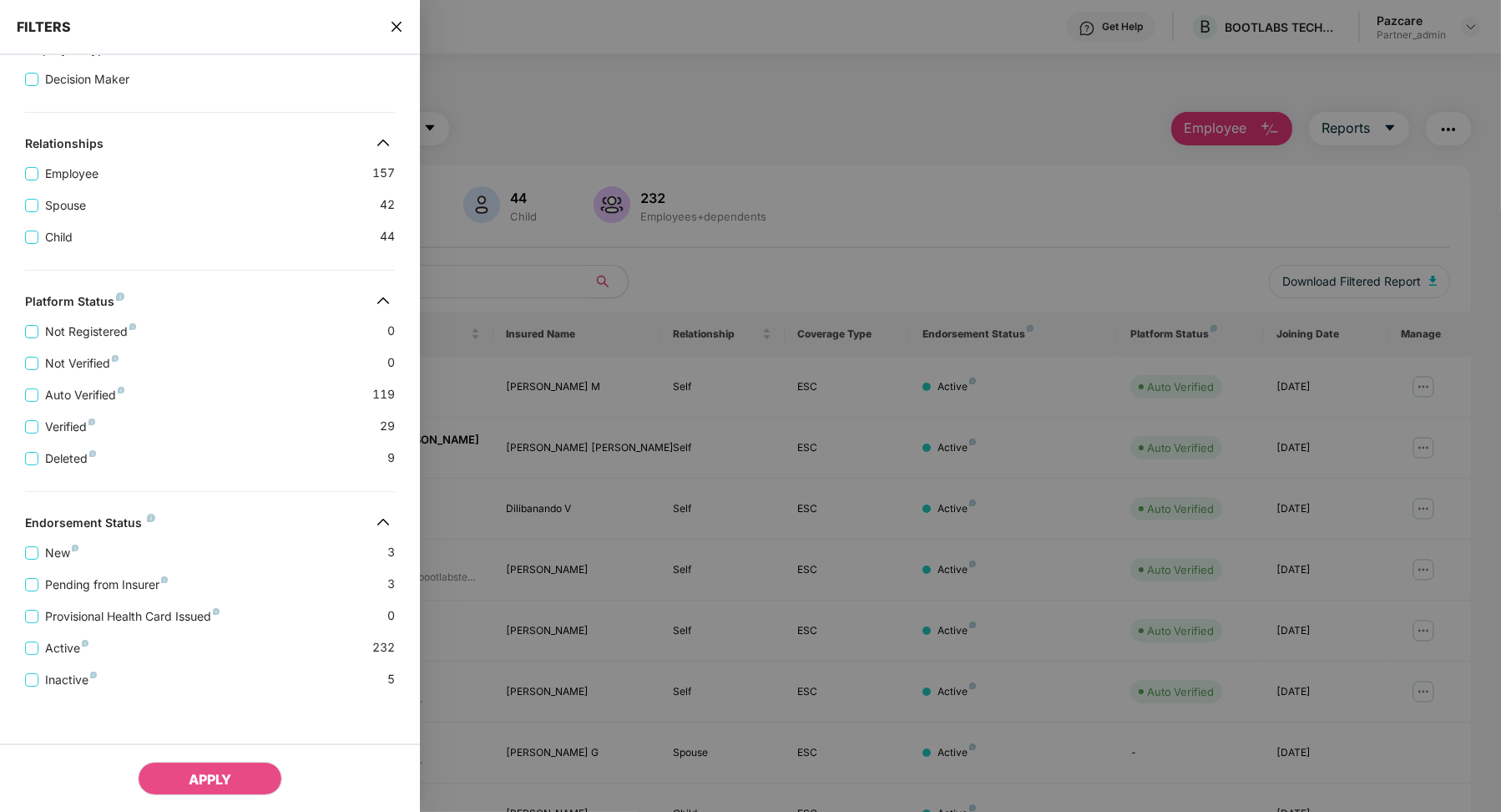
click at [402, 27] on icon "close" at bounding box center [396, 27] width 13 height 13
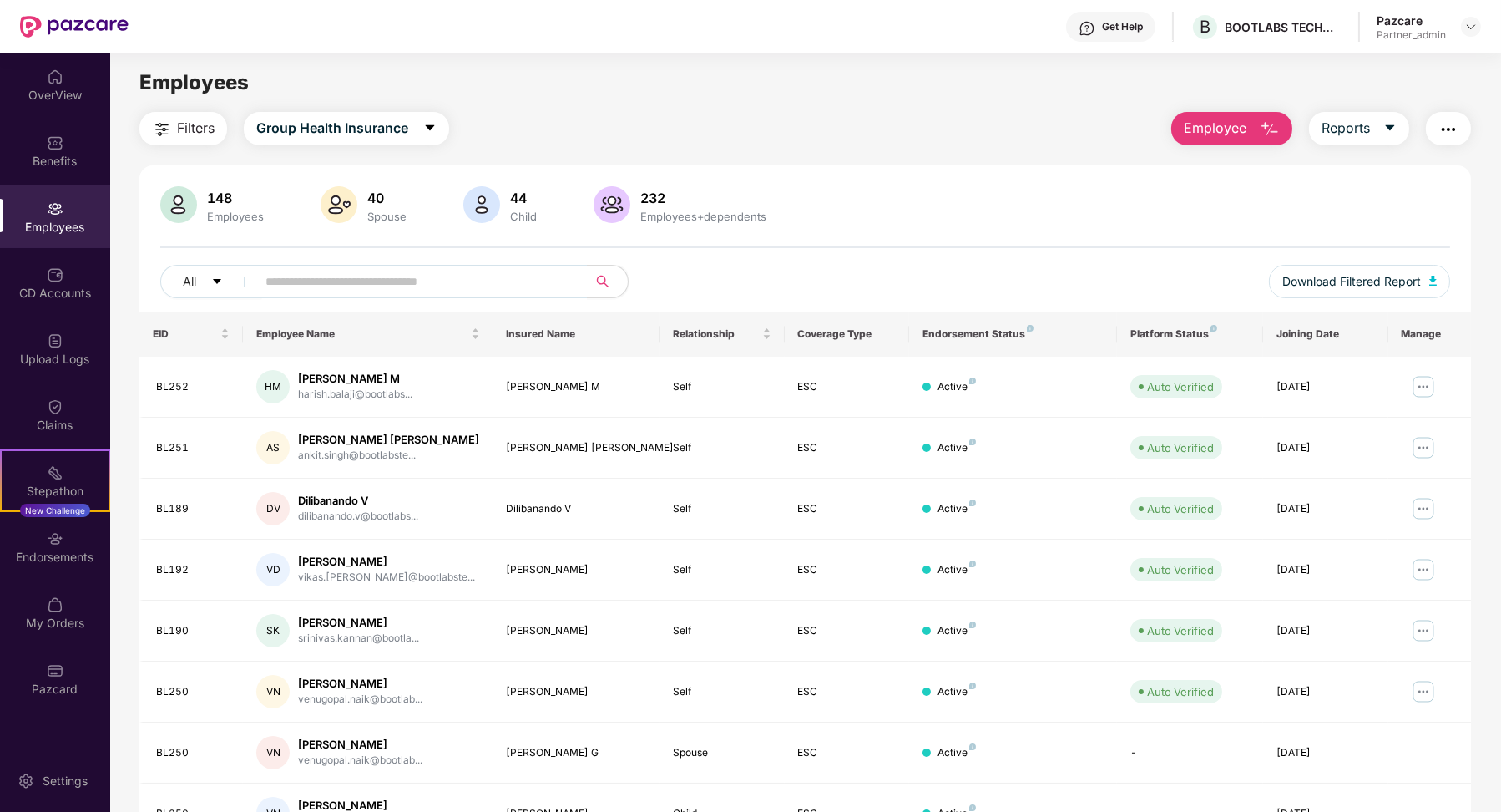
scroll to position [210, 0]
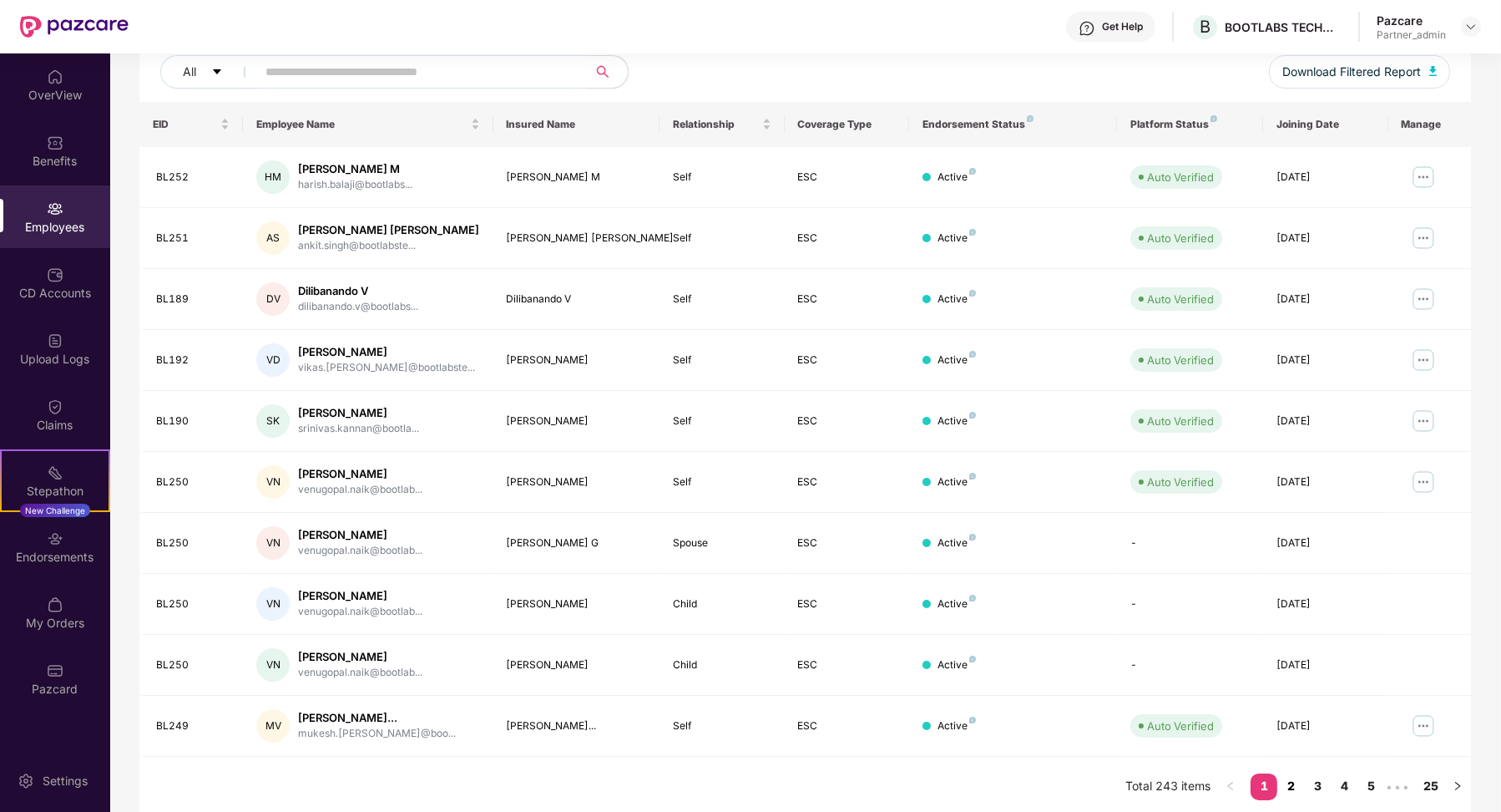
click at [1292, 776] on link "2" at bounding box center [1290, 785] width 27 height 25
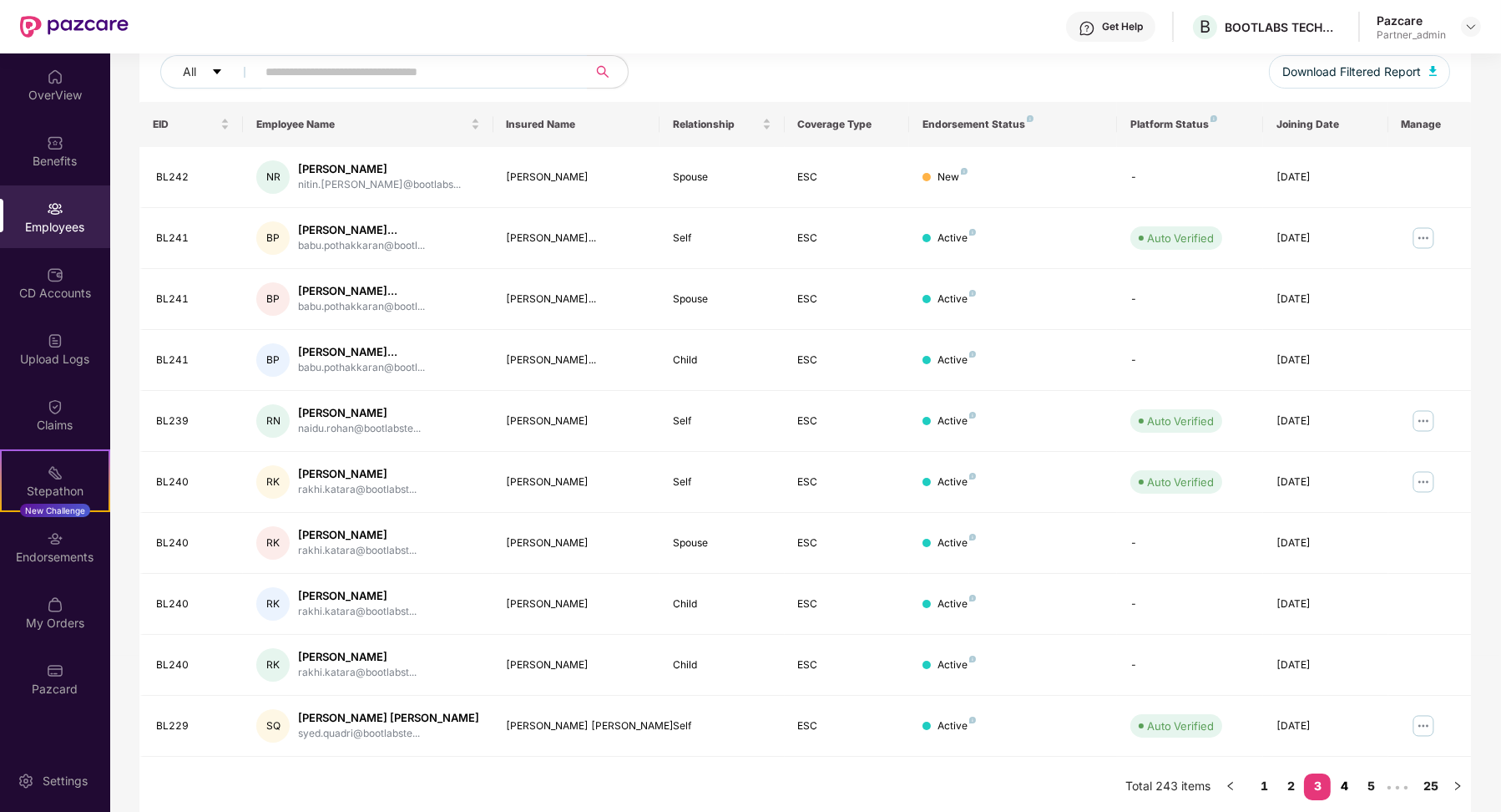
click at [1340, 778] on link "4" at bounding box center [1344, 785] width 27 height 25
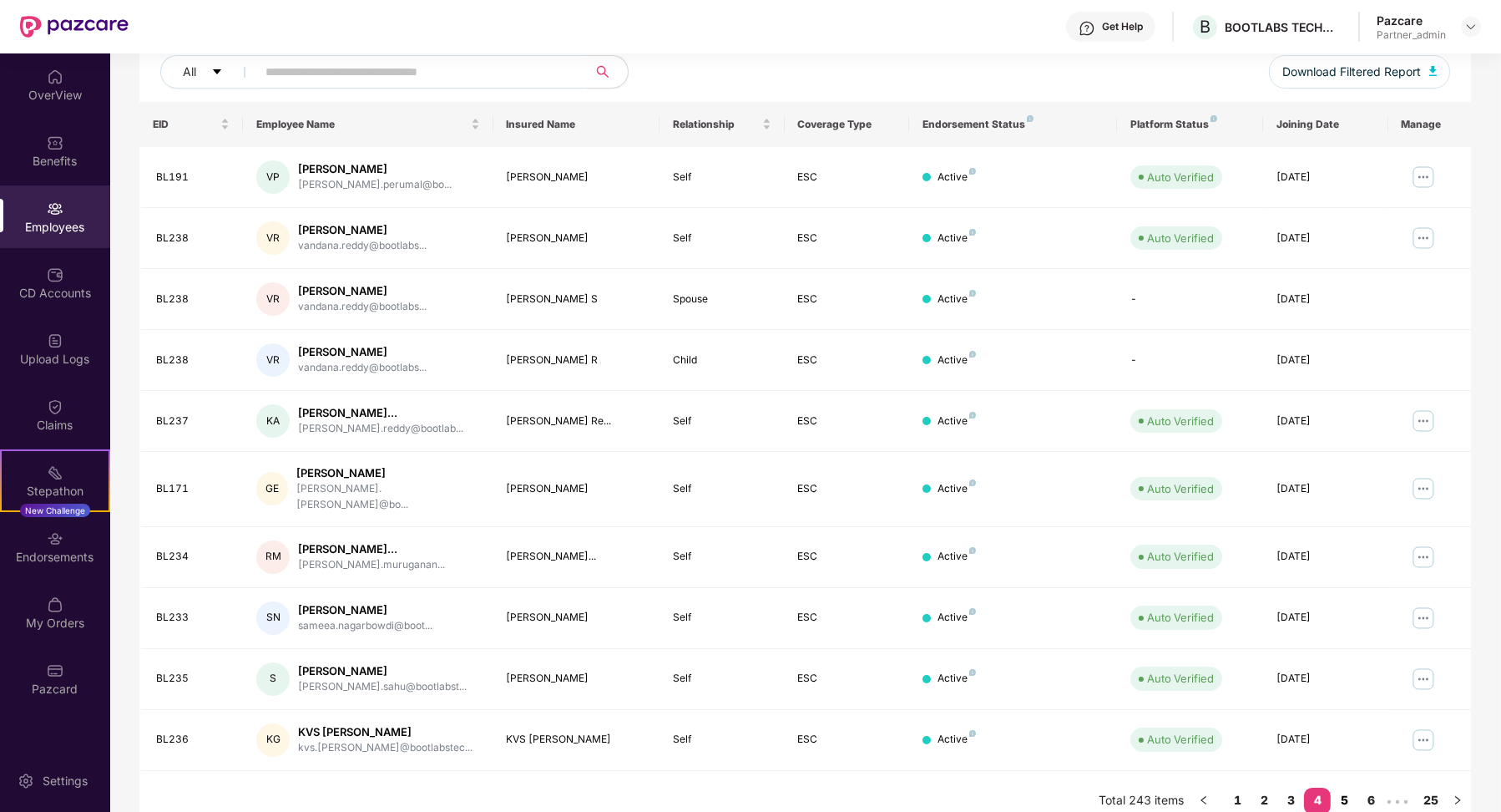
click at [1354, 787] on link "5" at bounding box center [1344, 800] width 27 height 25
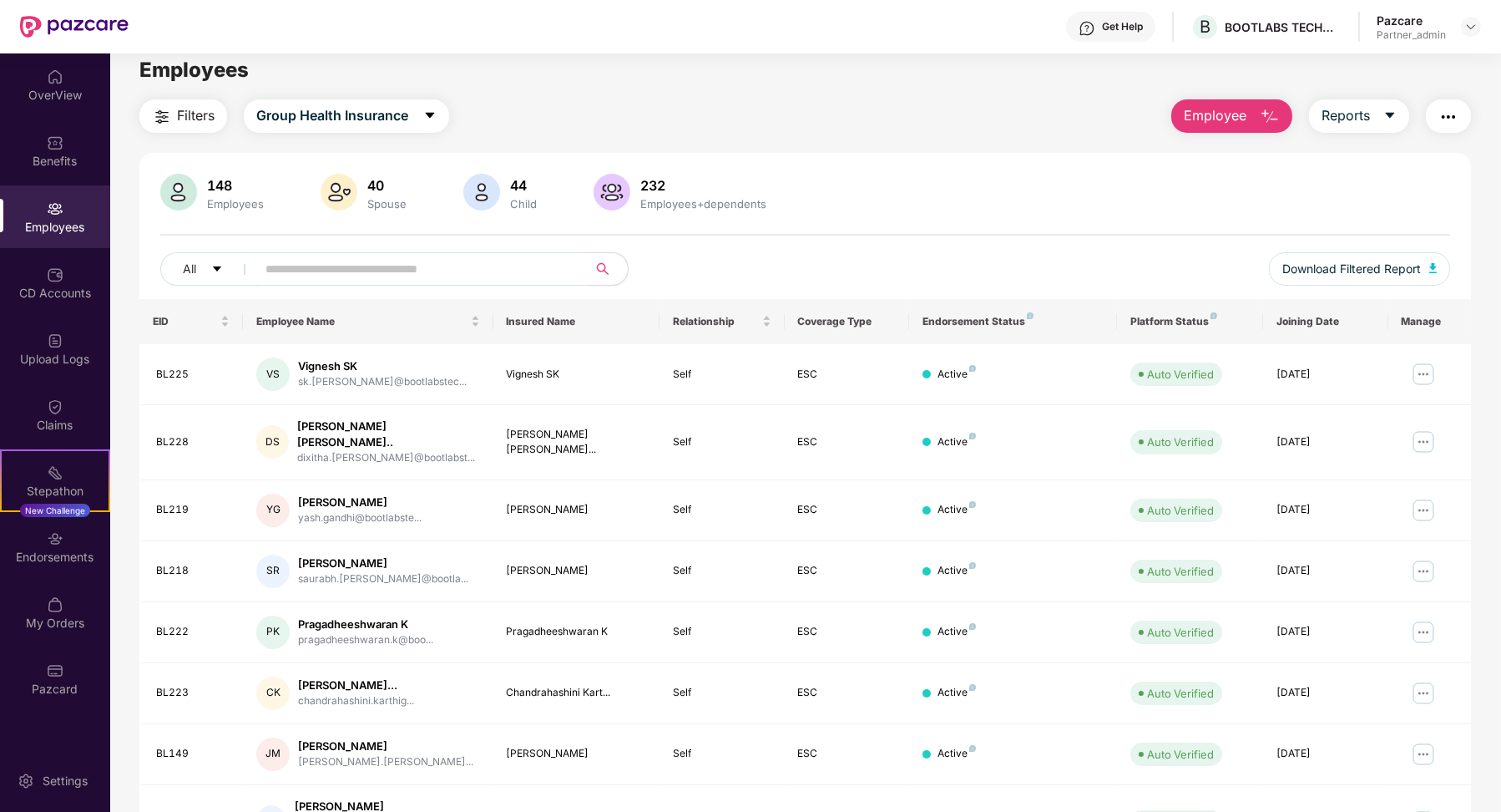
scroll to position [0, 0]
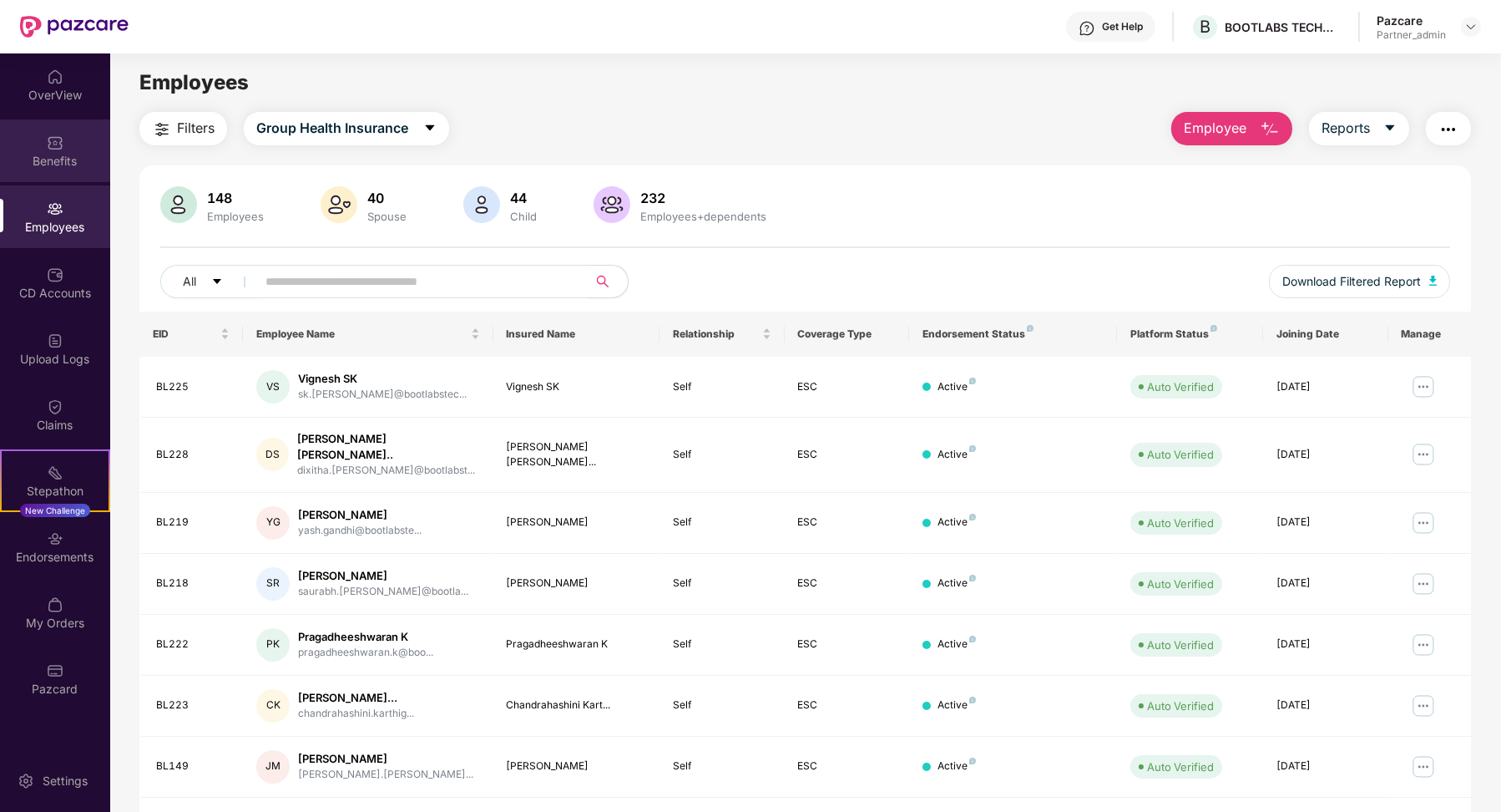
click at [49, 158] on div "Benefits" at bounding box center [55, 161] width 111 height 17
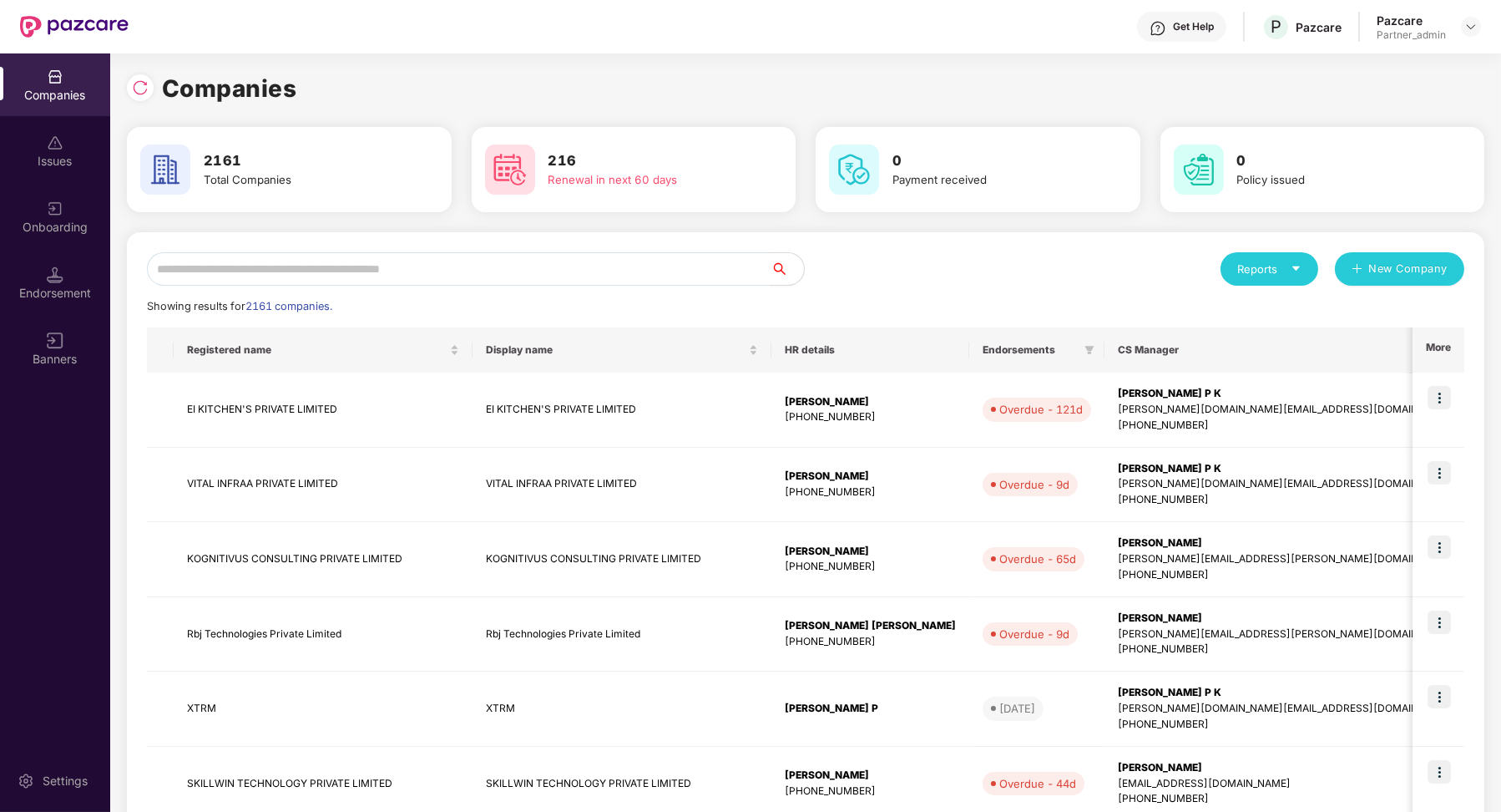
click at [54, 302] on div "Endorsement" at bounding box center [55, 282] width 111 height 63
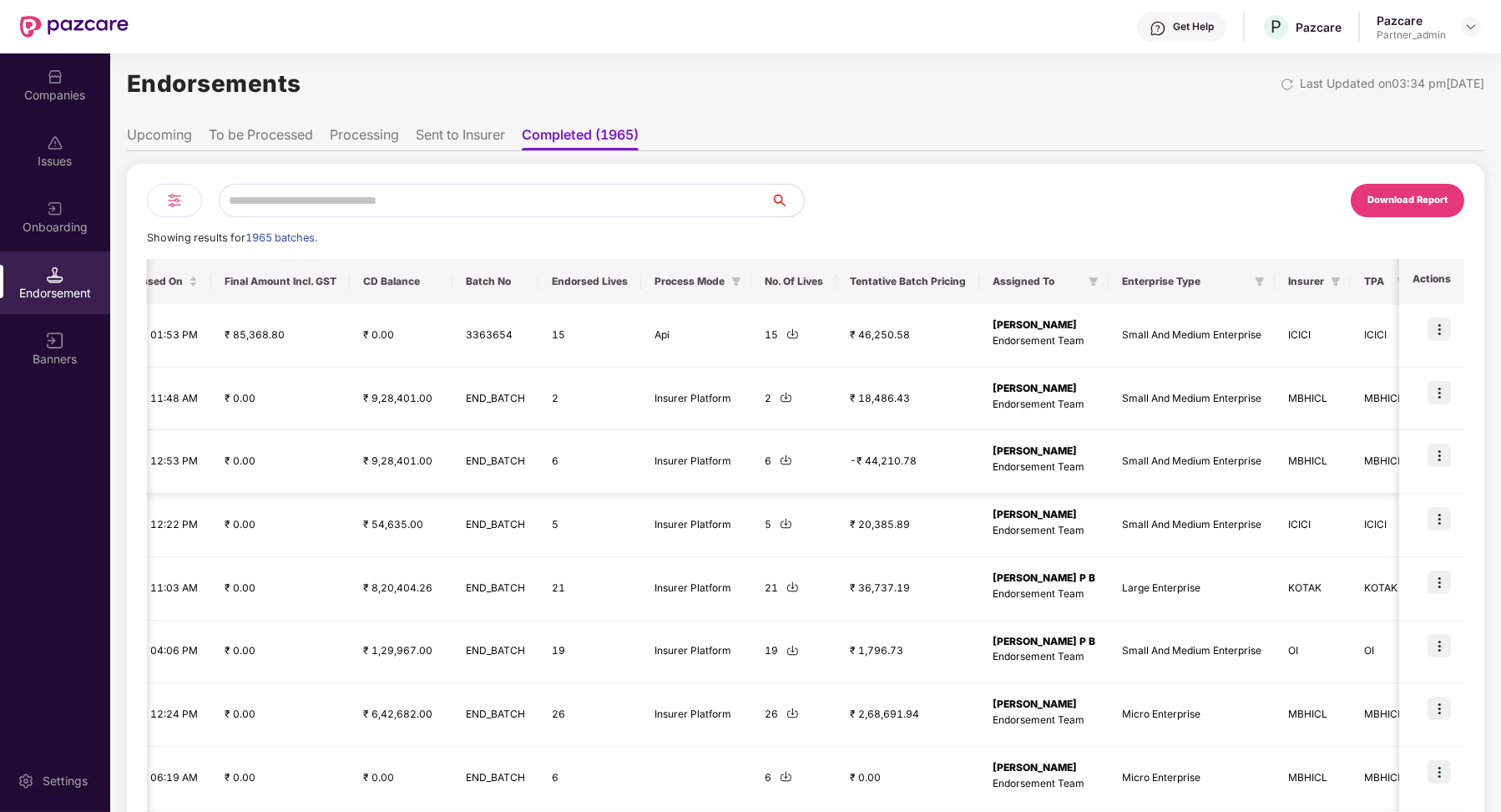
scroll to position [215, 0]
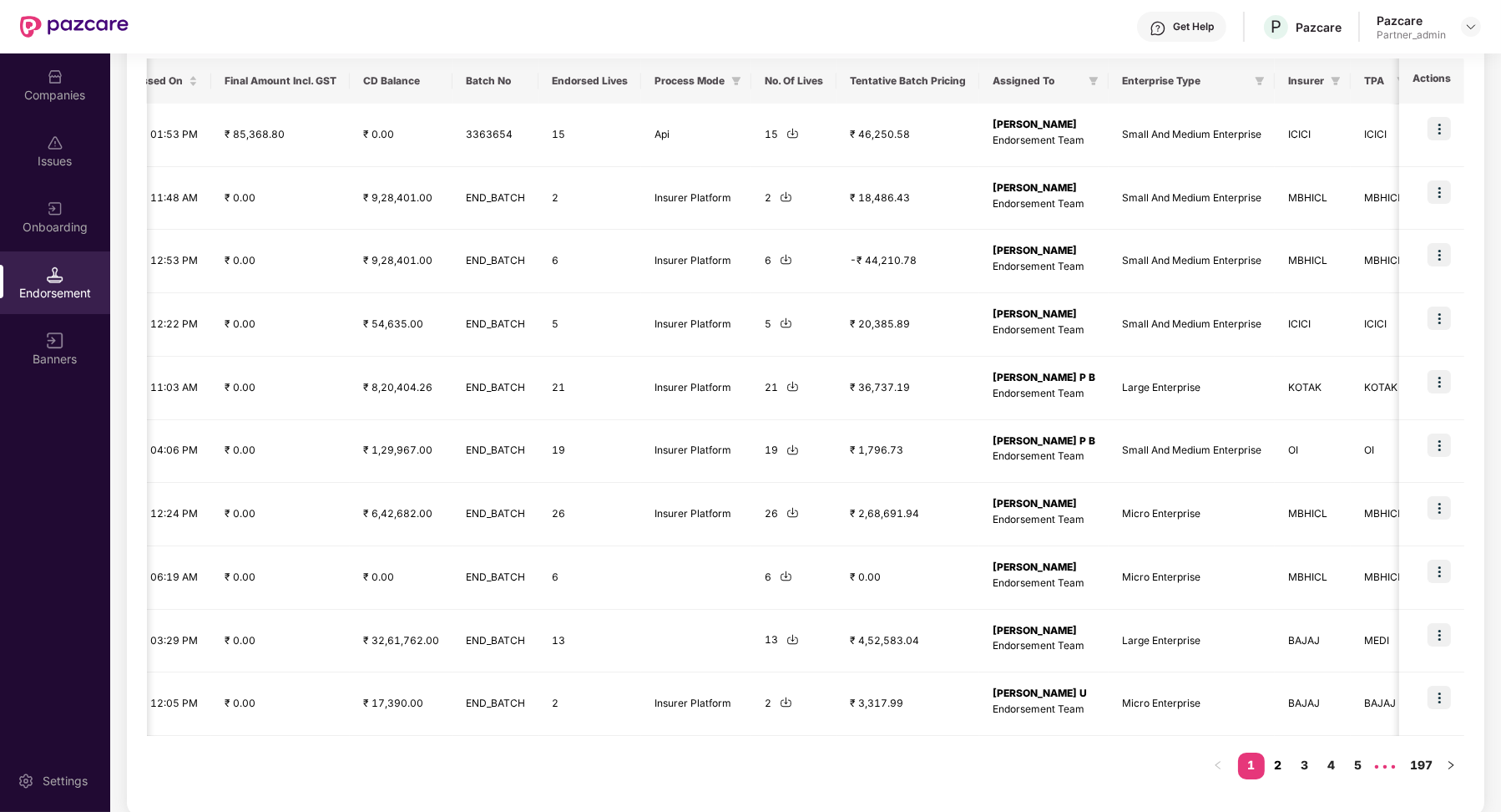
click at [1283, 763] on link "2" at bounding box center [1278, 765] width 27 height 25
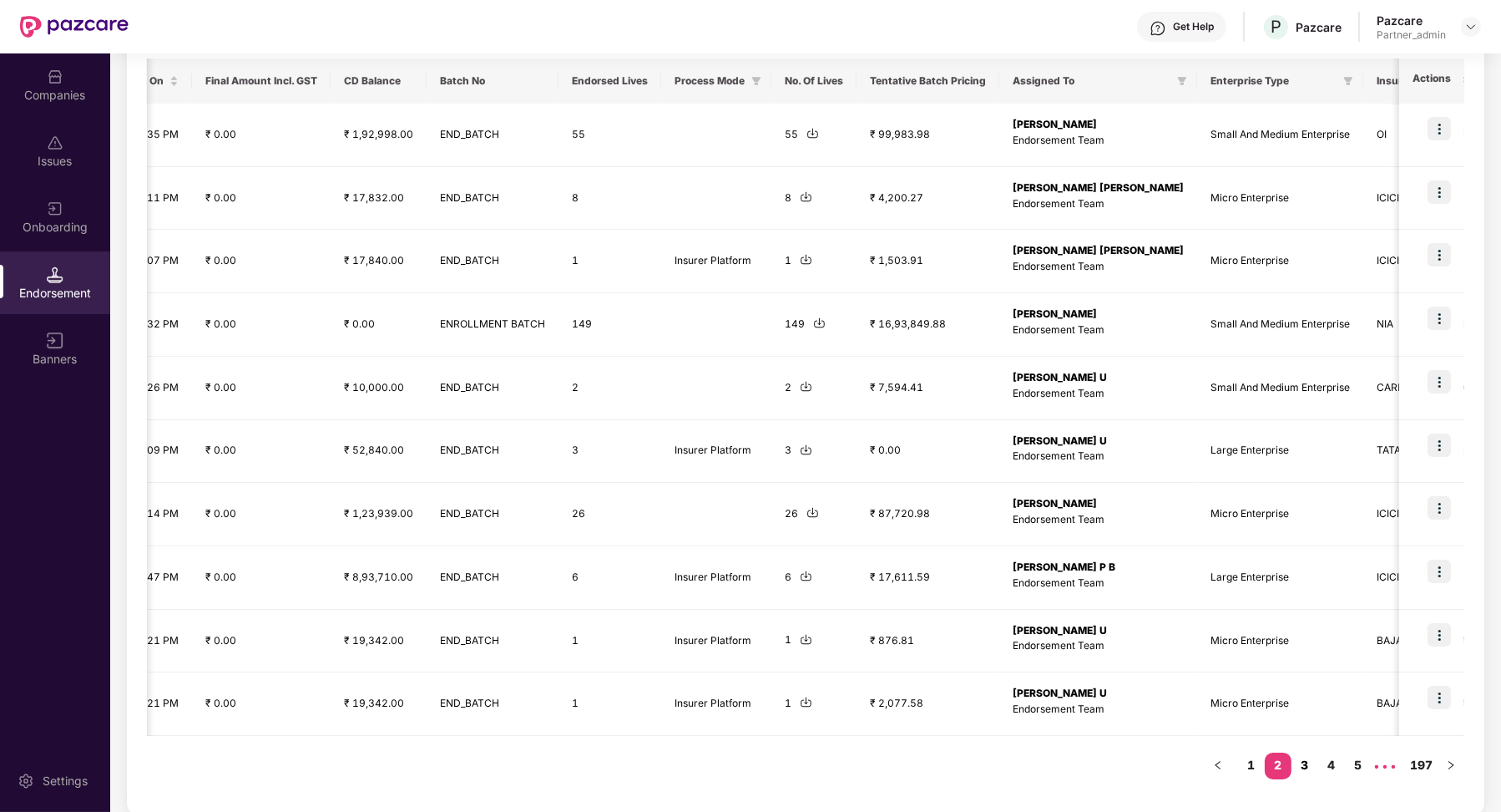
click at [1305, 763] on link "3" at bounding box center [1306, 765] width 27 height 25
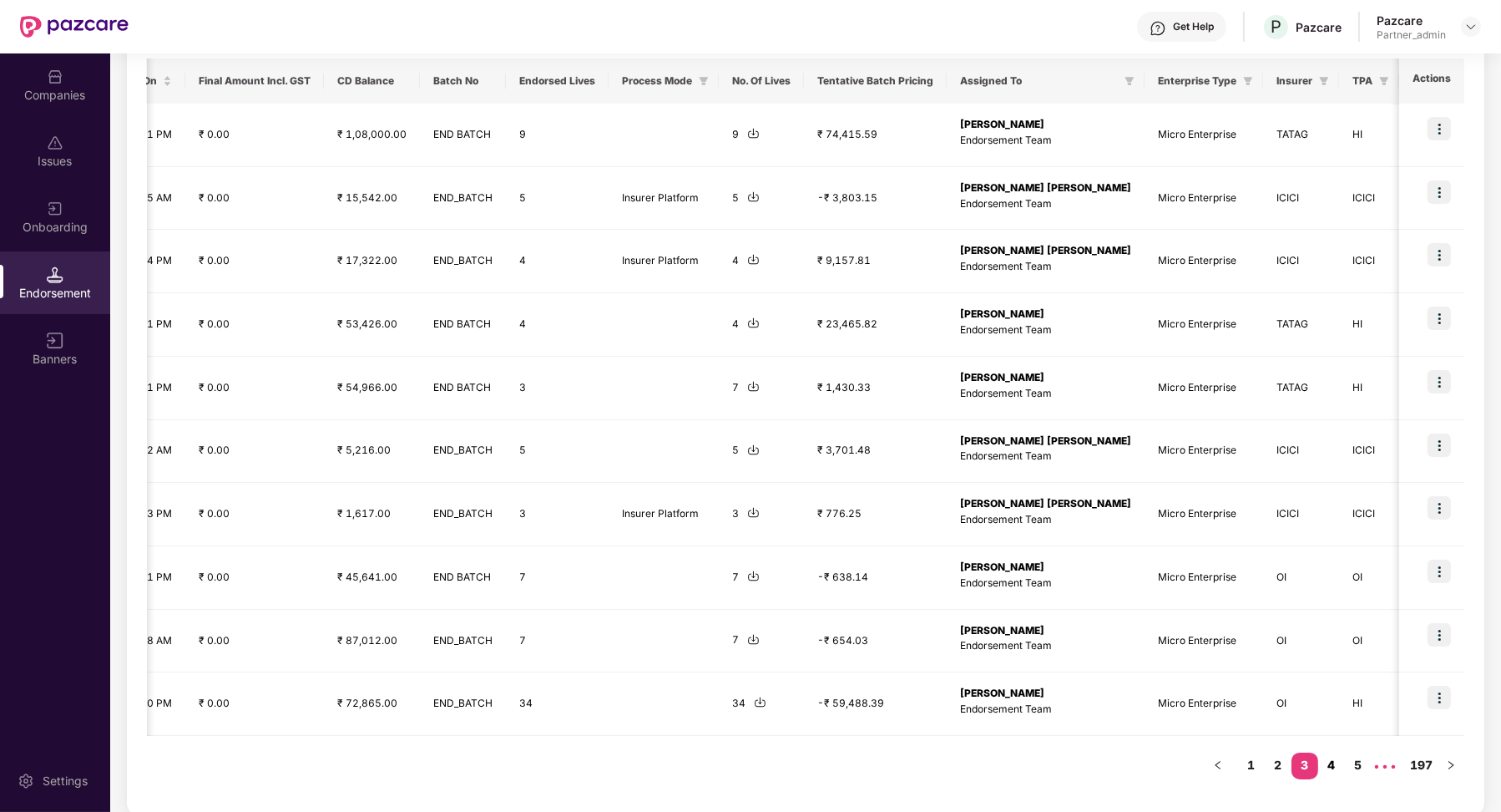
click at [1329, 770] on link "4" at bounding box center [1332, 765] width 27 height 25
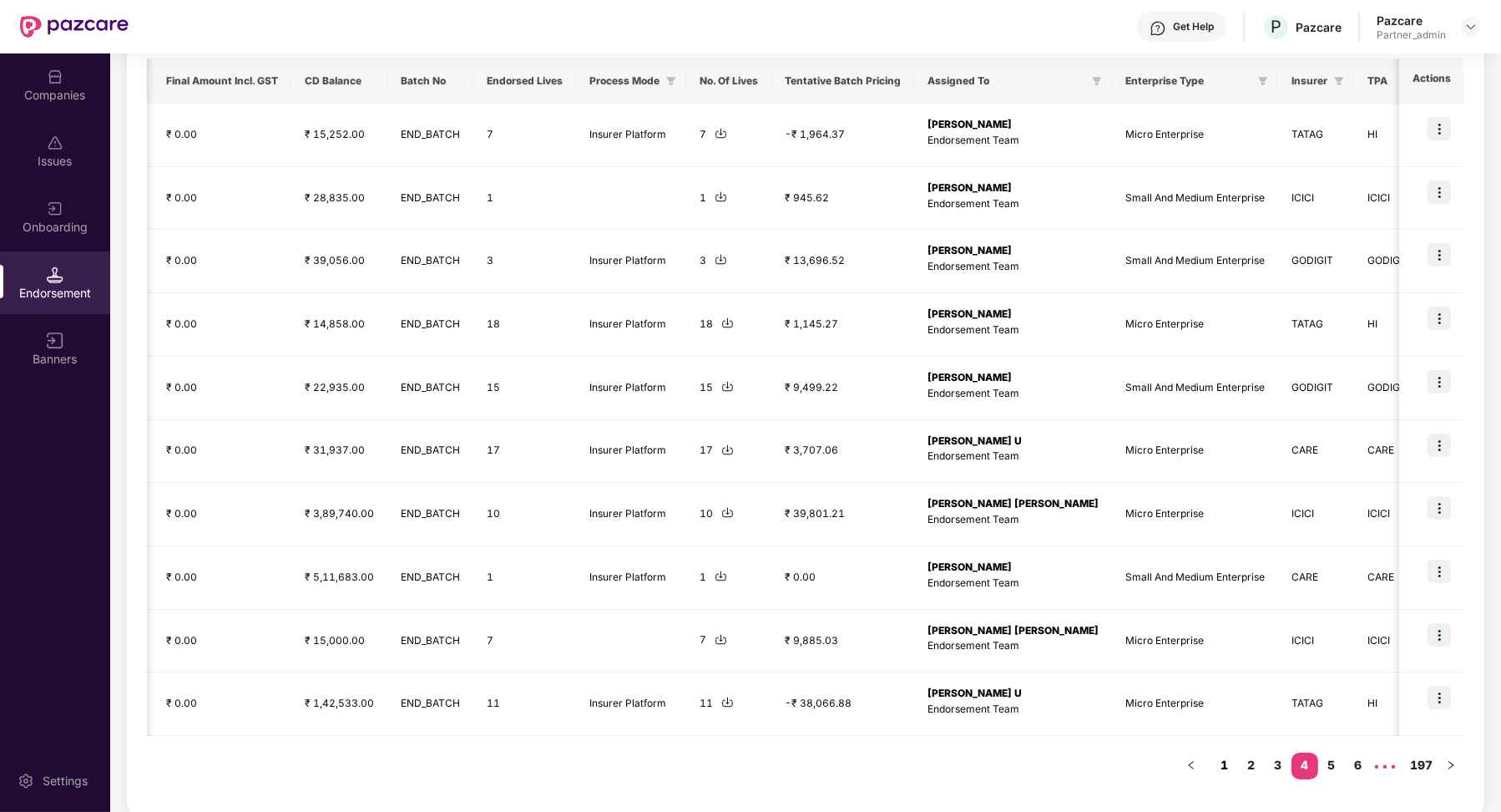
click at [1229, 759] on link "1" at bounding box center [1225, 765] width 27 height 25
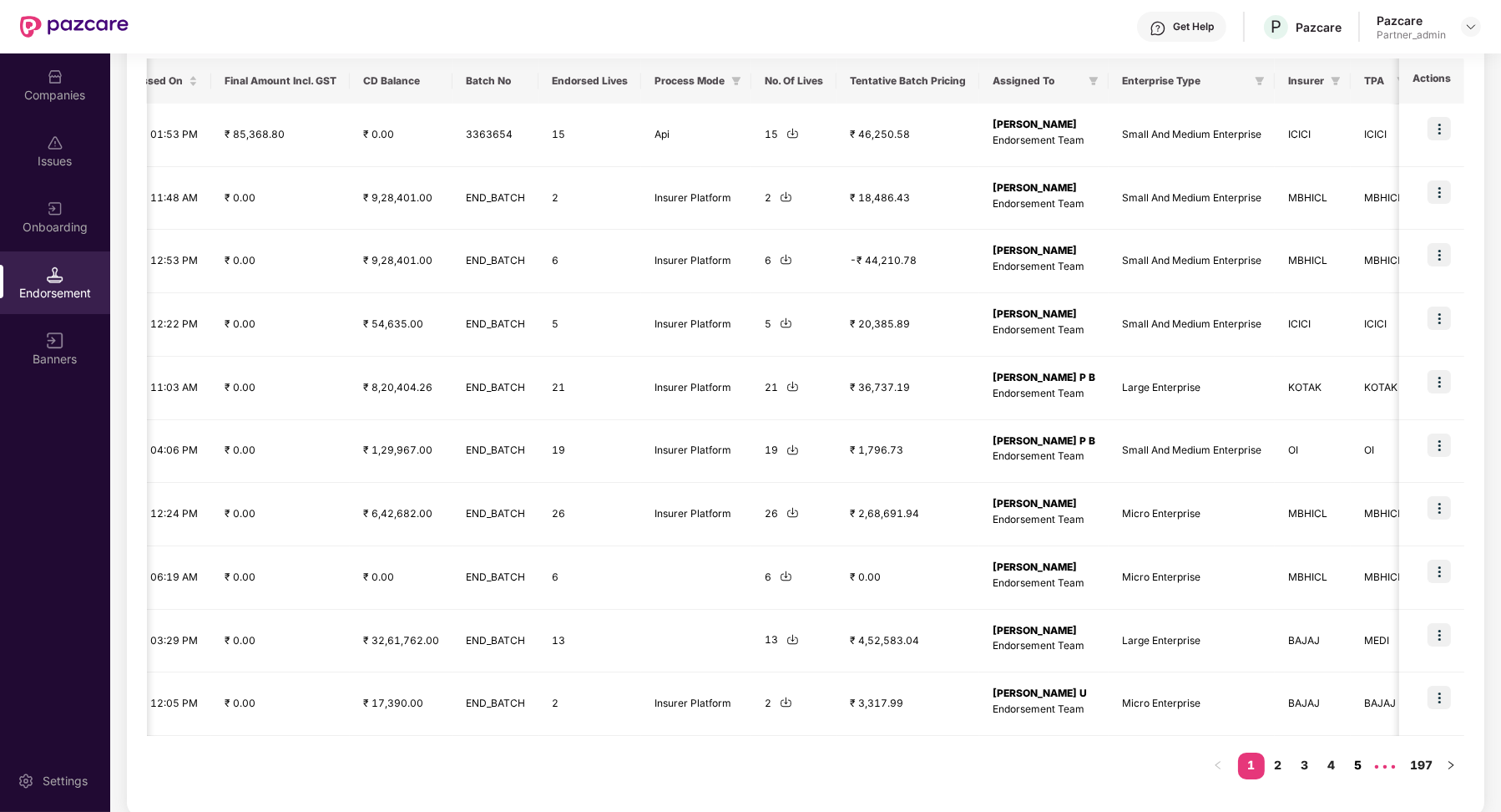
click at [1359, 765] on link "5" at bounding box center [1359, 765] width 27 height 25
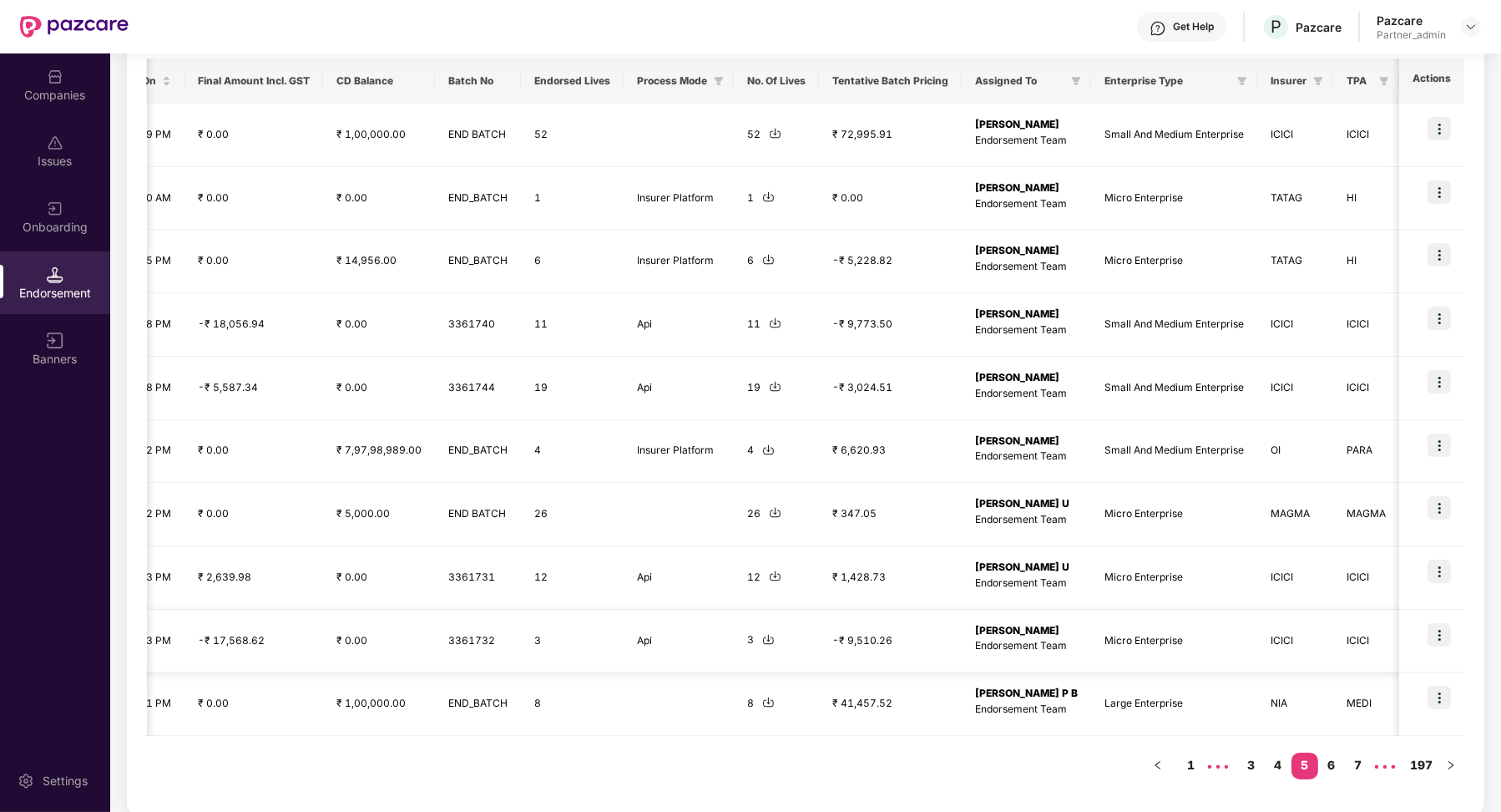
scroll to position [0, 1231]
click at [1332, 761] on link "6" at bounding box center [1332, 765] width 27 height 25
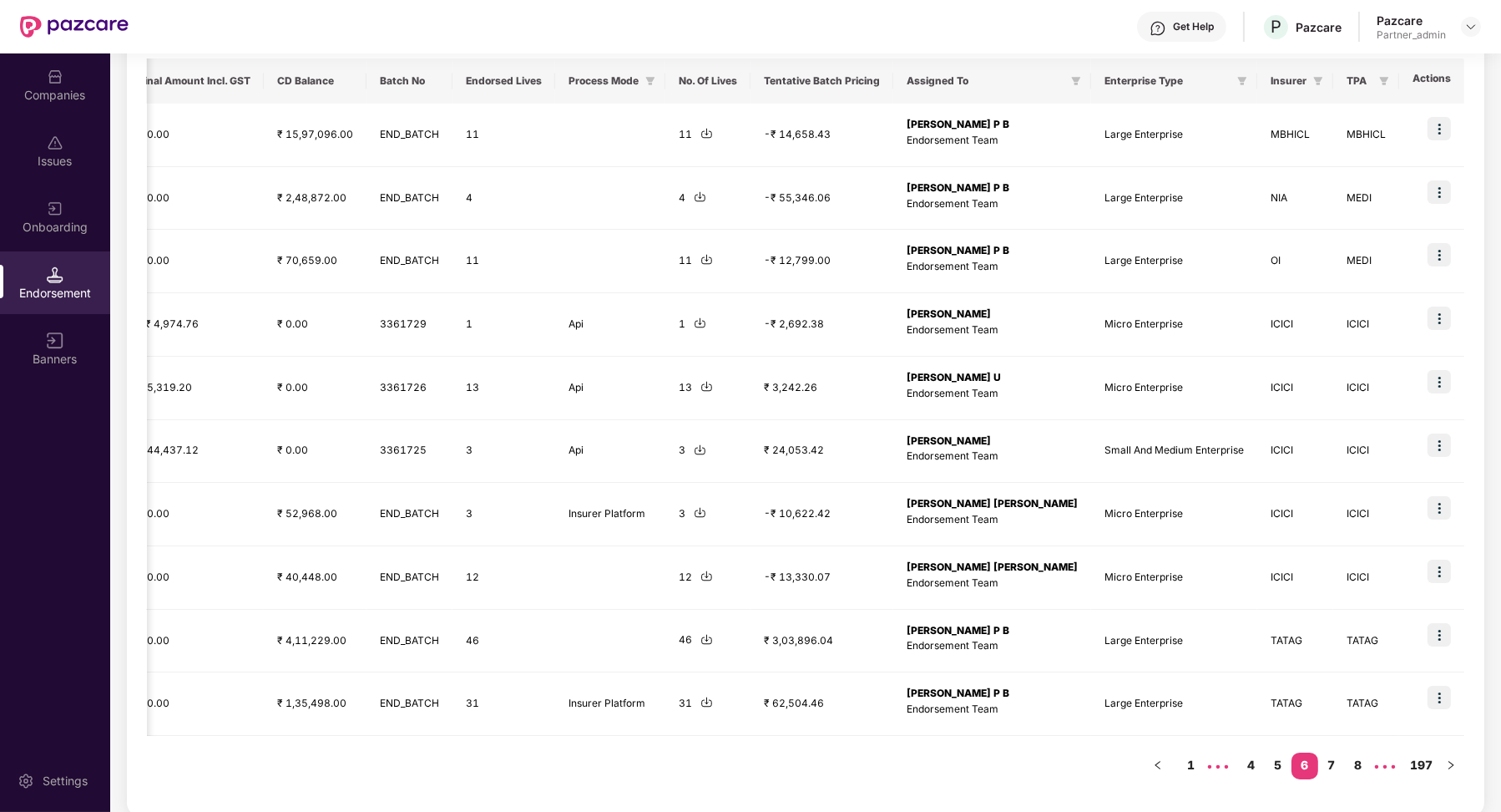
scroll to position [0, 1168]
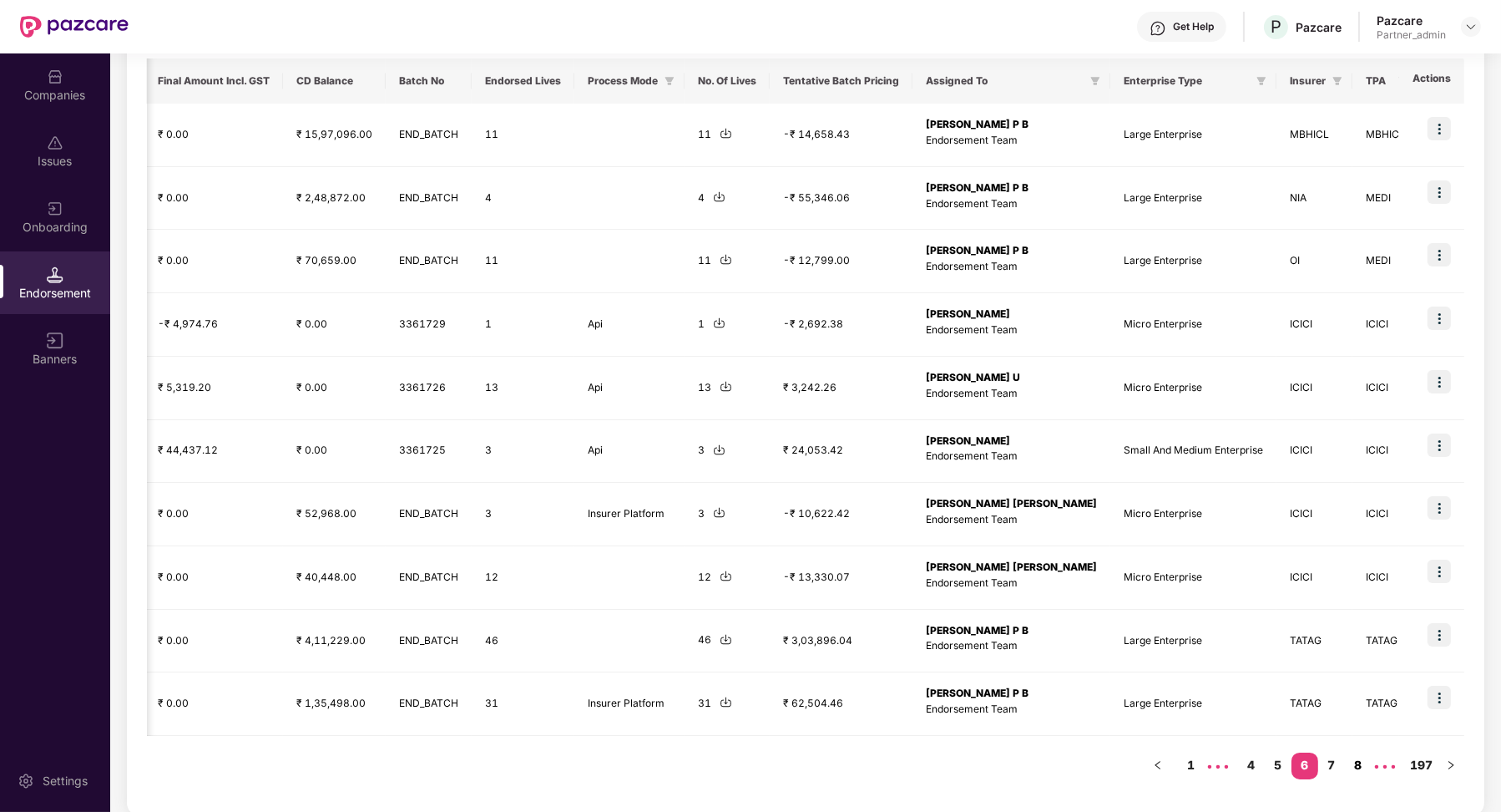
click at [1335, 759] on link "7" at bounding box center [1332, 765] width 27 height 25
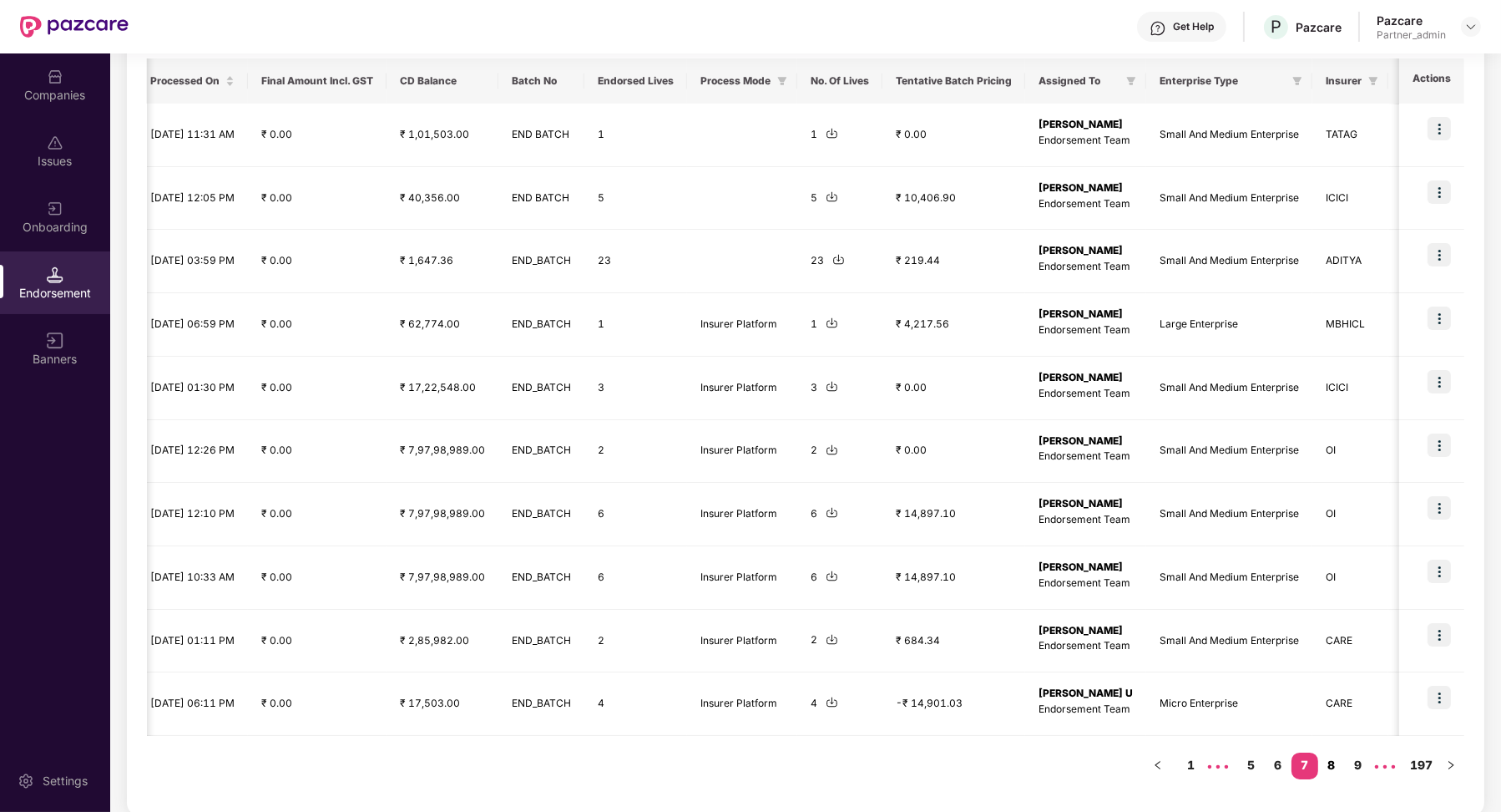
click at [1333, 768] on link "8" at bounding box center [1332, 765] width 27 height 25
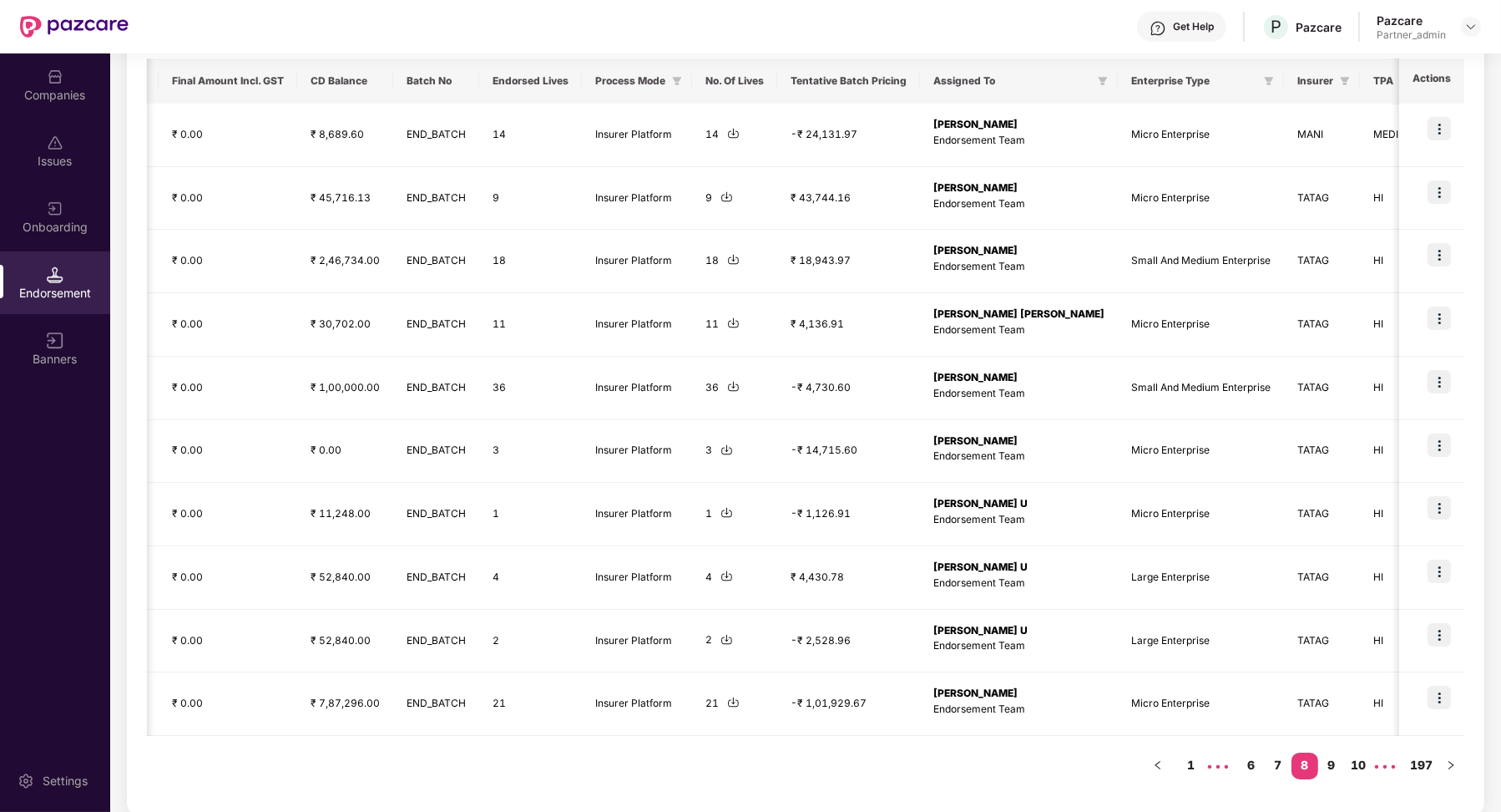
scroll to position [0, 1160]
click at [1330, 755] on link "9" at bounding box center [1332, 765] width 27 height 25
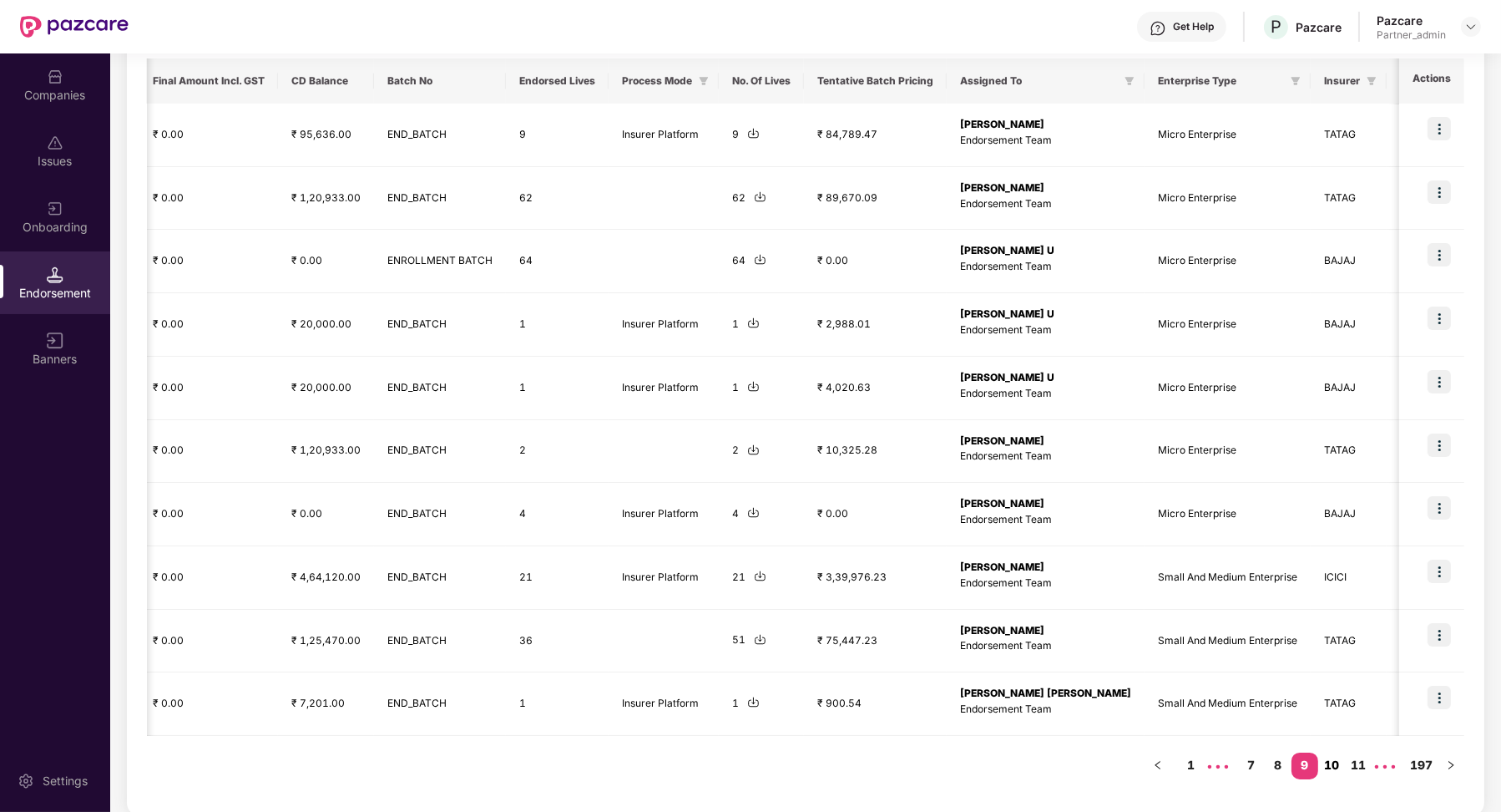
click at [1331, 755] on link "10" at bounding box center [1332, 765] width 27 height 25
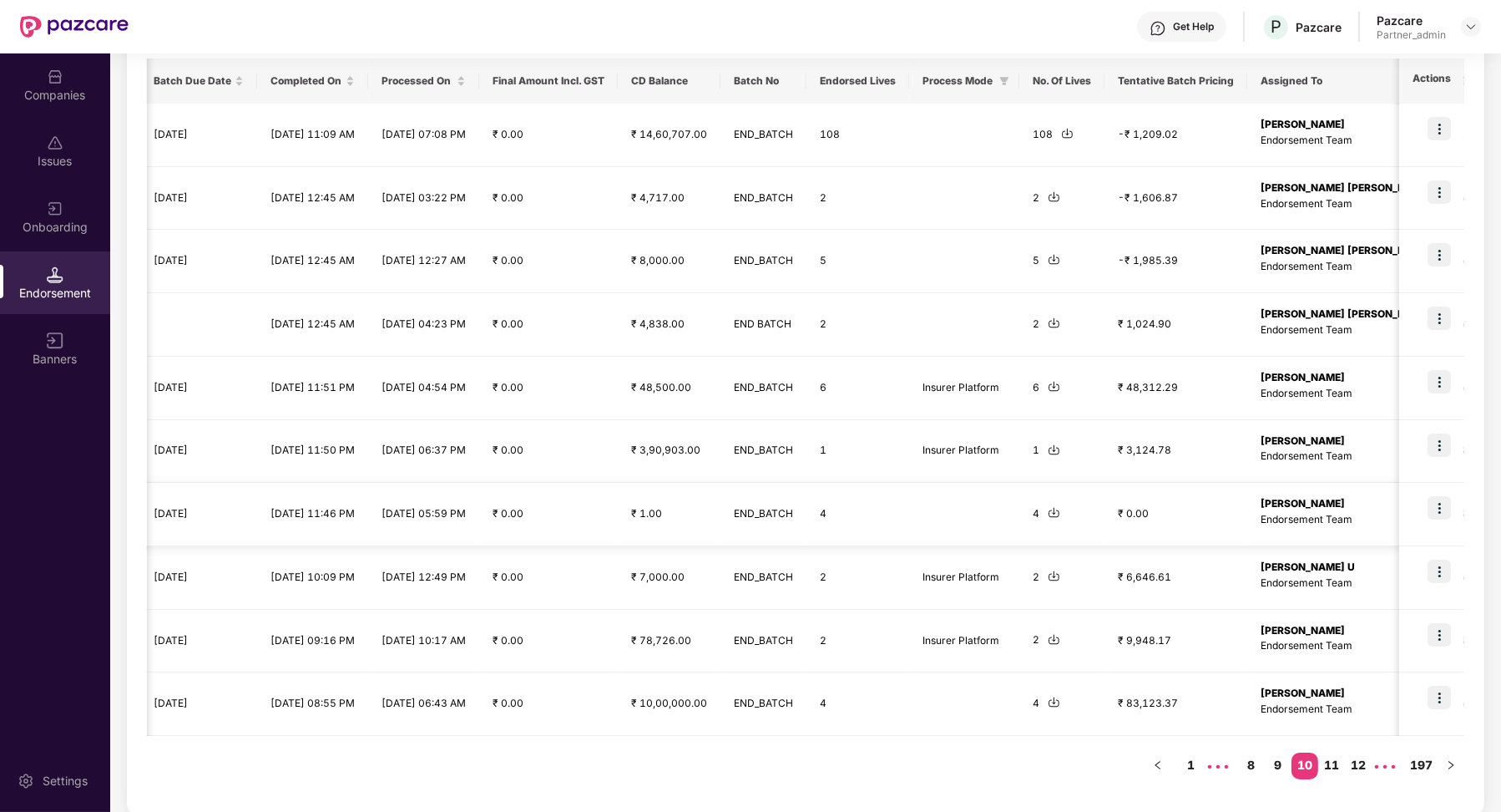
scroll to position [0, 0]
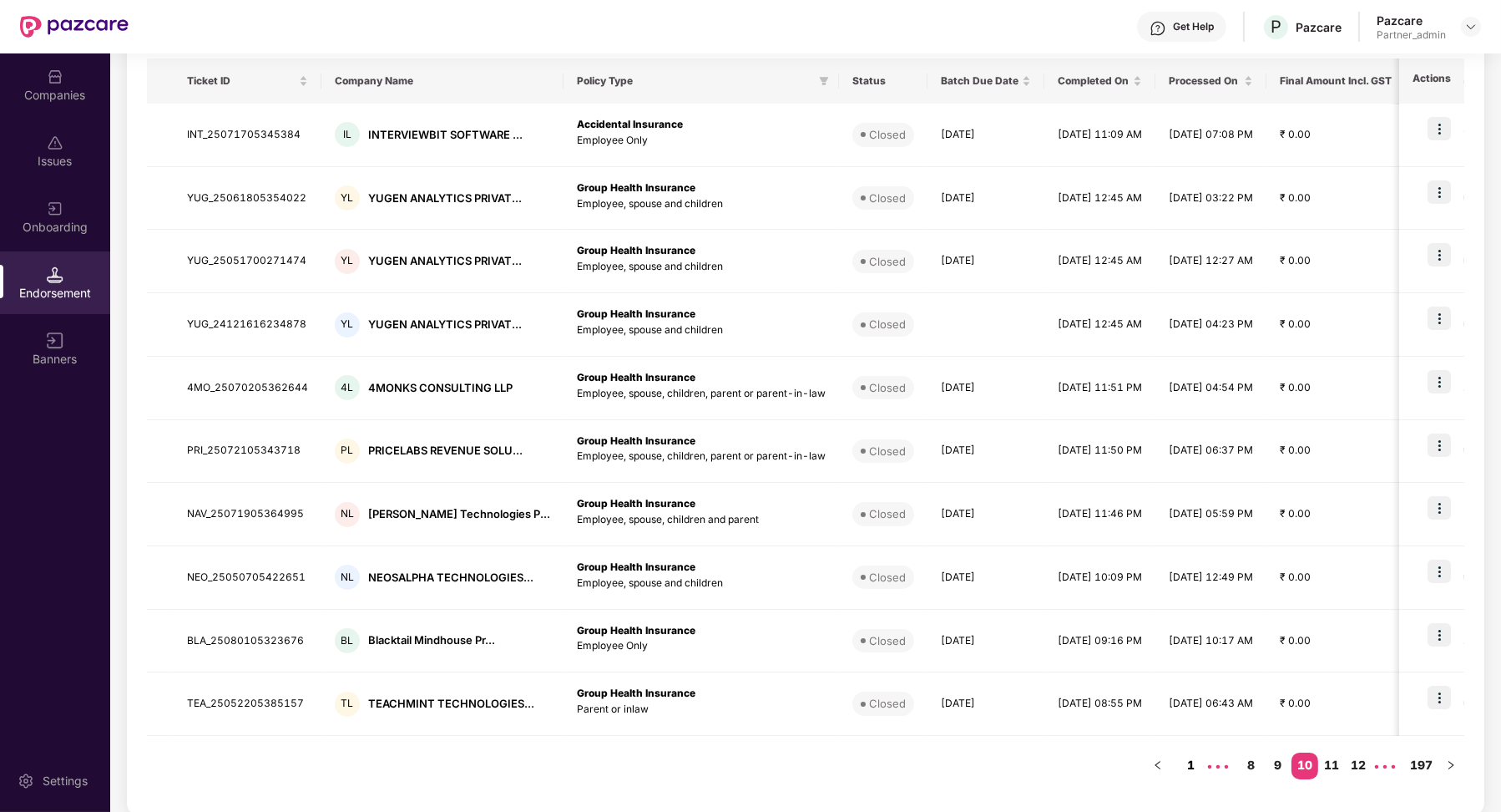
click at [1183, 762] on link "1" at bounding box center [1191, 765] width 27 height 25
